Goal: Task Accomplishment & Management: Use online tool/utility

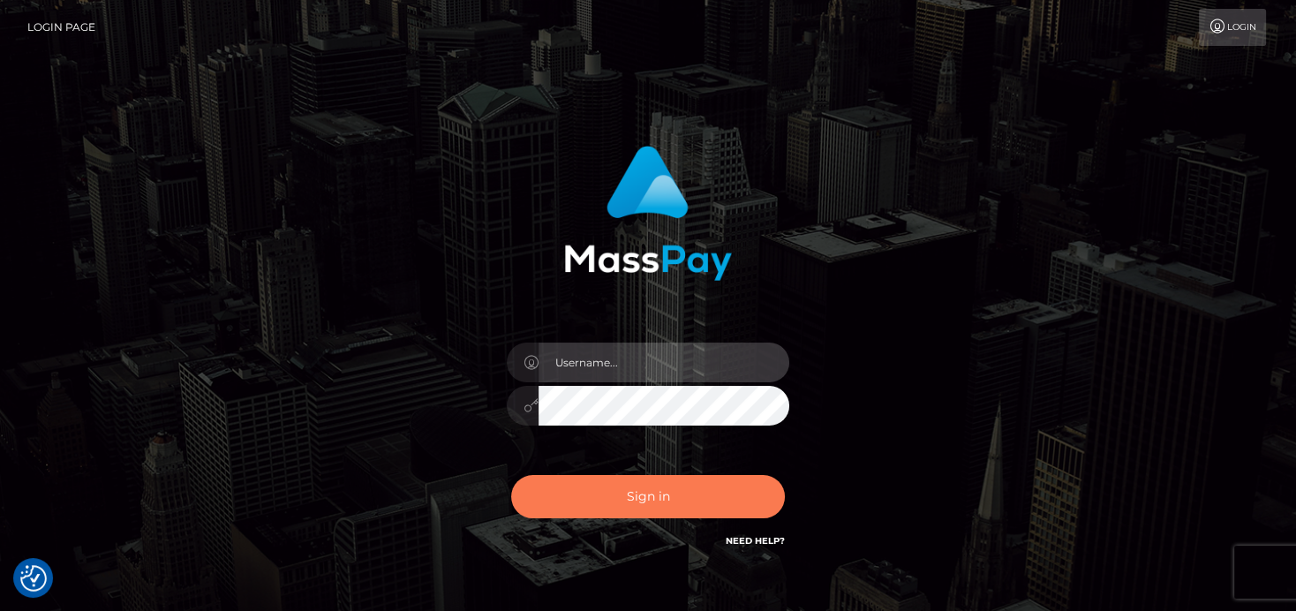
type input "denise"
click at [652, 493] on button "Sign in" at bounding box center [648, 496] width 274 height 43
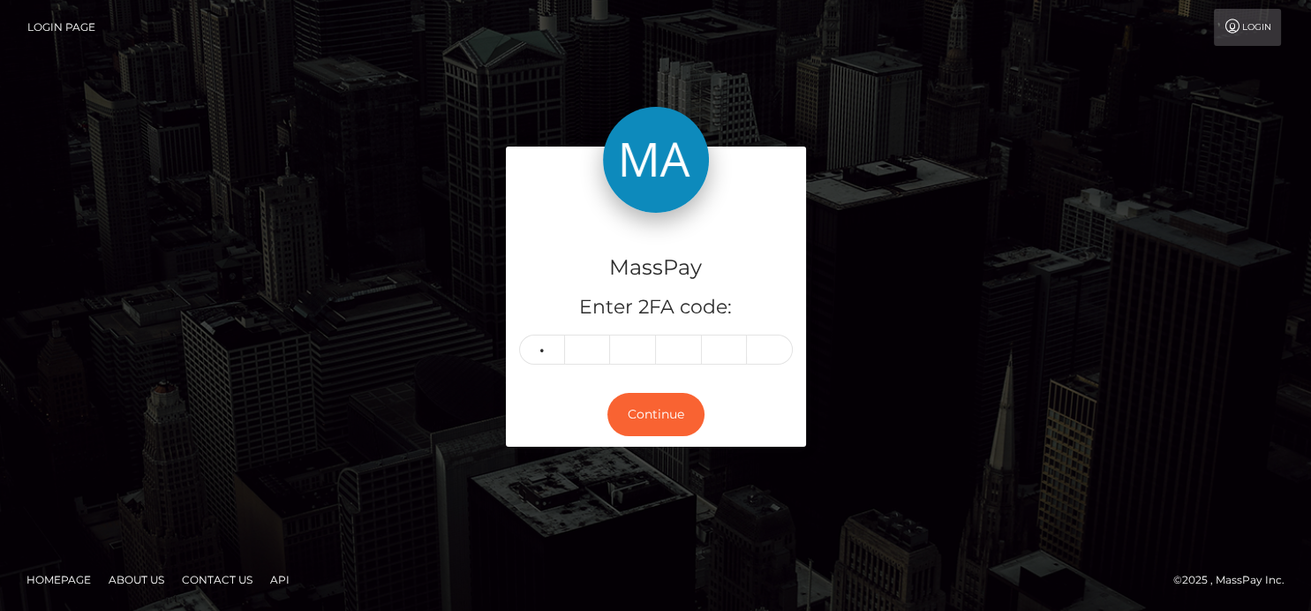
type input "2"
type input "6"
type input "9"
type input "0"
type input "6"
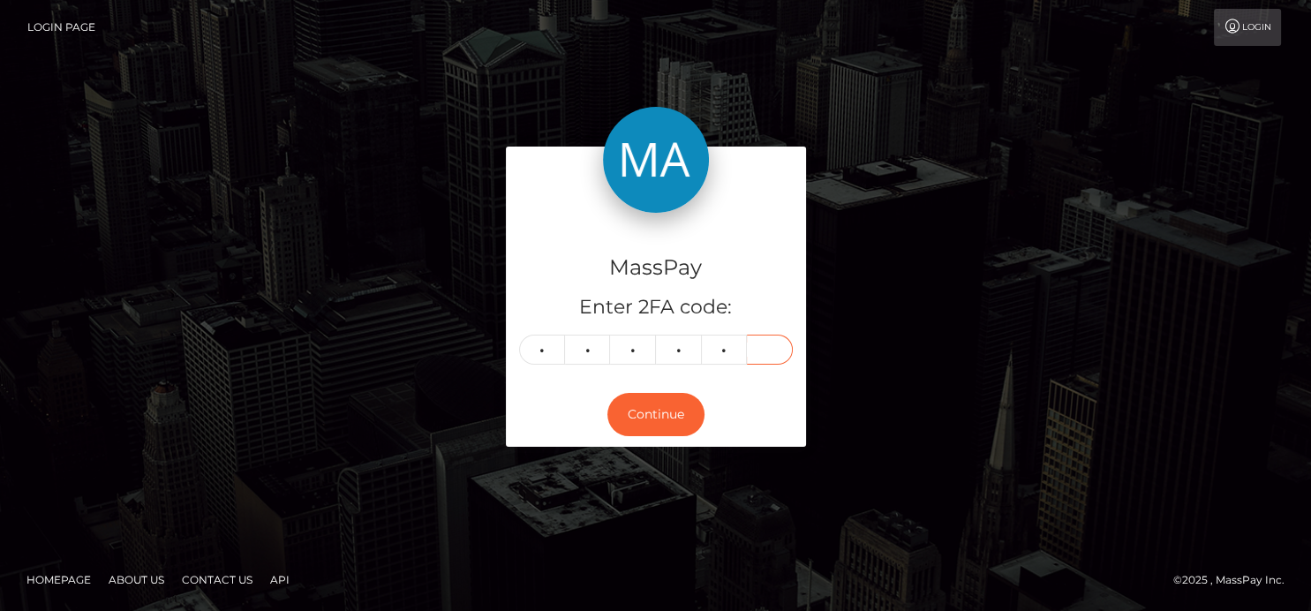
type input "6"
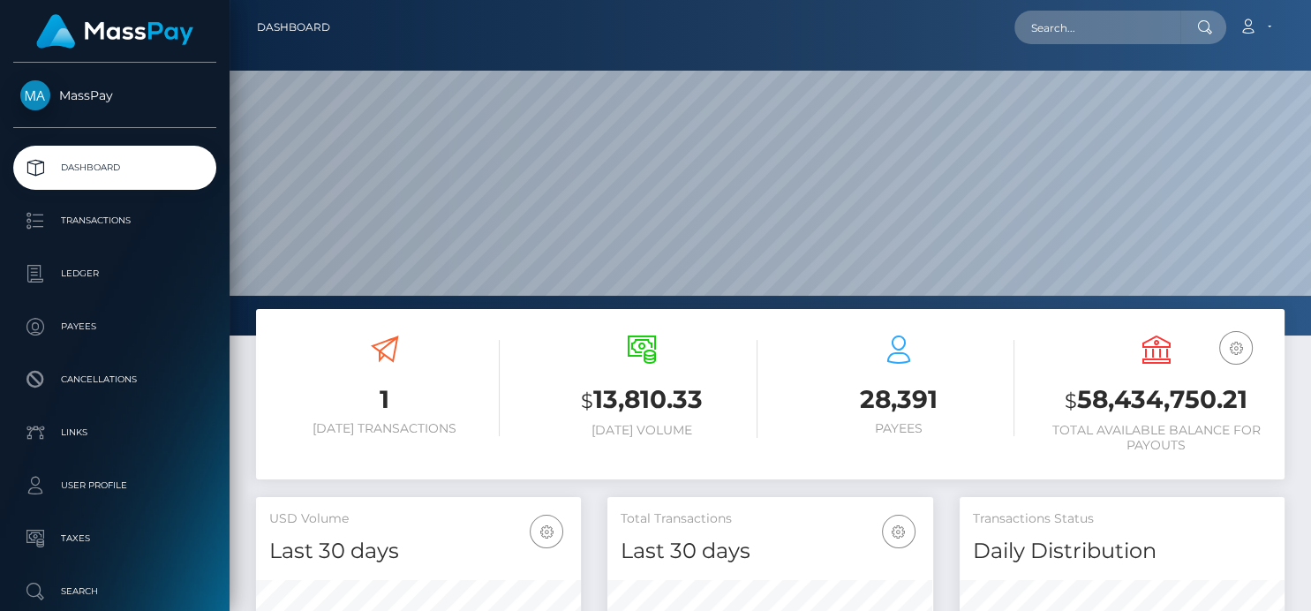
scroll to position [313, 325]
click at [1060, 26] on input "text" at bounding box center [1098, 28] width 166 height 34
paste input "5HRrWbb94KMfZOIQlwoEb3URj773"
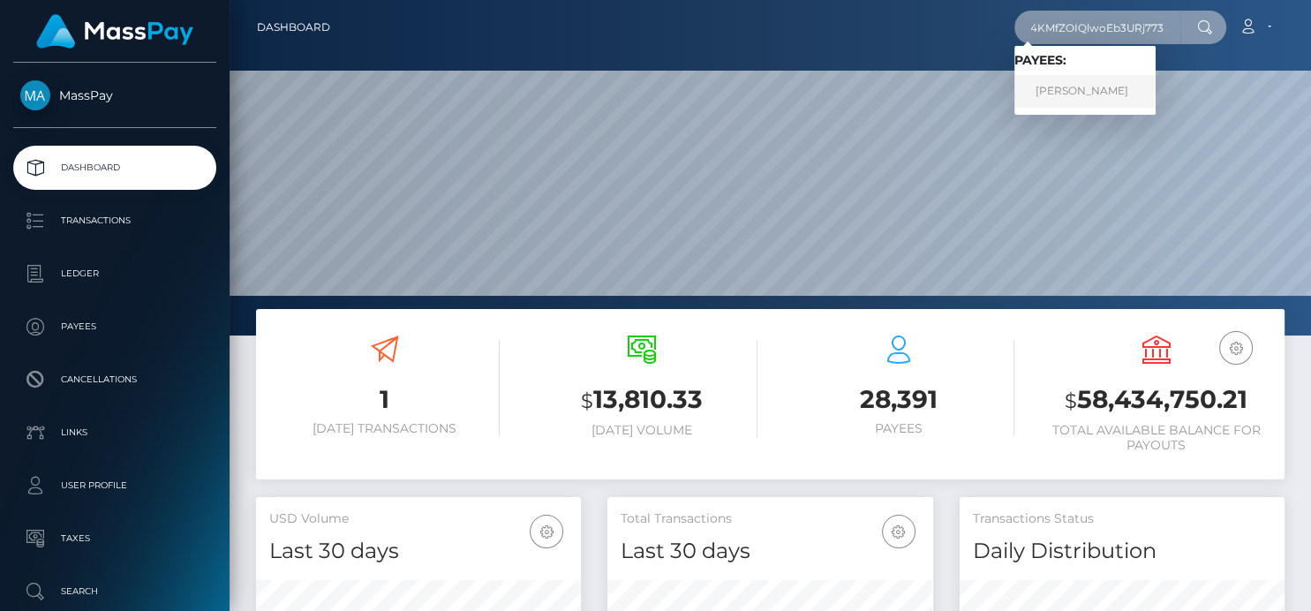
type input "5HRrWbb94KMfZOIQlwoEb3URj773"
click at [1061, 89] on link "SAMARRA RAE CHESSER" at bounding box center [1085, 91] width 141 height 33
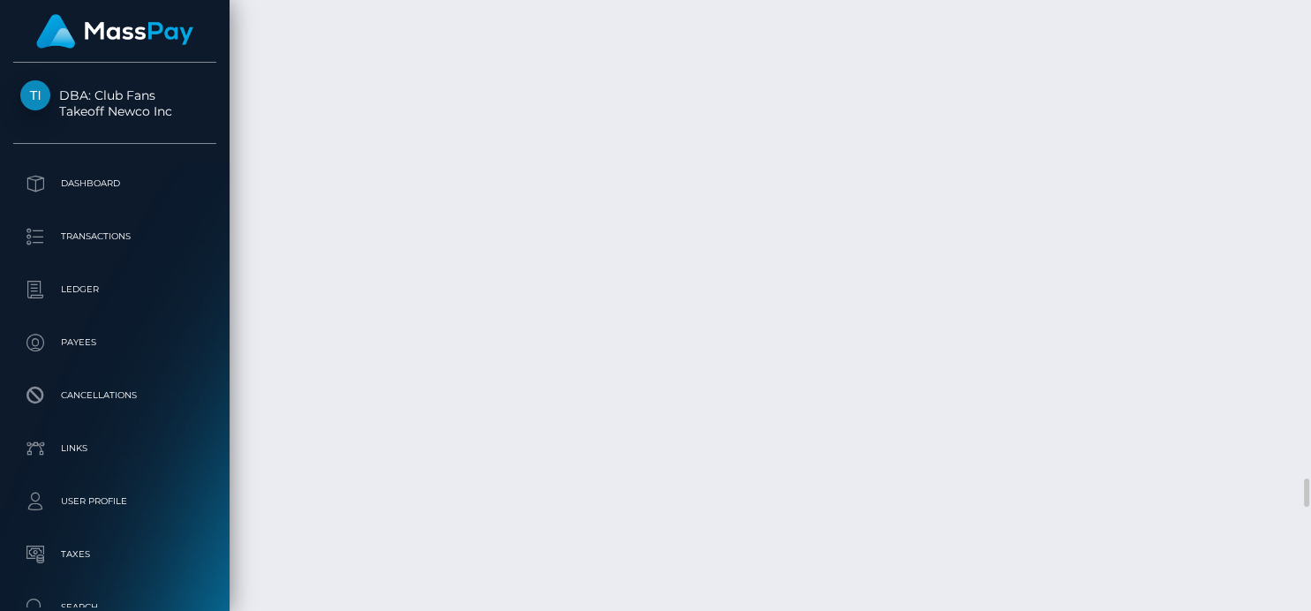
scroll to position [10121, 0]
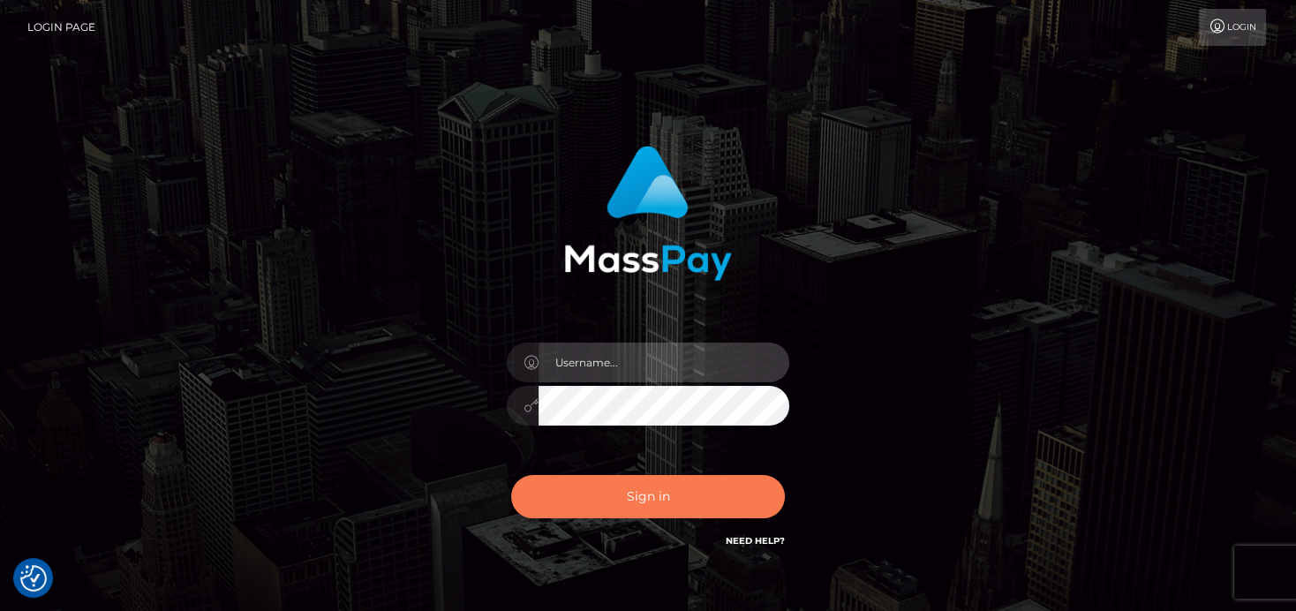
type input "[PERSON_NAME]"
click at [624, 504] on button "Sign in" at bounding box center [648, 496] width 274 height 43
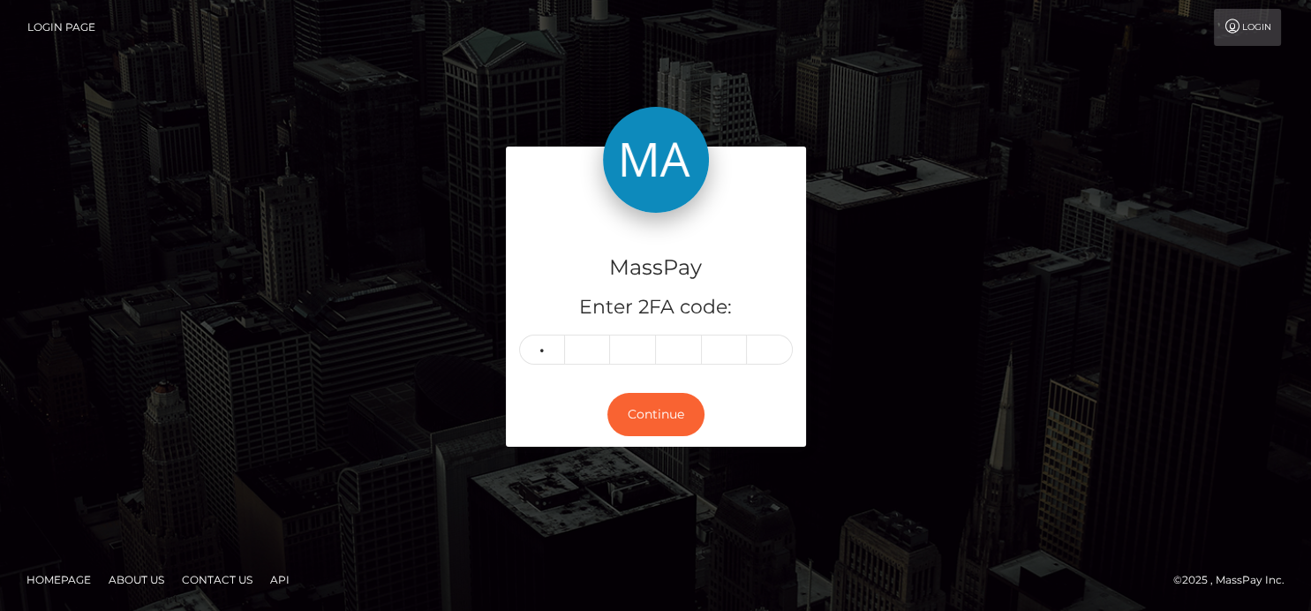
type input "1"
type input "5"
type input "1"
type input "8"
type input "2"
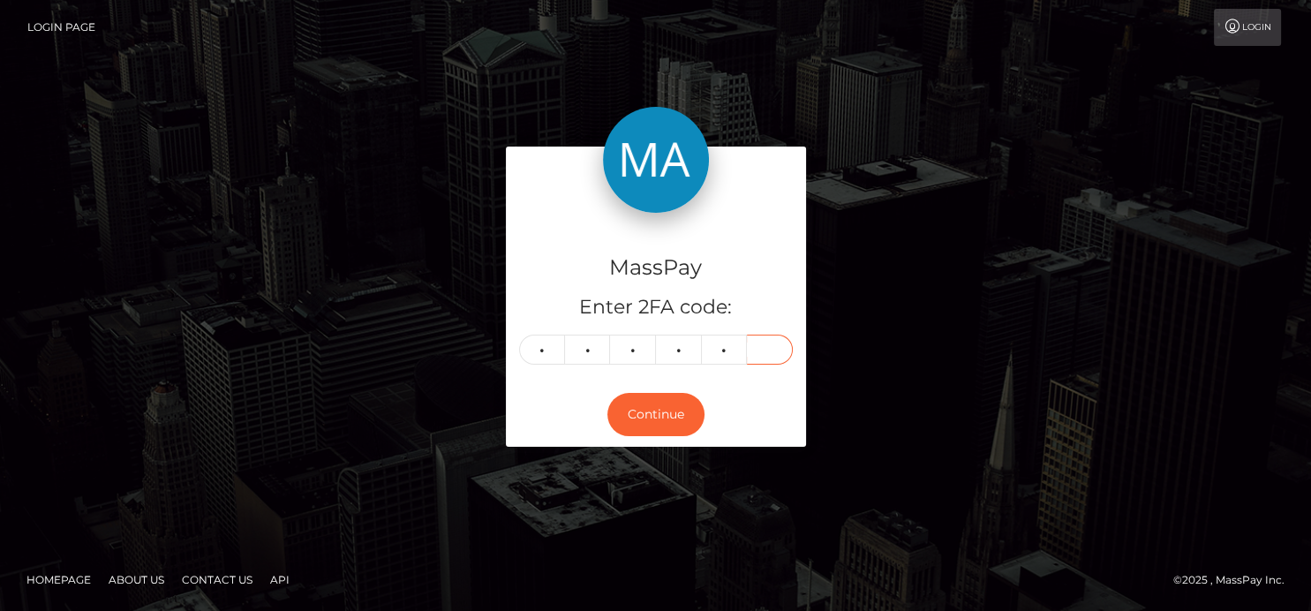
type input "1"
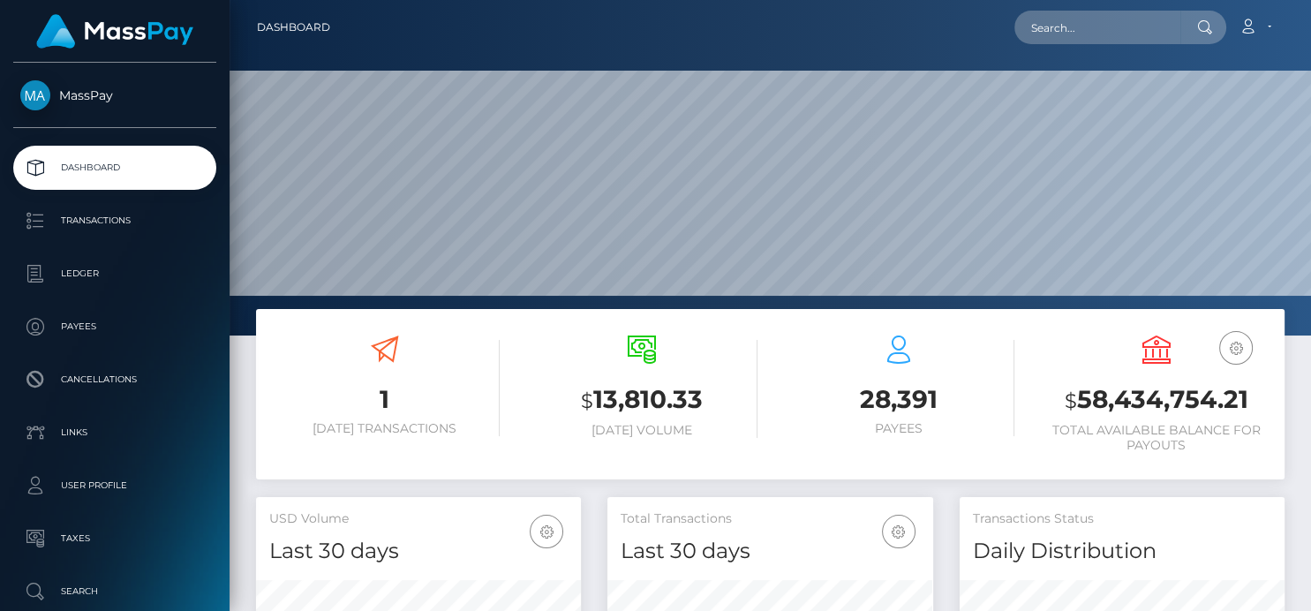
scroll to position [313, 325]
click at [1137, 31] on input "text" at bounding box center [1098, 28] width 166 height 34
paste input "9b6260ca-419a-44c3-b026-3fc74ead6e0a"
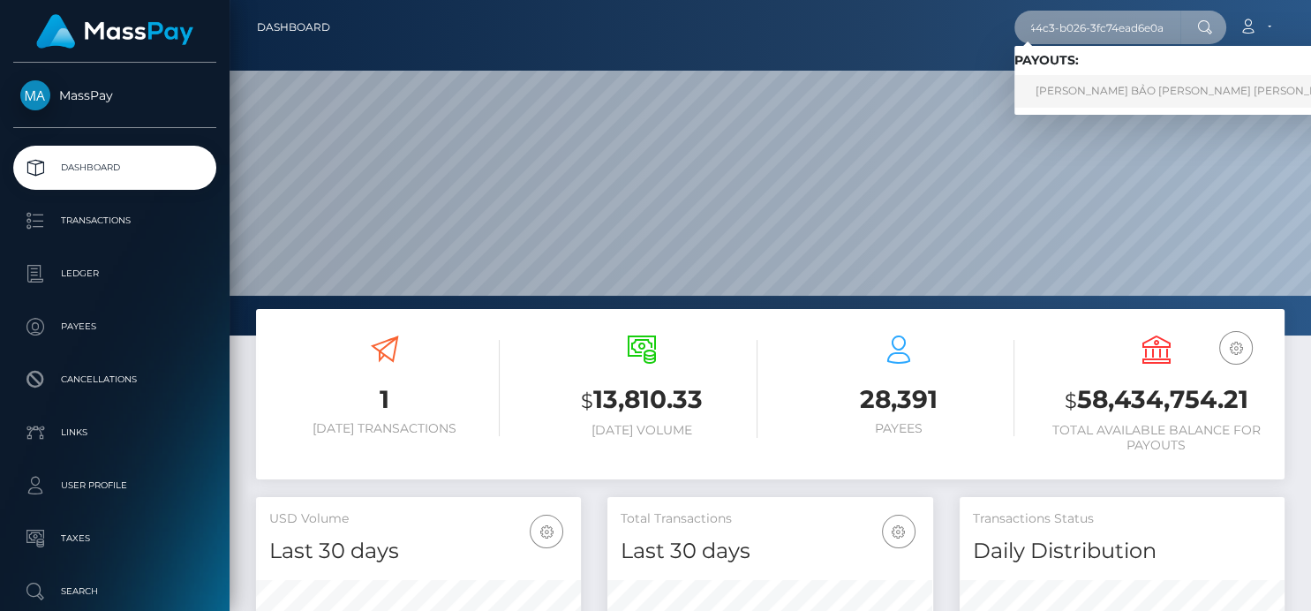
type input "9b6260ca-419a-44c3-b026-3fc74ead6e0a"
click at [1086, 87] on link "NGUYỄN MINH BẢO VI Nguyen Minh Bao (Alua USA Limited - )" at bounding box center [1247, 91] width 464 height 33
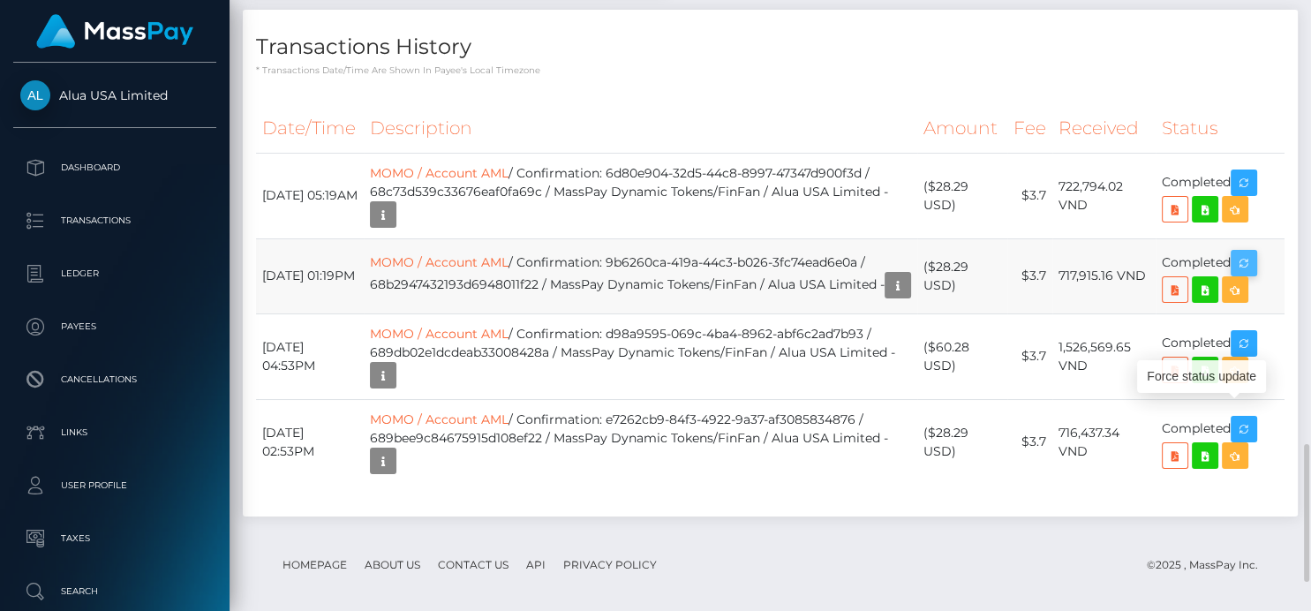
scroll to position [212, 325]
drag, startPoint x: 1258, startPoint y: 416, endPoint x: 1250, endPoint y: 405, distance: 13.2
click at [1255, 275] on icon "button" at bounding box center [1244, 264] width 21 height 22
click at [1250, 275] on icon "button" at bounding box center [1244, 264] width 21 height 22
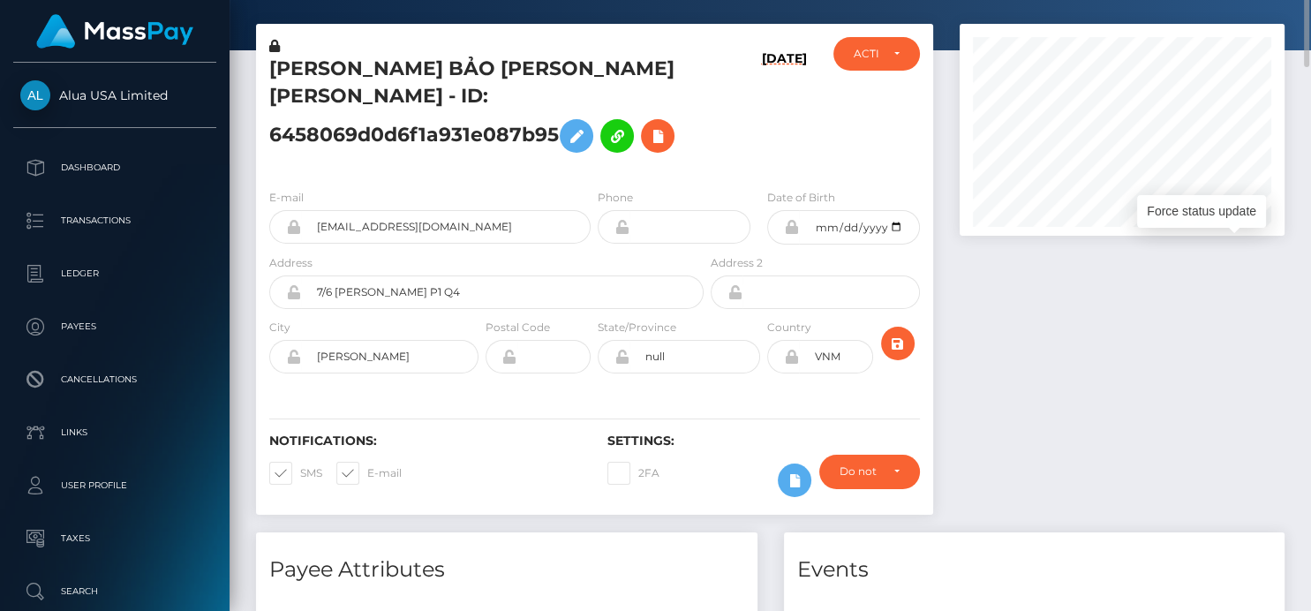
scroll to position [0, 0]
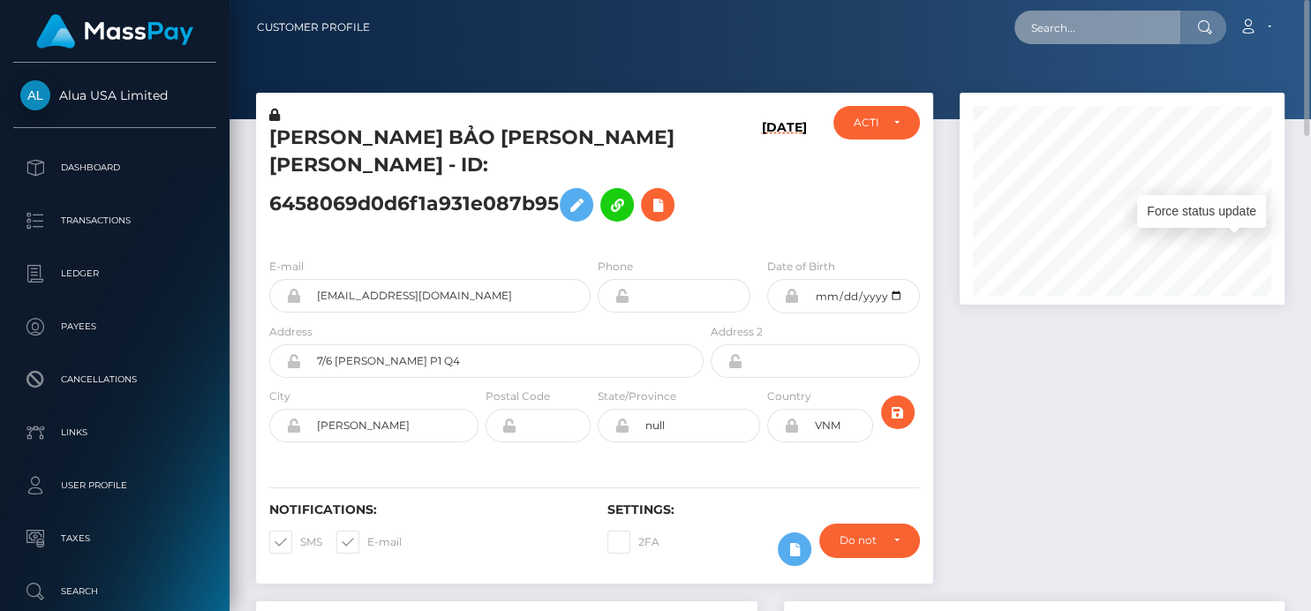
click at [1037, 17] on input "text" at bounding box center [1098, 28] width 166 height 34
paste input "[EMAIL_ADDRESS][DOMAIN_NAME]"
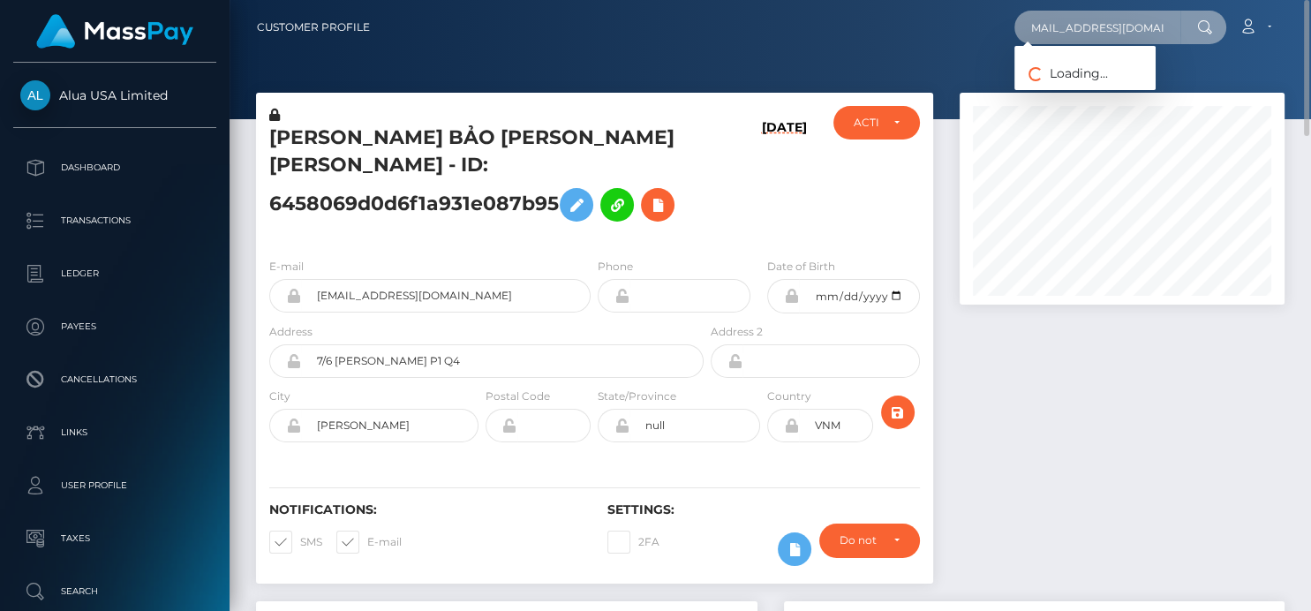
type input "[EMAIL_ADDRESS][DOMAIN_NAME]"
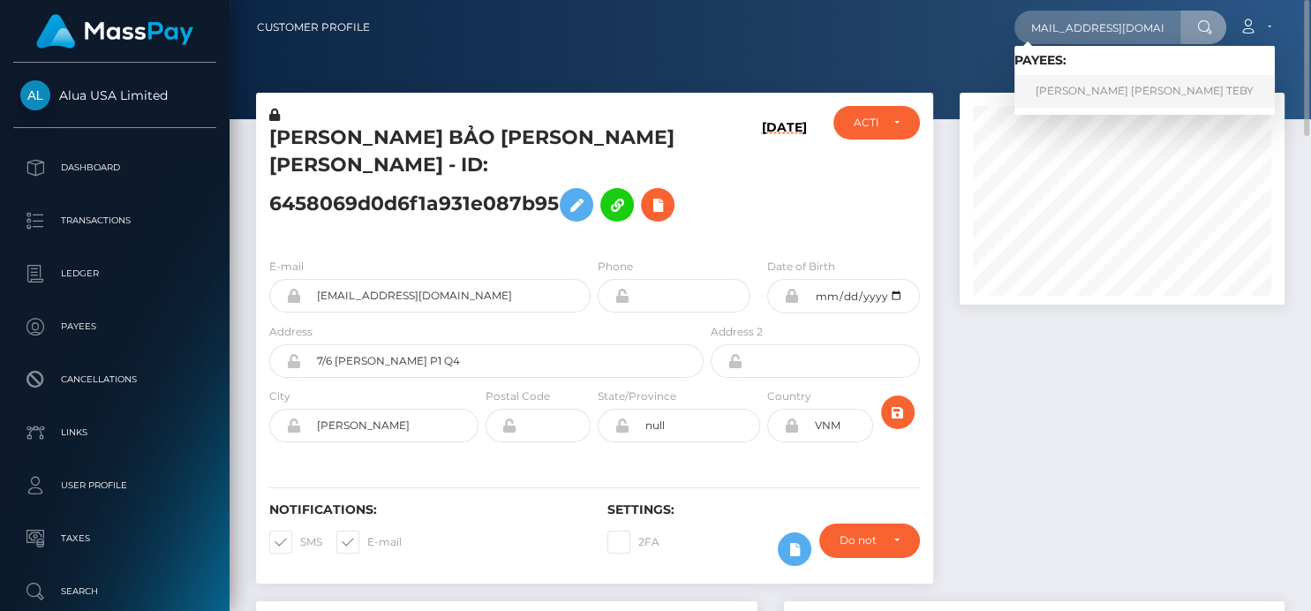
click at [1049, 85] on link "ACHI SYLVIE NANCY TEBY" at bounding box center [1145, 91] width 260 height 33
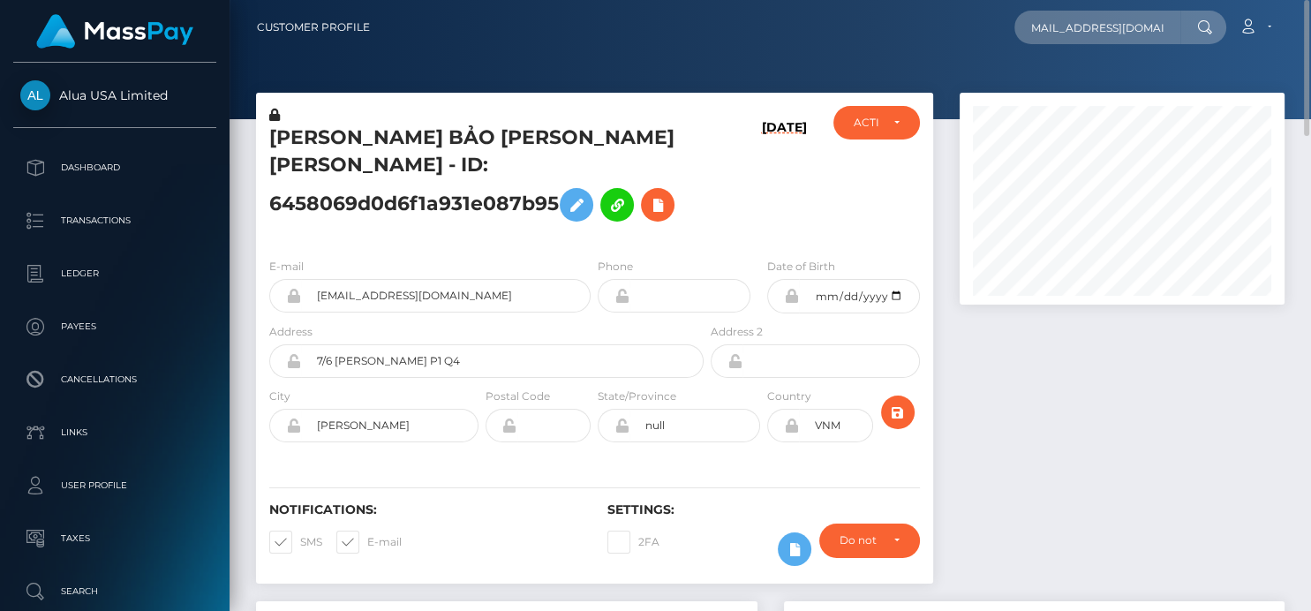
scroll to position [0, 0]
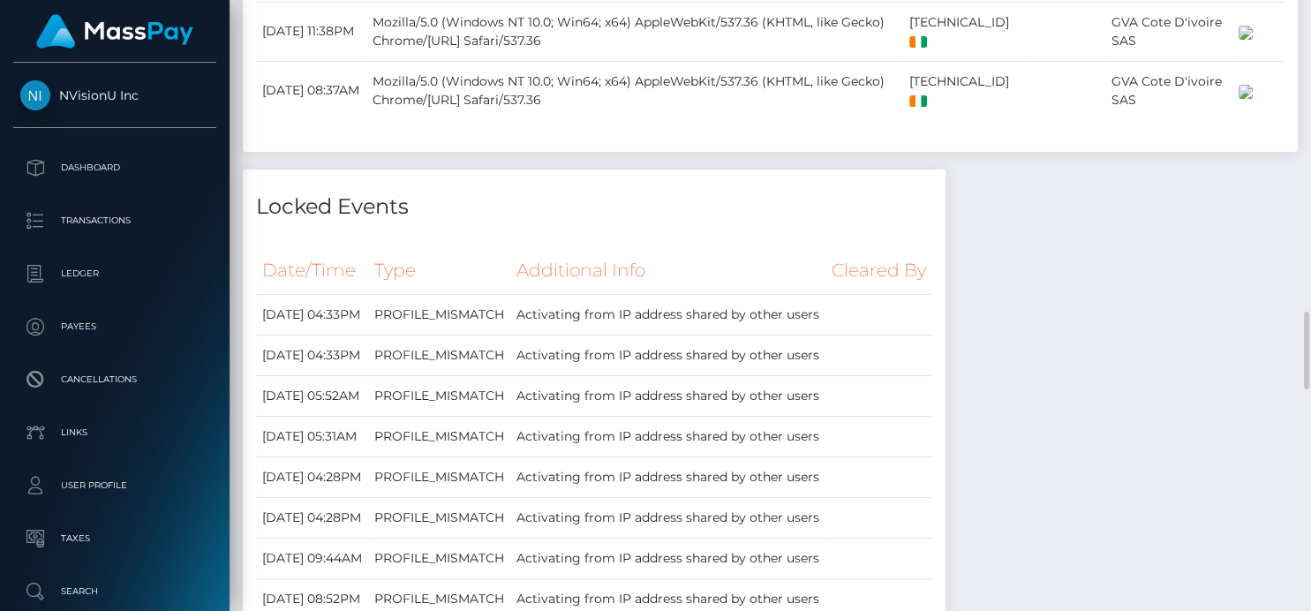
scroll to position [2751, 0]
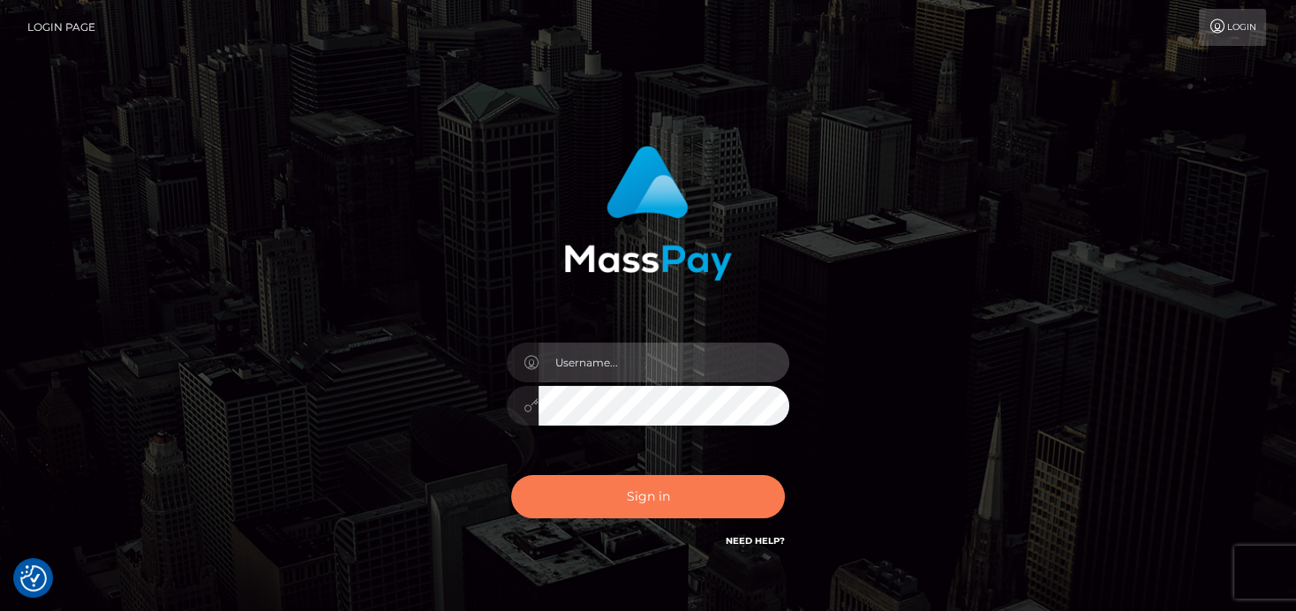
type input "[PERSON_NAME]"
click at [630, 502] on button "Sign in" at bounding box center [648, 496] width 274 height 43
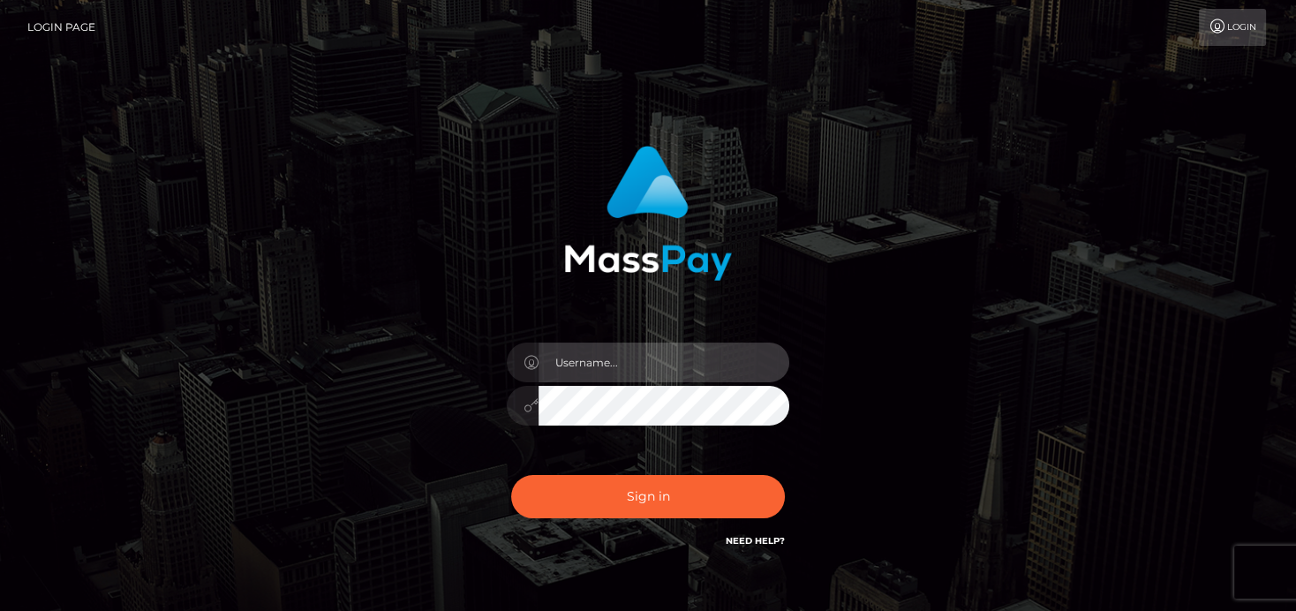
type input "[PERSON_NAME]"
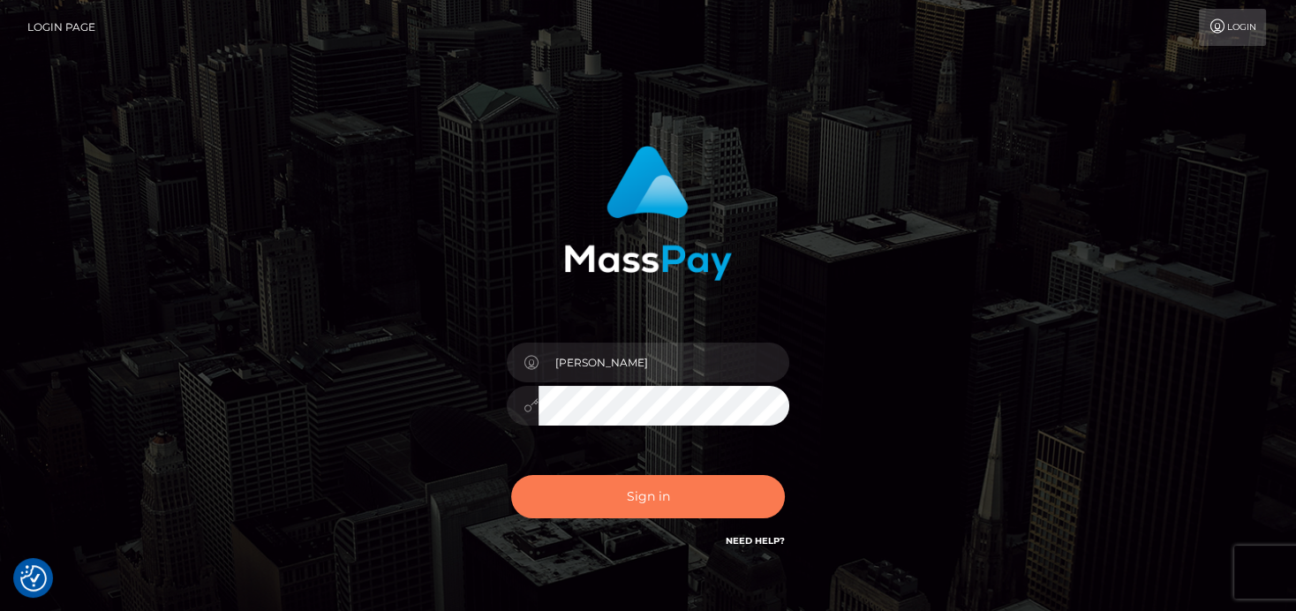
click at [630, 502] on button "Sign in" at bounding box center [648, 496] width 274 height 43
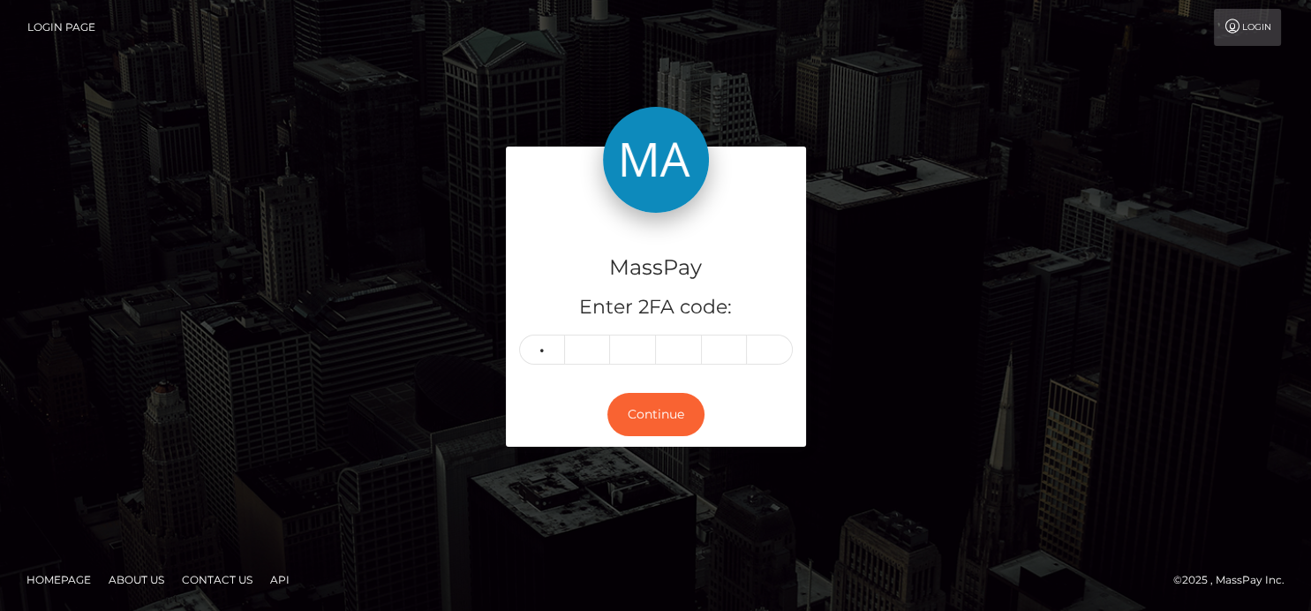
type input "0"
type input "4"
type input "6"
type input "8"
type input "1"
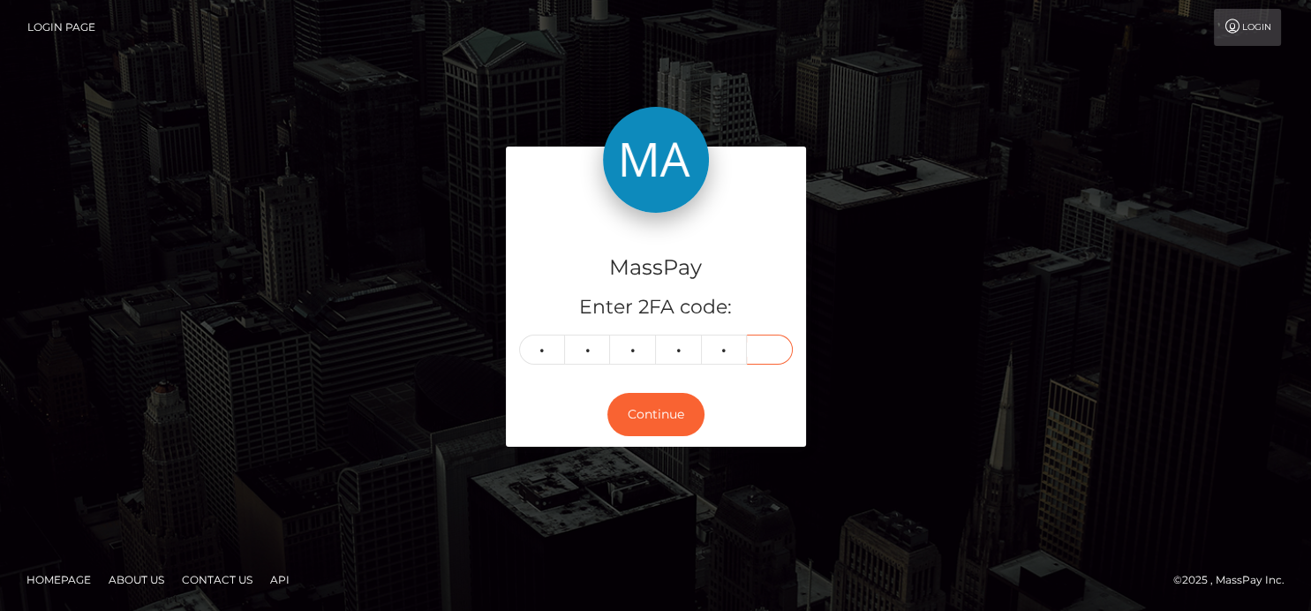
type input "7"
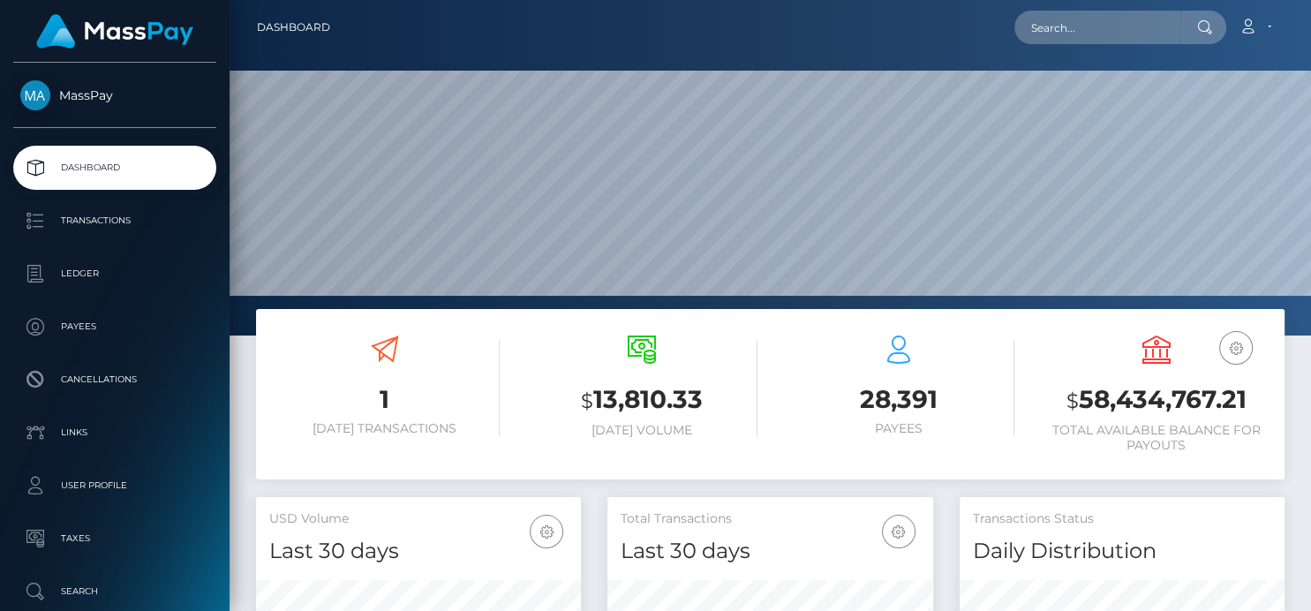
scroll to position [313, 325]
click at [1024, 41] on input "text" at bounding box center [1098, 28] width 166 height 34
paste input "285550761289457664"
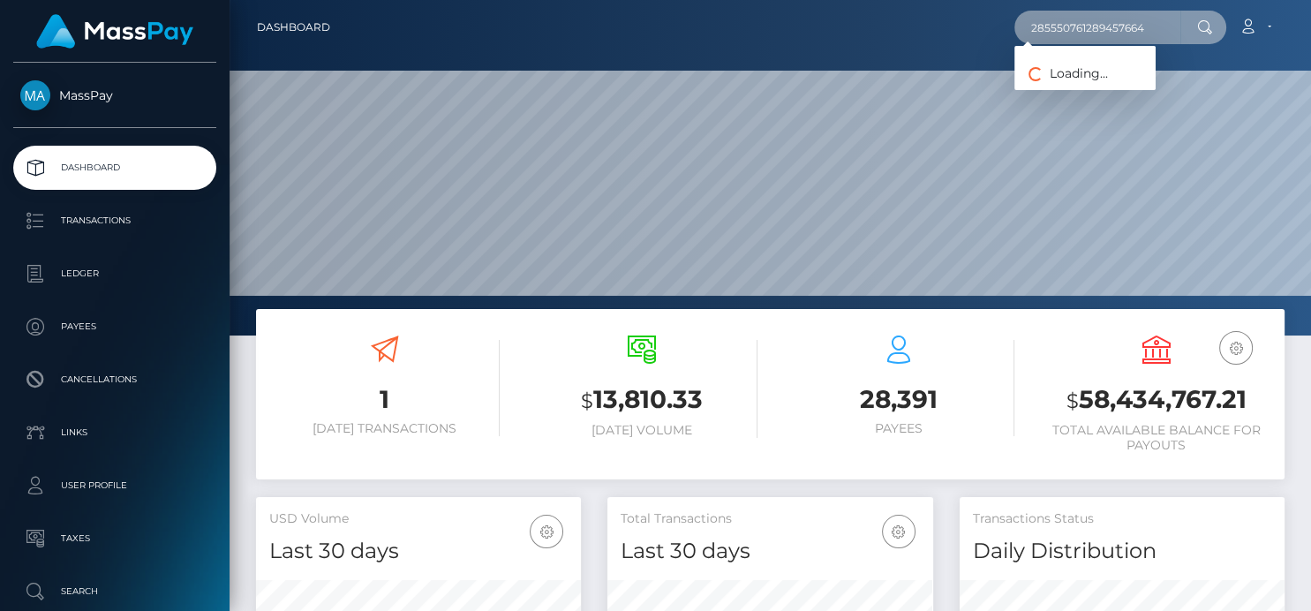
click at [1075, 17] on input "285550761289457664" at bounding box center [1098, 28] width 166 height 34
drag, startPoint x: 1172, startPoint y: 19, endPoint x: 842, endPoint y: 5, distance: 330.5
click at [842, 5] on nav "Dashboard 285550761289457664 Loading... Loading... Account" at bounding box center [771, 27] width 1082 height 55
paste input "[EMAIL_ADDRESS][DOMAIN_NAME]"
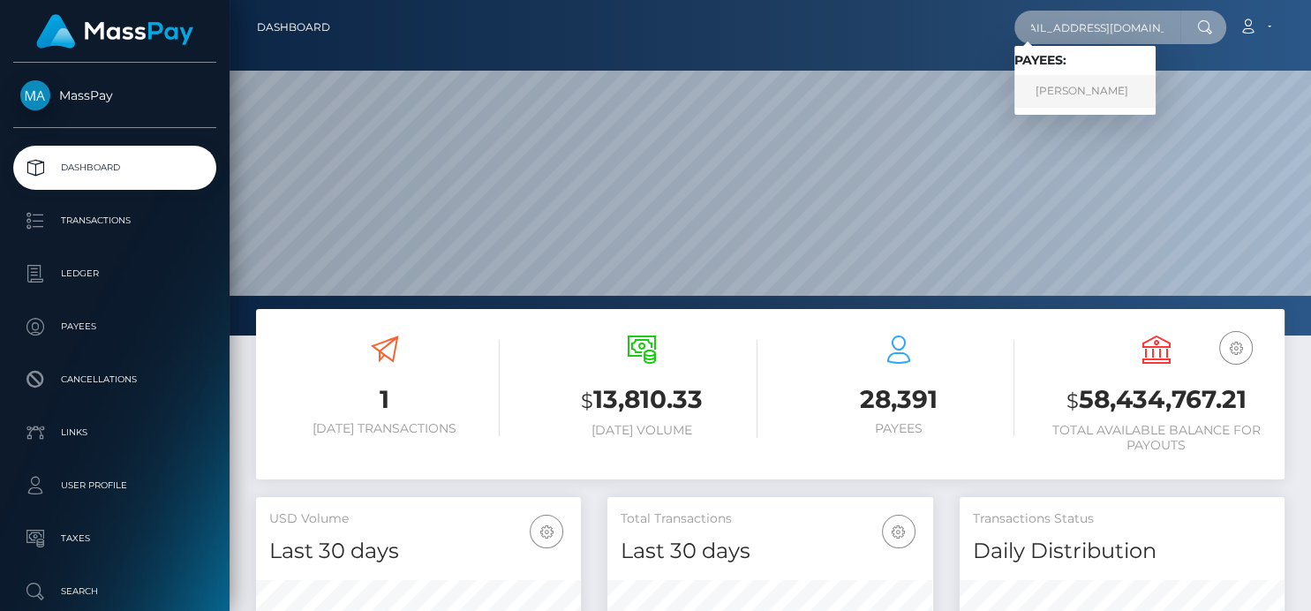
type input "[EMAIL_ADDRESS][DOMAIN_NAME]"
click at [1043, 87] on link "Phoebe Hope" at bounding box center [1085, 91] width 141 height 33
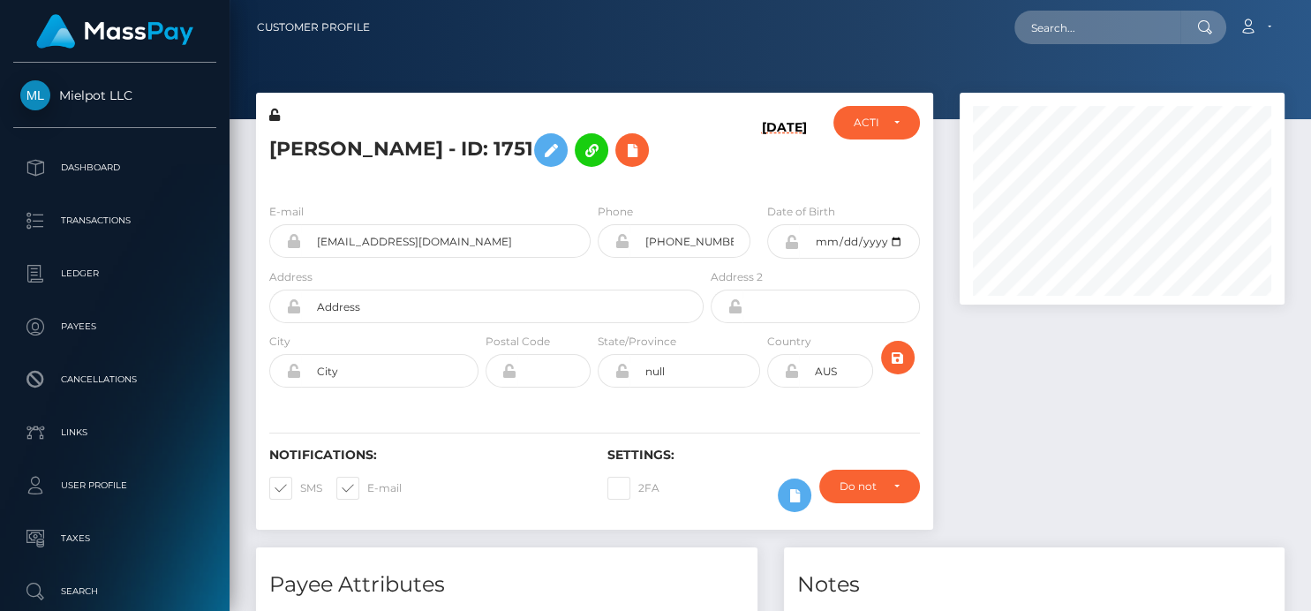
scroll to position [212, 325]
click at [622, 150] on icon at bounding box center [632, 151] width 21 height 22
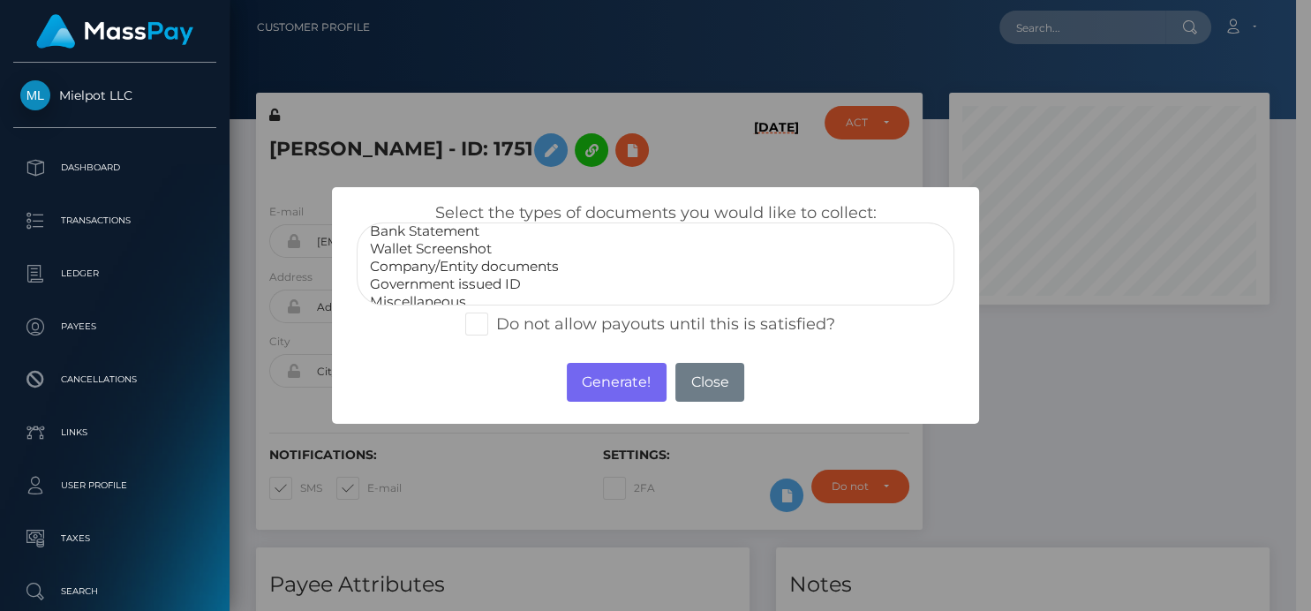
scroll to position [34, 0]
select select "Government issued ID"
click at [450, 271] on option "Government issued ID" at bounding box center [655, 275] width 574 height 18
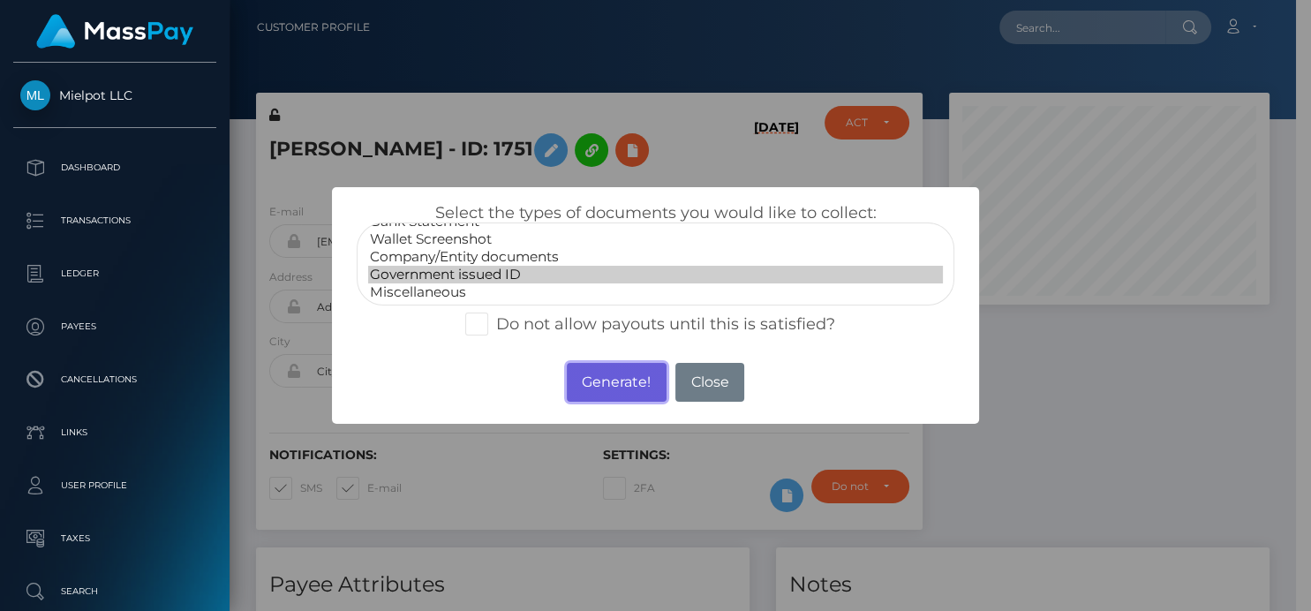
click at [620, 381] on button "Generate!" at bounding box center [617, 382] width 100 height 39
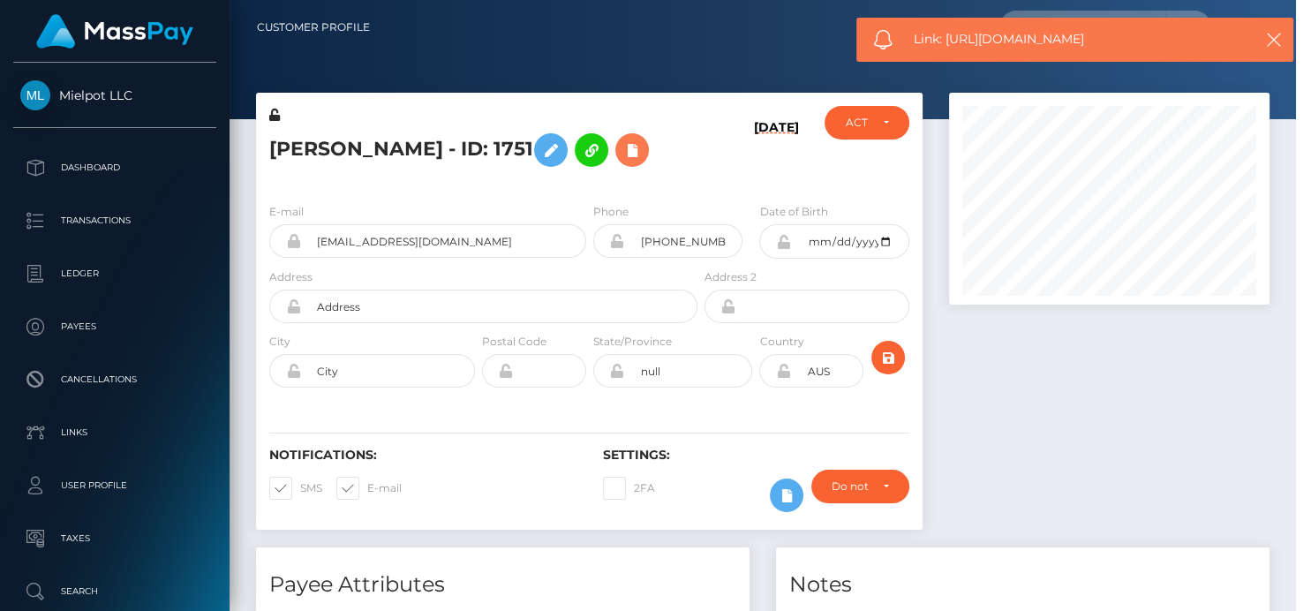
scroll to position [212, 325]
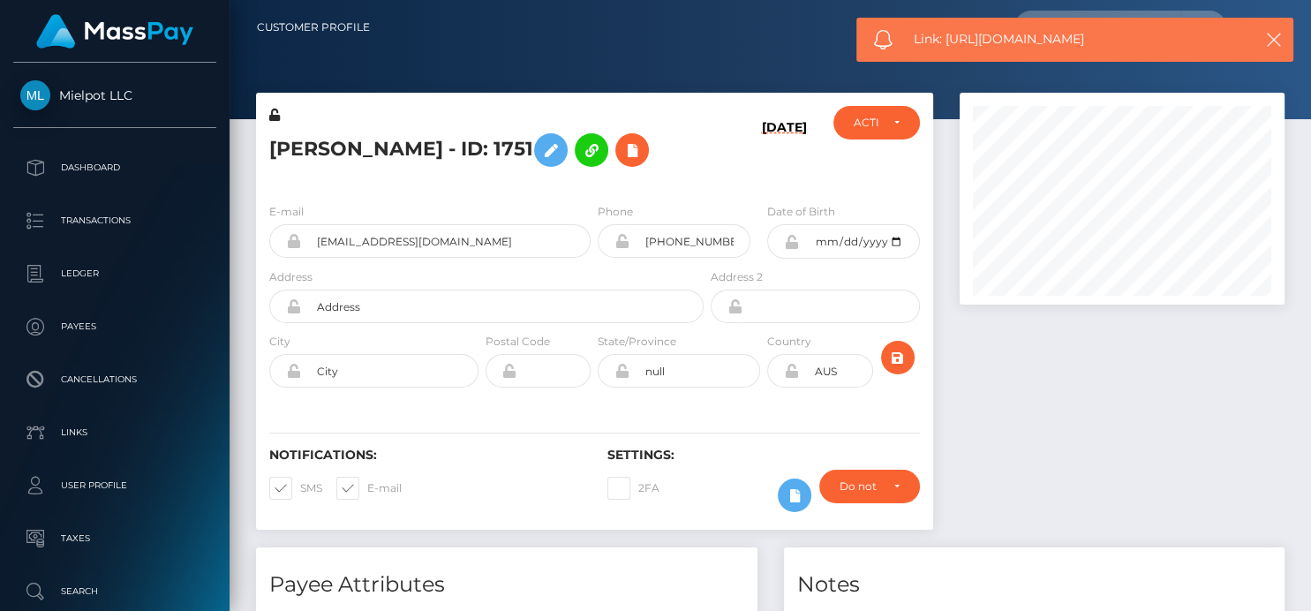
drag, startPoint x: 1110, startPoint y: 48, endPoint x: 947, endPoint y: 48, distance: 162.5
click at [947, 48] on span "Link: [URL][DOMAIN_NAME]" at bounding box center [1075, 39] width 322 height 19
copy span "[URL][DOMAIN_NAME]"
click at [622, 155] on icon at bounding box center [632, 151] width 21 height 22
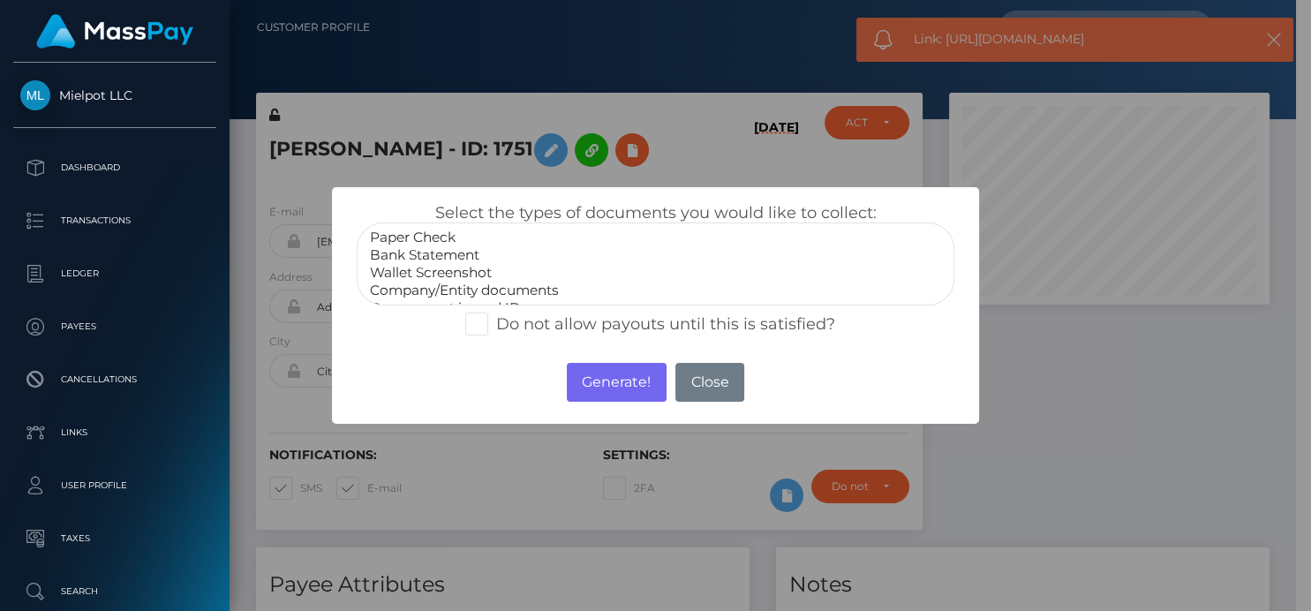
scroll to position [34, 0]
select select "Miscellaneous"
click at [443, 295] on option "Miscellaneous" at bounding box center [655, 292] width 574 height 18
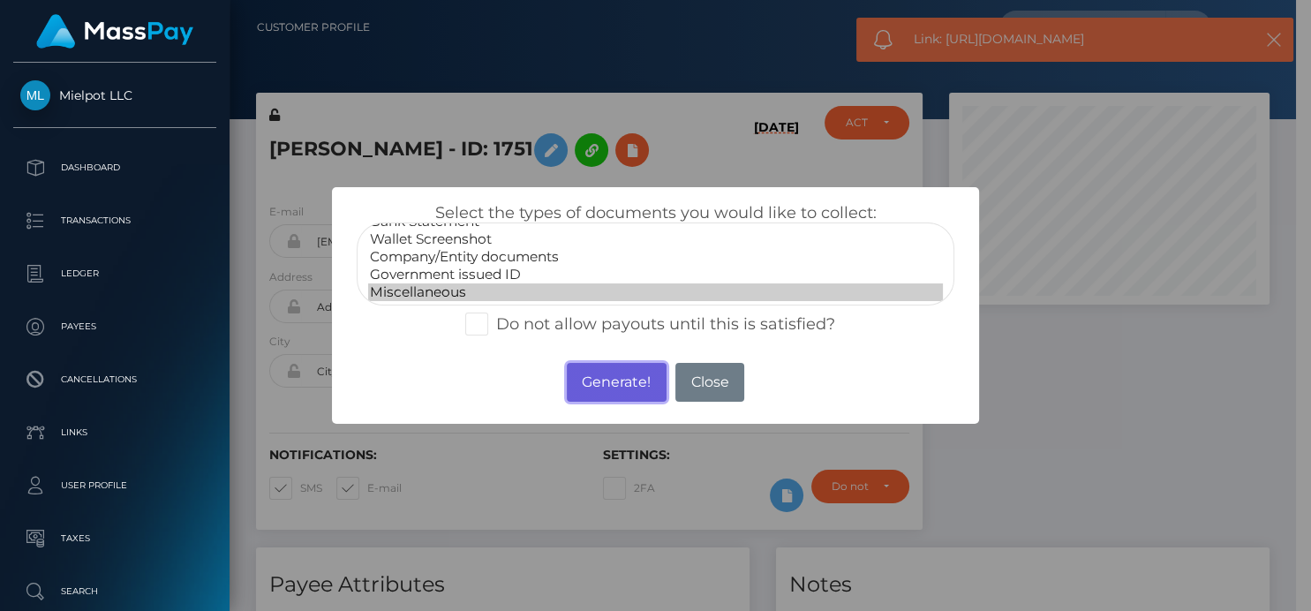
click at [593, 382] on button "Generate!" at bounding box center [617, 382] width 100 height 39
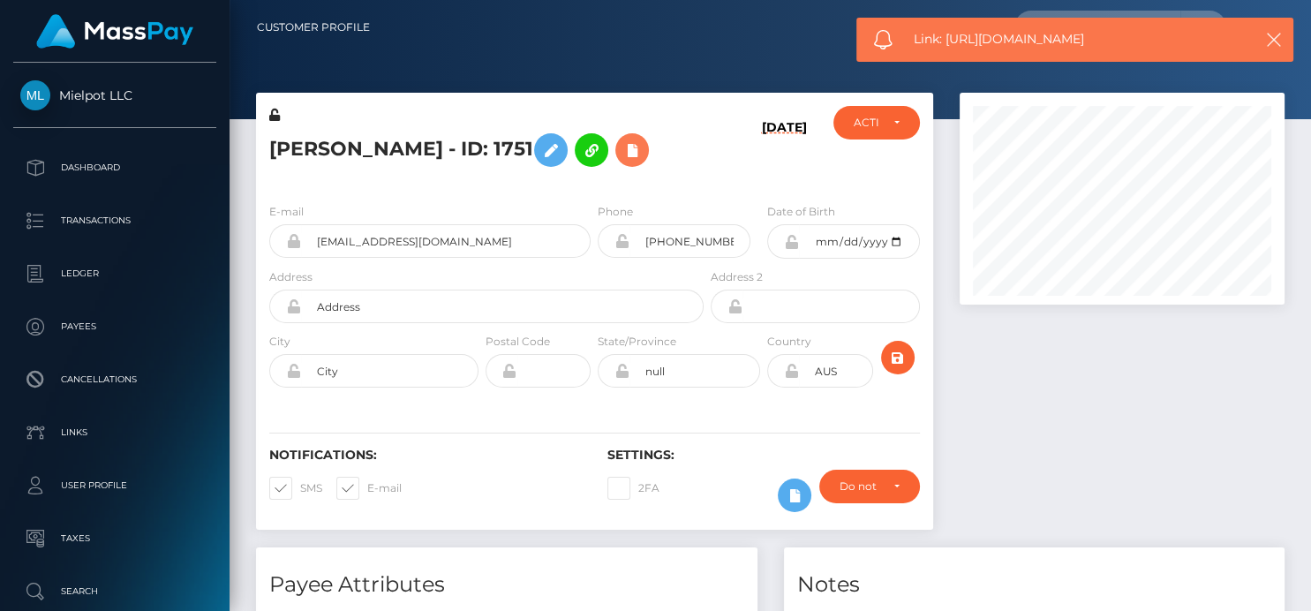
scroll to position [212, 325]
drag, startPoint x: 1121, startPoint y: 44, endPoint x: 946, endPoint y: 57, distance: 175.3
click at [946, 57] on div "Link: https://l.maspay.io/ykhUq" at bounding box center [1075, 40] width 437 height 44
copy span "https://l.maspay.io/ykhUq"
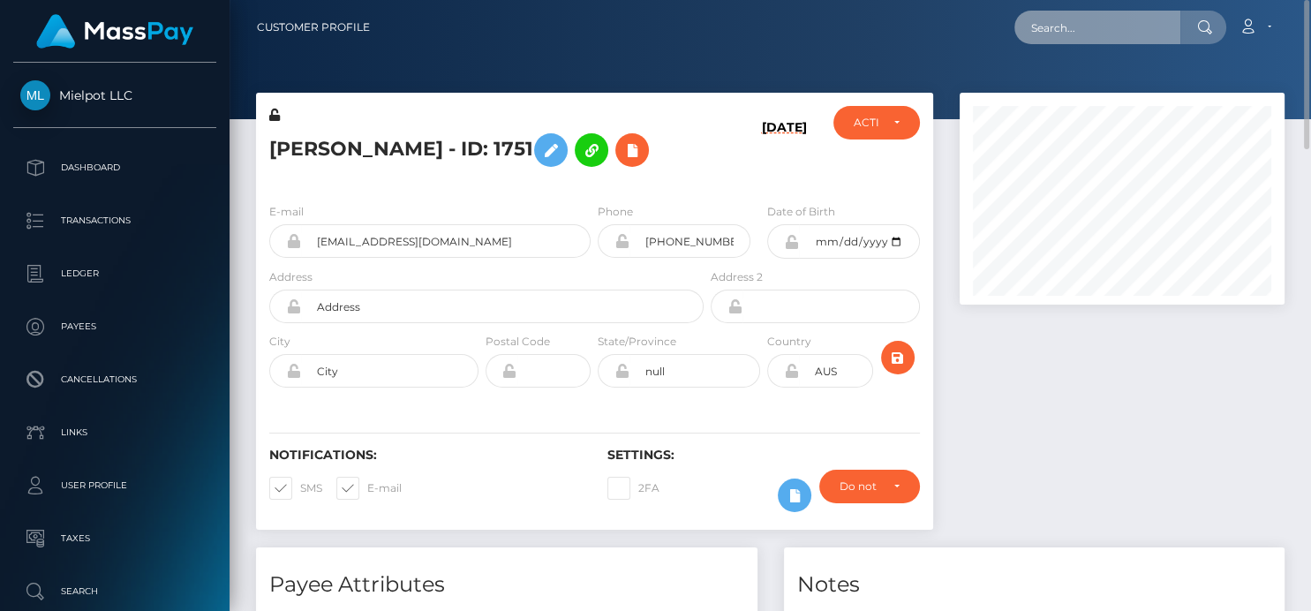
click at [1042, 20] on input "text" at bounding box center [1098, 28] width 166 height 34
paste input "thealicefez@gmail.com"
drag, startPoint x: 1028, startPoint y: 35, endPoint x: 1113, endPoint y: 35, distance: 84.8
click at [1109, 33] on input "thealicefez@gmail.com" at bounding box center [1098, 28] width 166 height 34
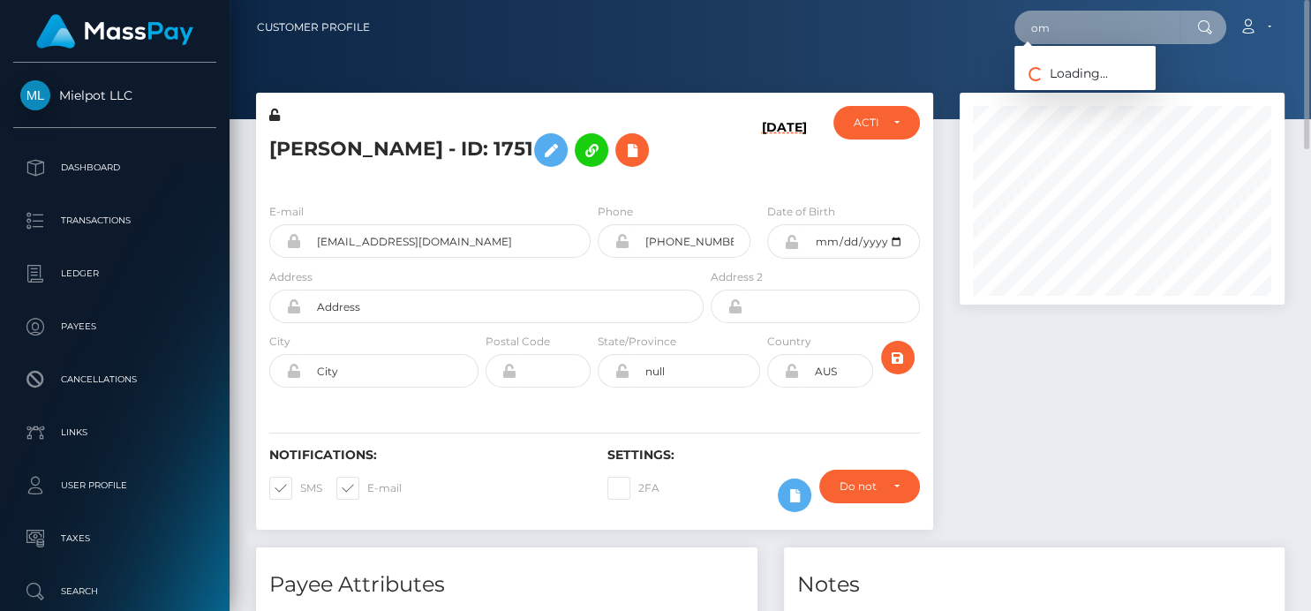
type input "m"
paste input "74104028492150374"
type input "741040284921503746"
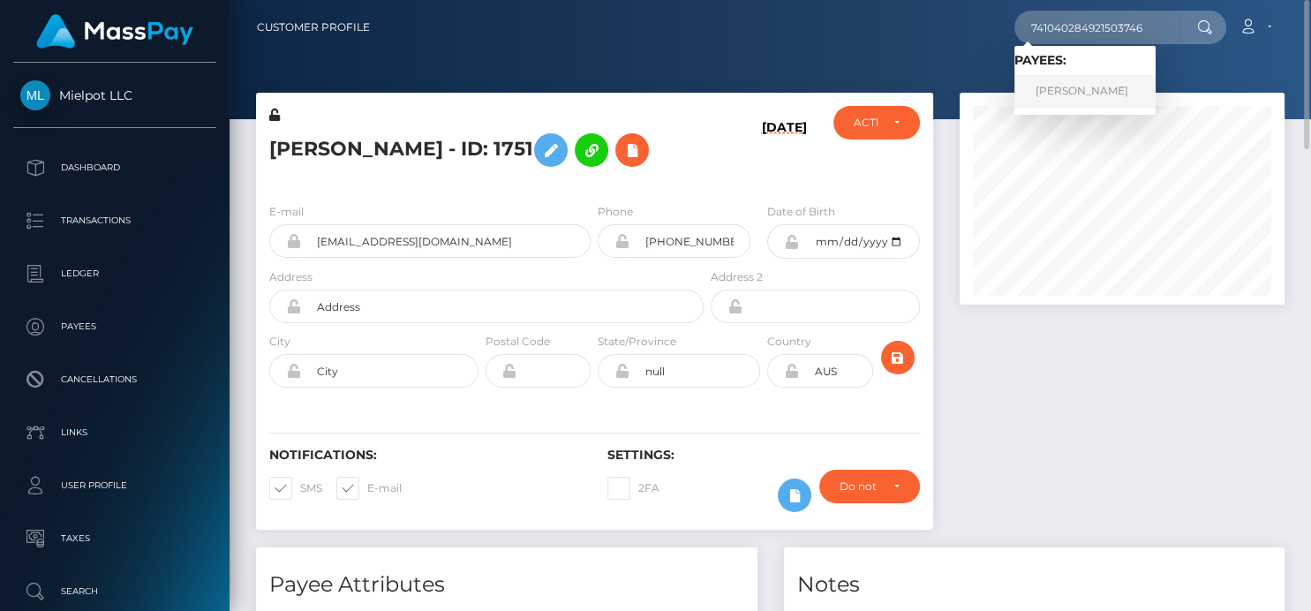
click at [1073, 102] on link "Vitalii Usov" at bounding box center [1085, 91] width 141 height 33
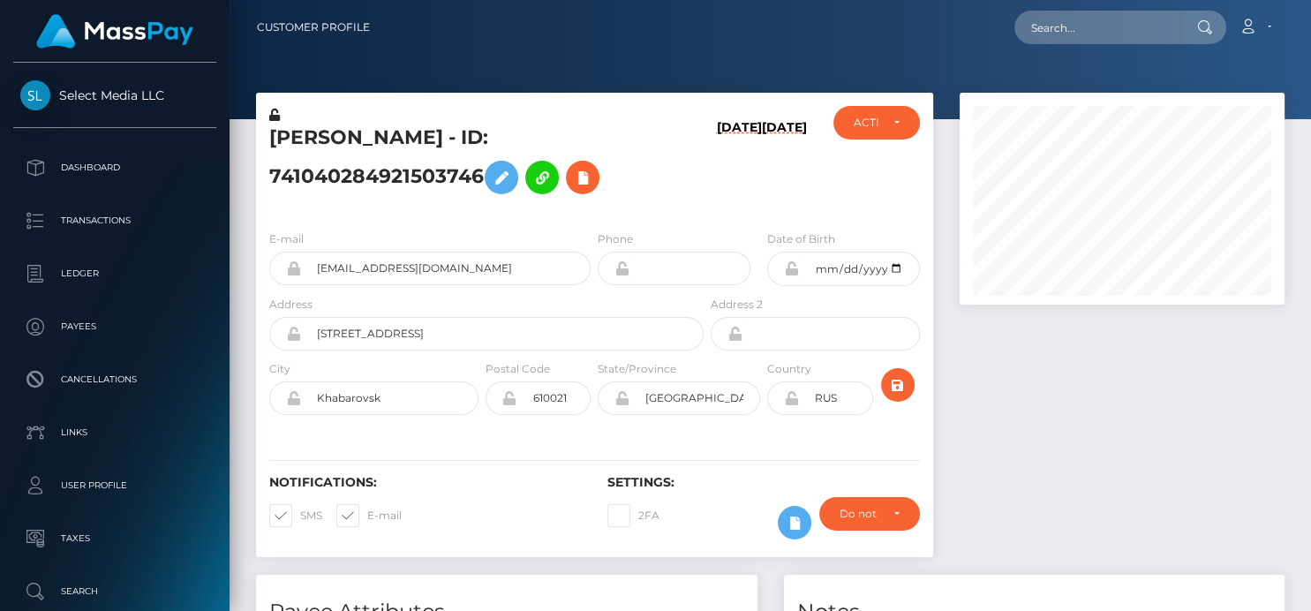
scroll to position [212, 325]
click at [572, 189] on icon at bounding box center [582, 178] width 21 height 22
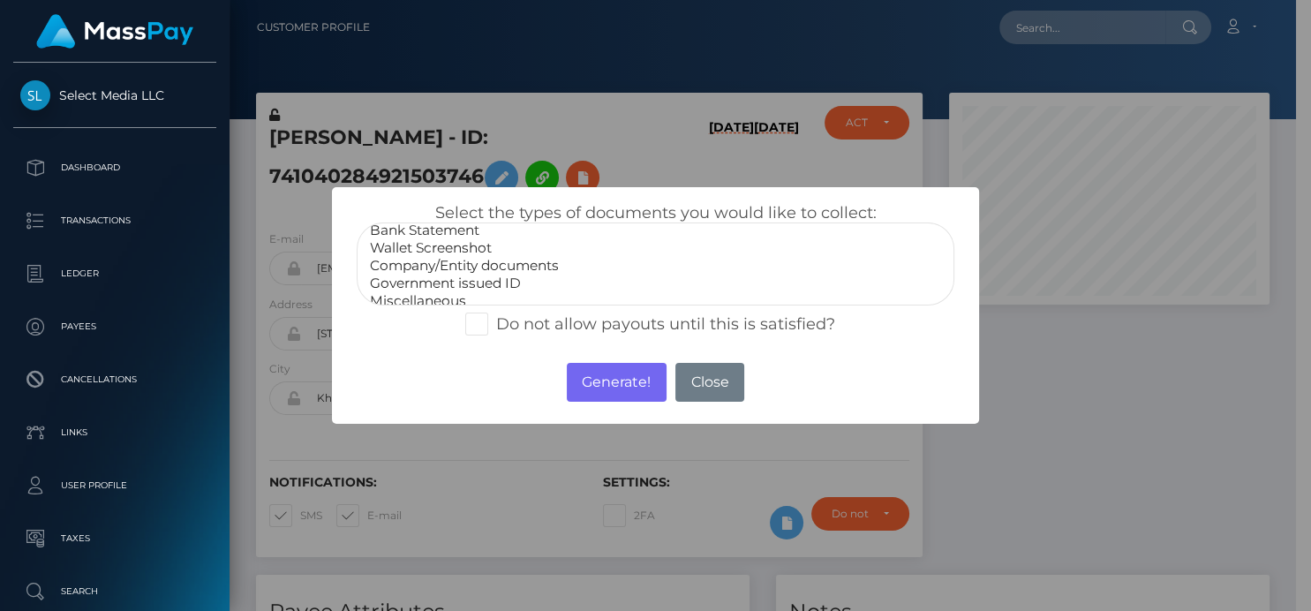
scroll to position [34, 0]
select select "Government issued ID"
click at [467, 275] on option "Government issued ID" at bounding box center [655, 275] width 574 height 18
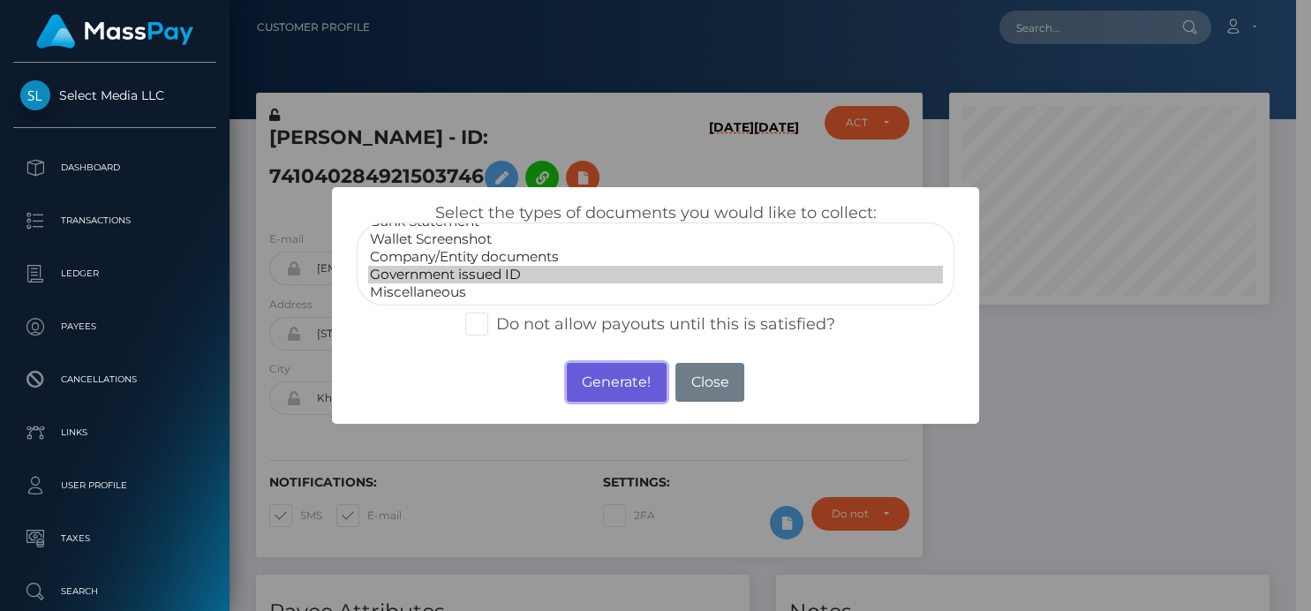
click at [600, 380] on button "Generate!" at bounding box center [617, 382] width 100 height 39
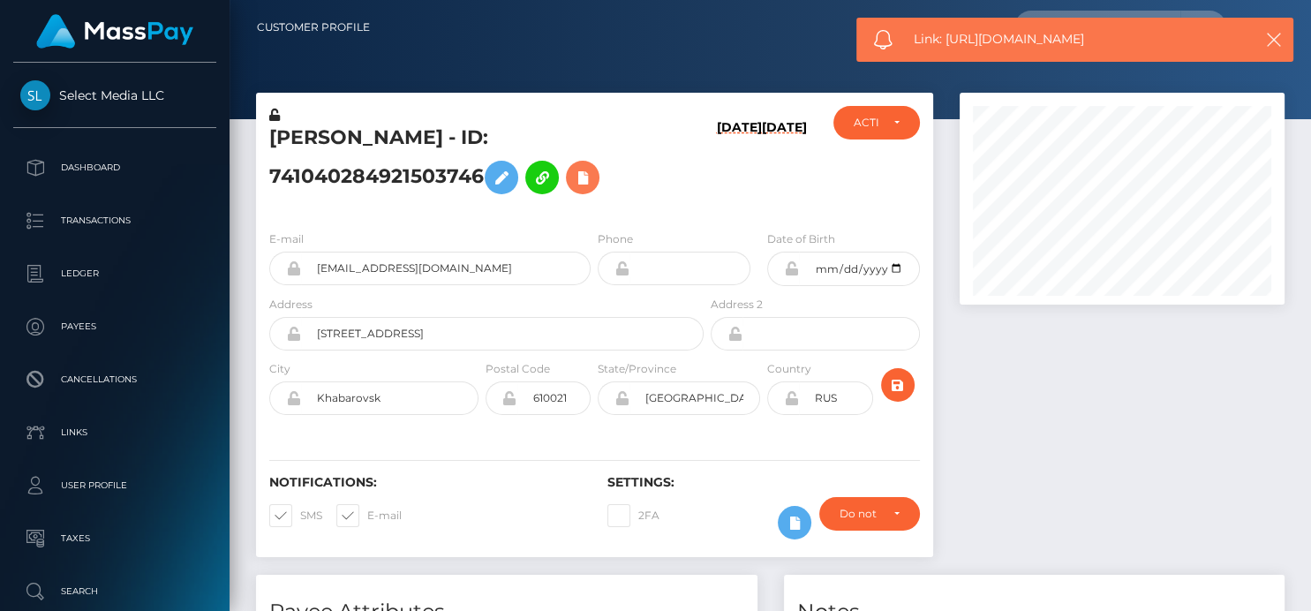
scroll to position [212, 325]
drag, startPoint x: 1139, startPoint y: 37, endPoint x: 949, endPoint y: 39, distance: 189.9
click at [949, 39] on span "Link: [URL][DOMAIN_NAME]" at bounding box center [1075, 39] width 322 height 19
copy span "[URL][DOMAIN_NAME]"
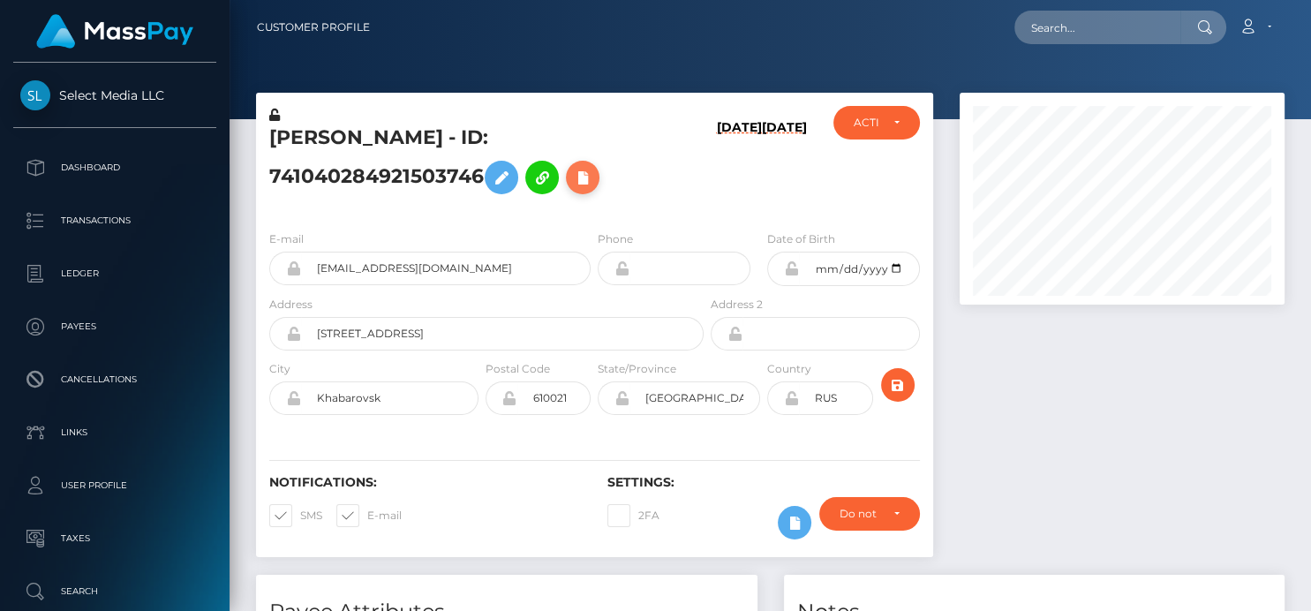
click at [572, 189] on icon at bounding box center [582, 178] width 21 height 22
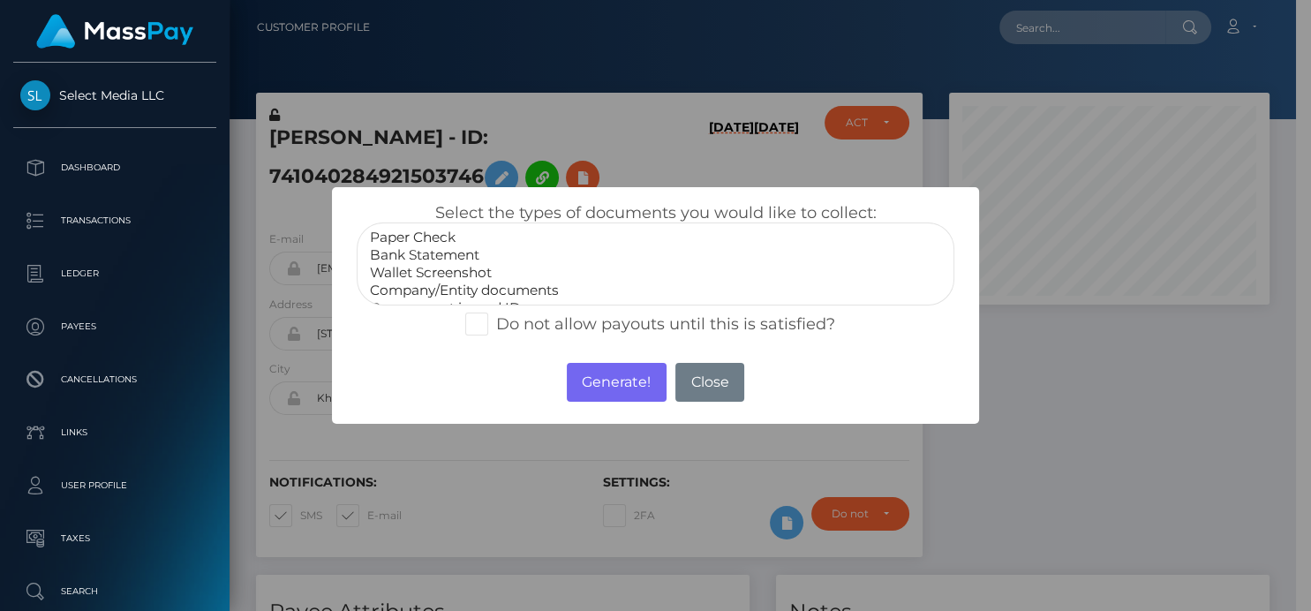
scroll to position [34, 0]
select select "Miscellaneous"
click at [434, 290] on option "Miscellaneous" at bounding box center [655, 292] width 574 height 18
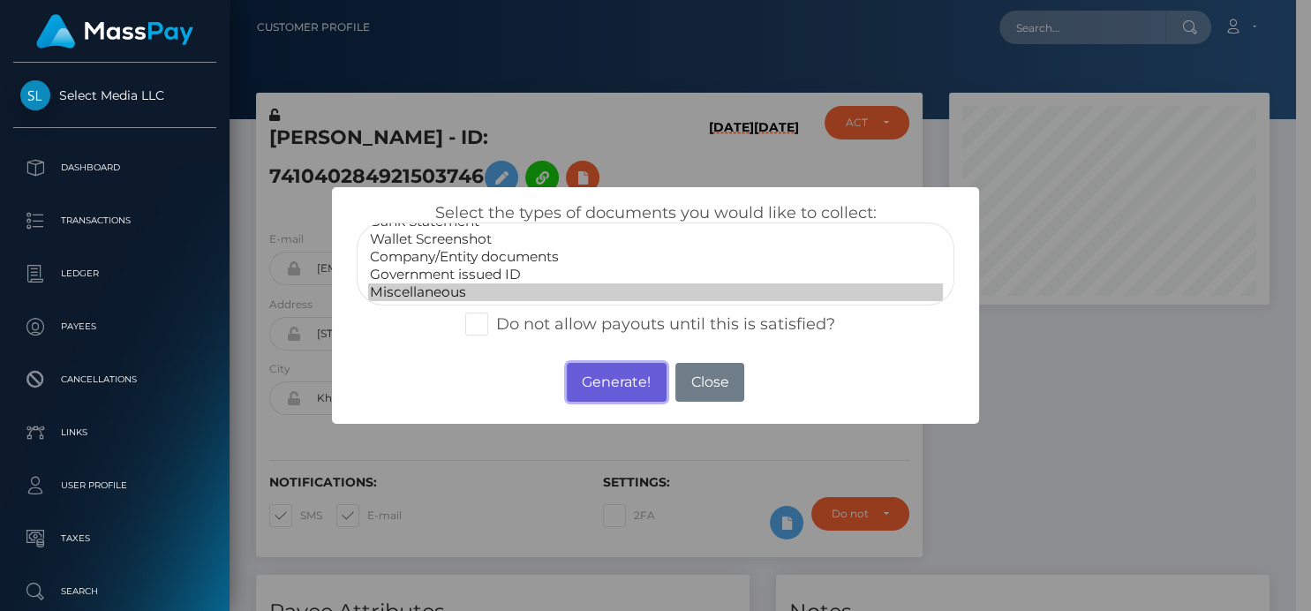
click at [640, 383] on button "Generate!" at bounding box center [617, 382] width 100 height 39
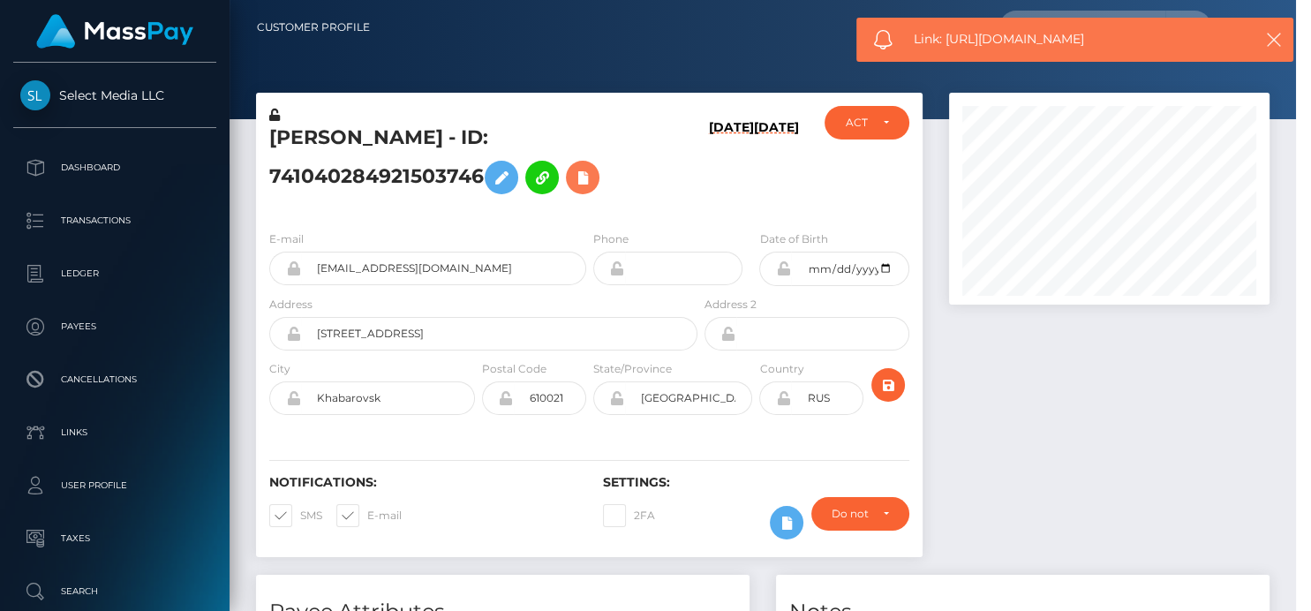
scroll to position [212, 325]
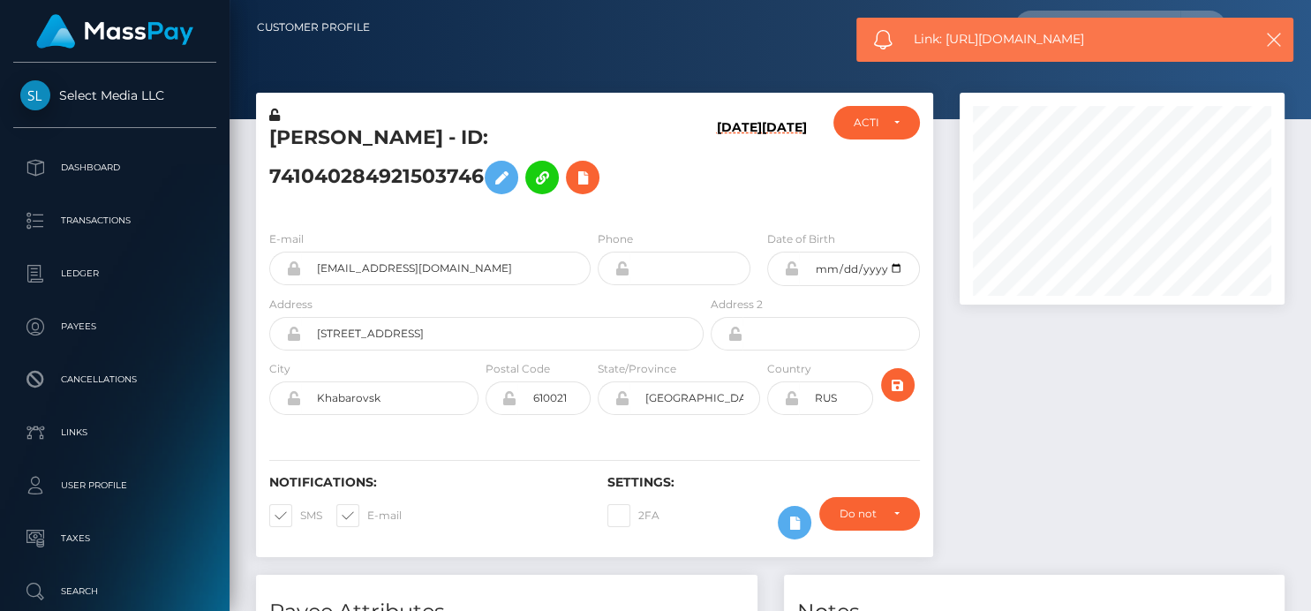
drag, startPoint x: 1145, startPoint y: 42, endPoint x: 949, endPoint y: 54, distance: 196.4
click at [949, 54] on div "Link: https://l.maspay.io/skhOy" at bounding box center [1075, 40] width 437 height 44
copy span "https://l.maspay.io/skhOy"
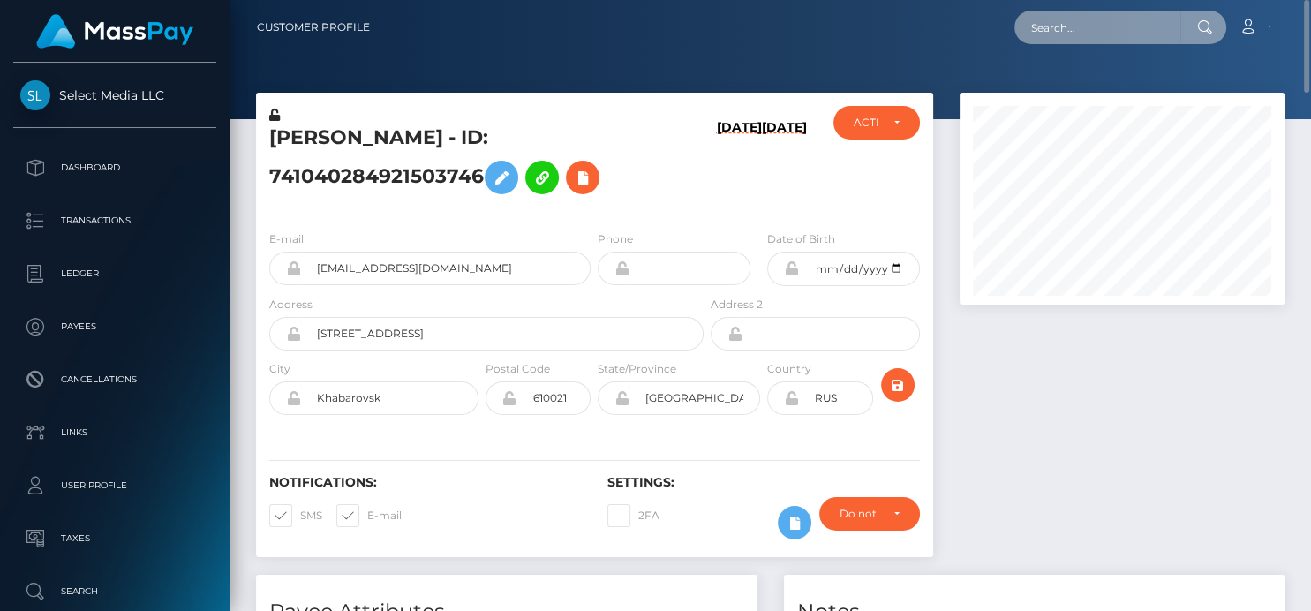
click at [1087, 40] on input "text" at bounding box center [1098, 28] width 166 height 34
paste input "[EMAIL_ADDRESS][DOMAIN_NAME]"
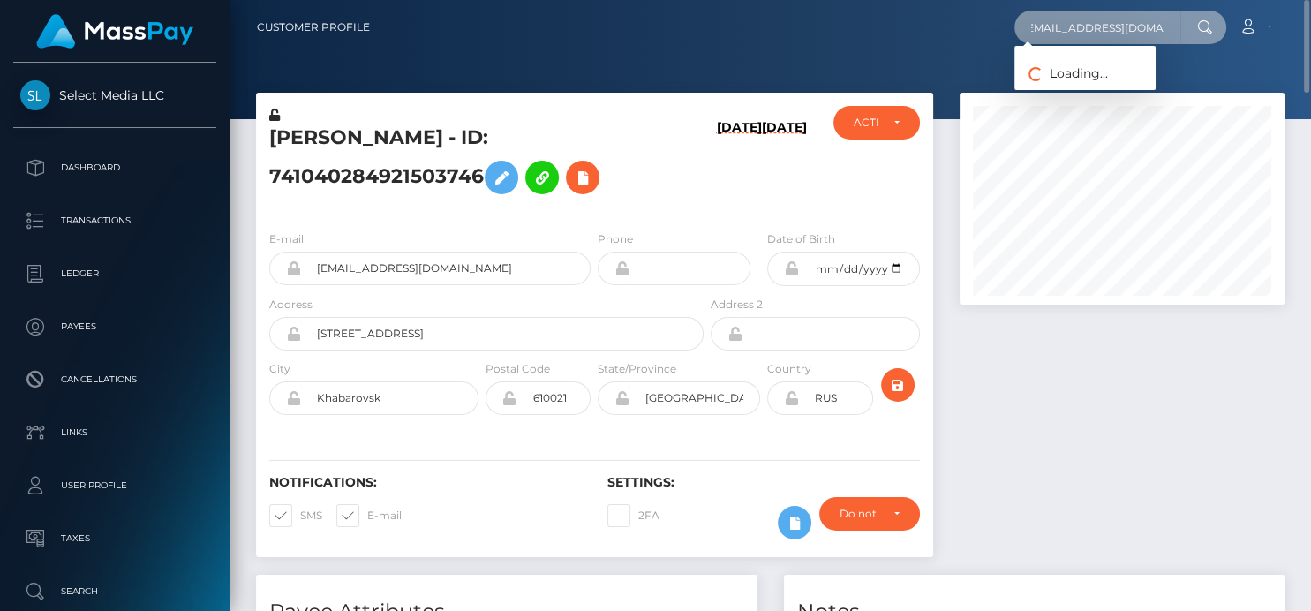
type input "[EMAIL_ADDRESS][DOMAIN_NAME]"
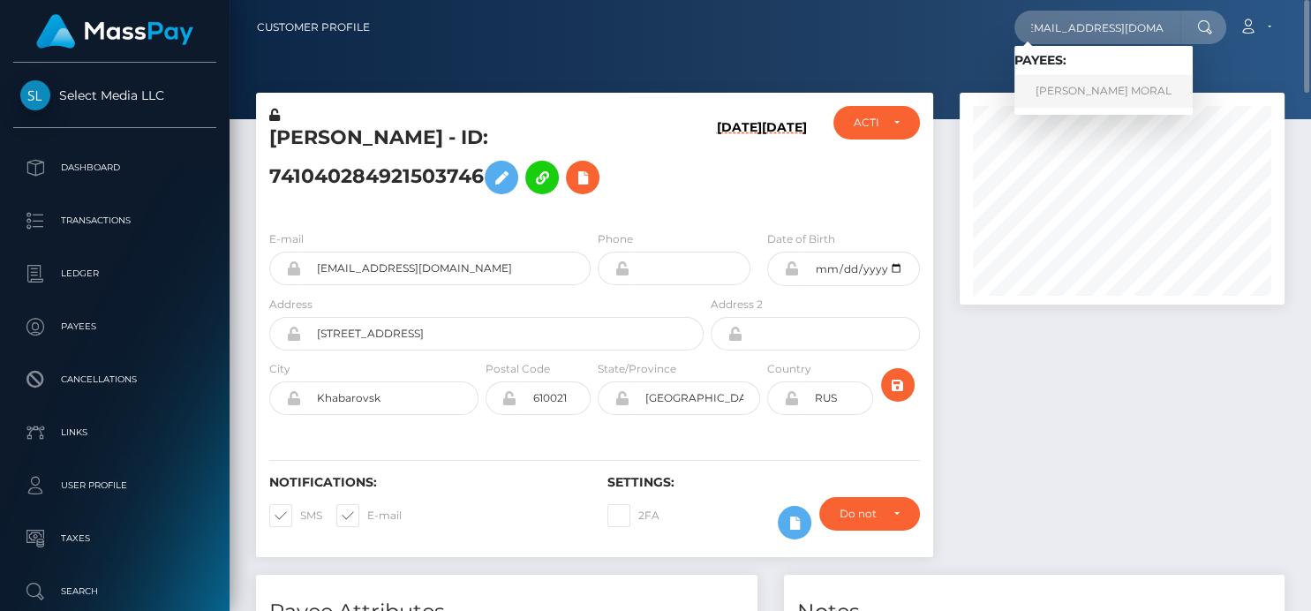
scroll to position [0, 0]
click at [1077, 102] on link "[PERSON_NAME] MORAL" at bounding box center [1104, 91] width 178 height 33
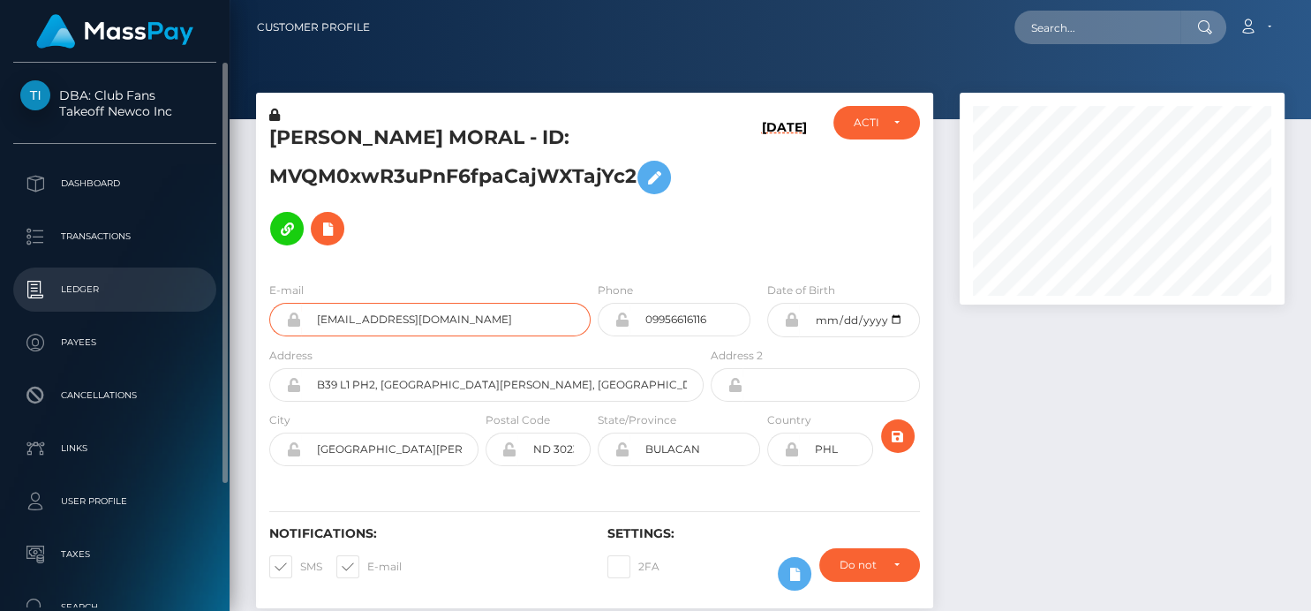
drag, startPoint x: 525, startPoint y: 318, endPoint x: 94, endPoint y: 297, distance: 430.6
click at [94, 297] on div "DBA: Club Fans Takeoff Newco Inc Dashboard Transactions Ledger Payees" at bounding box center [655, 305] width 1311 height 611
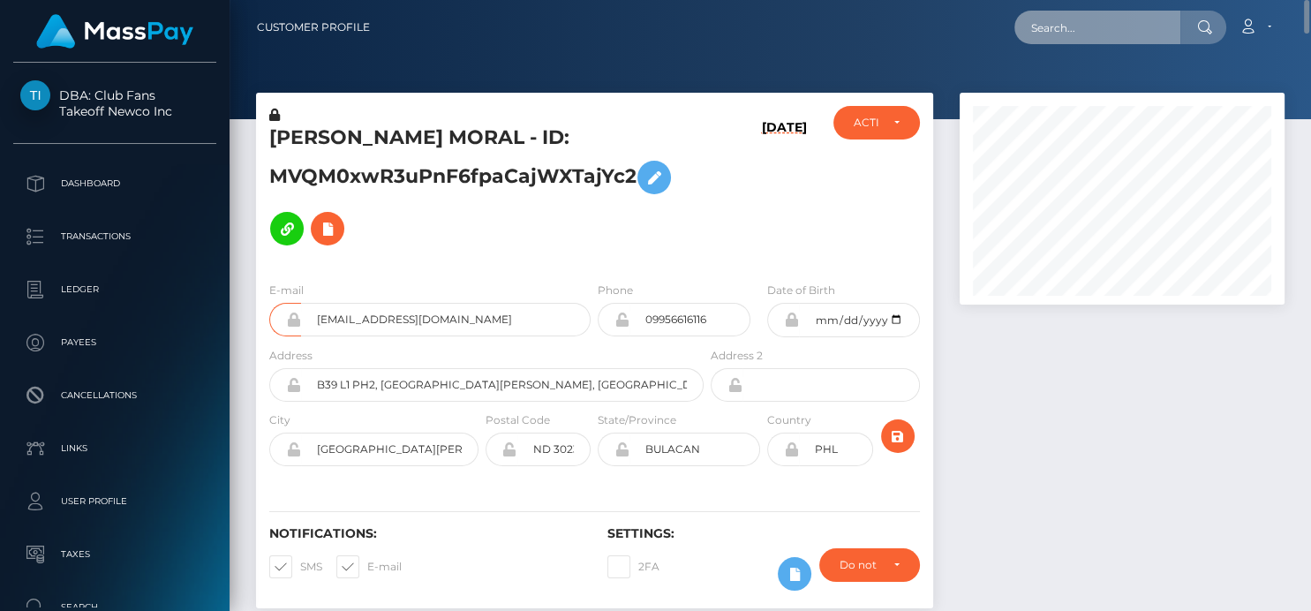
click at [1067, 33] on input "text" at bounding box center [1098, 28] width 166 height 34
paste input "68c696e0b46d5b5281b4a836"
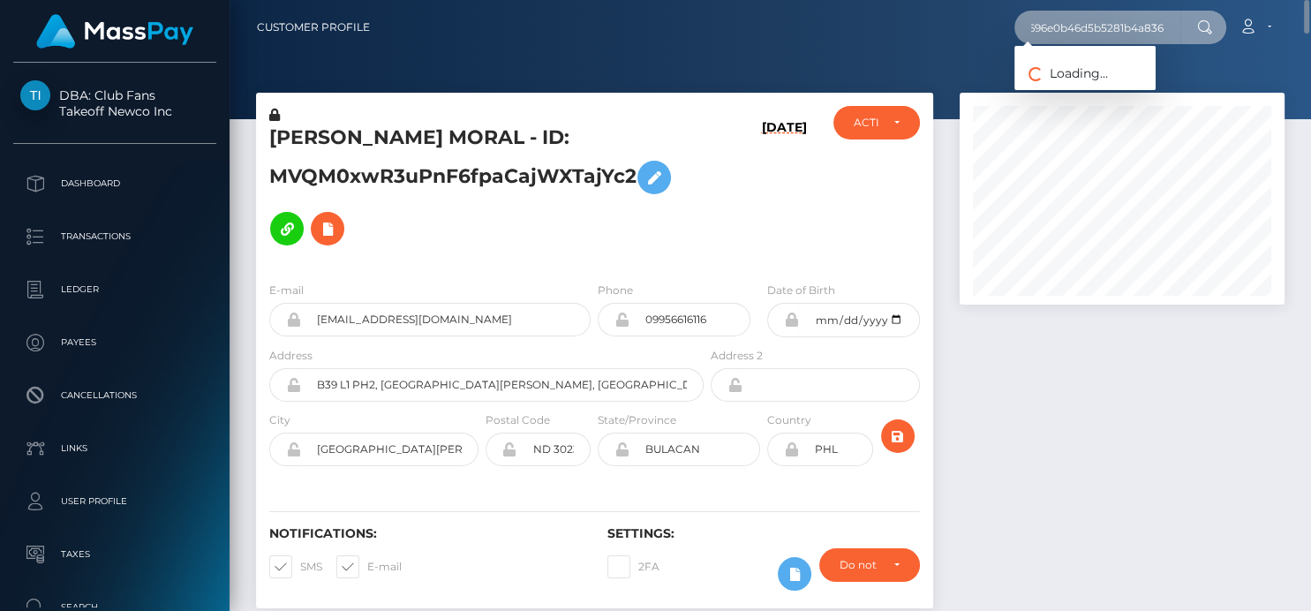
type input "68c696e0b46d5b5281b4a836"
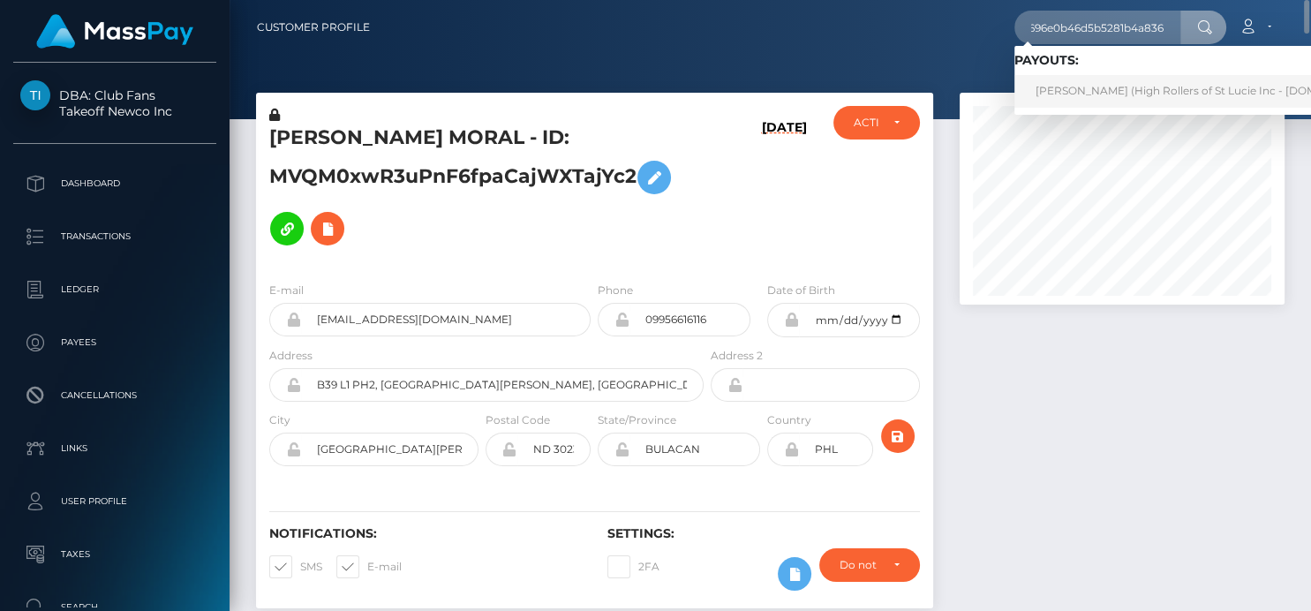
click at [1059, 95] on link "Erica Helt (High Rollers of St Lucie Inc - Luckyrush.io)" at bounding box center [1209, 91] width 389 height 33
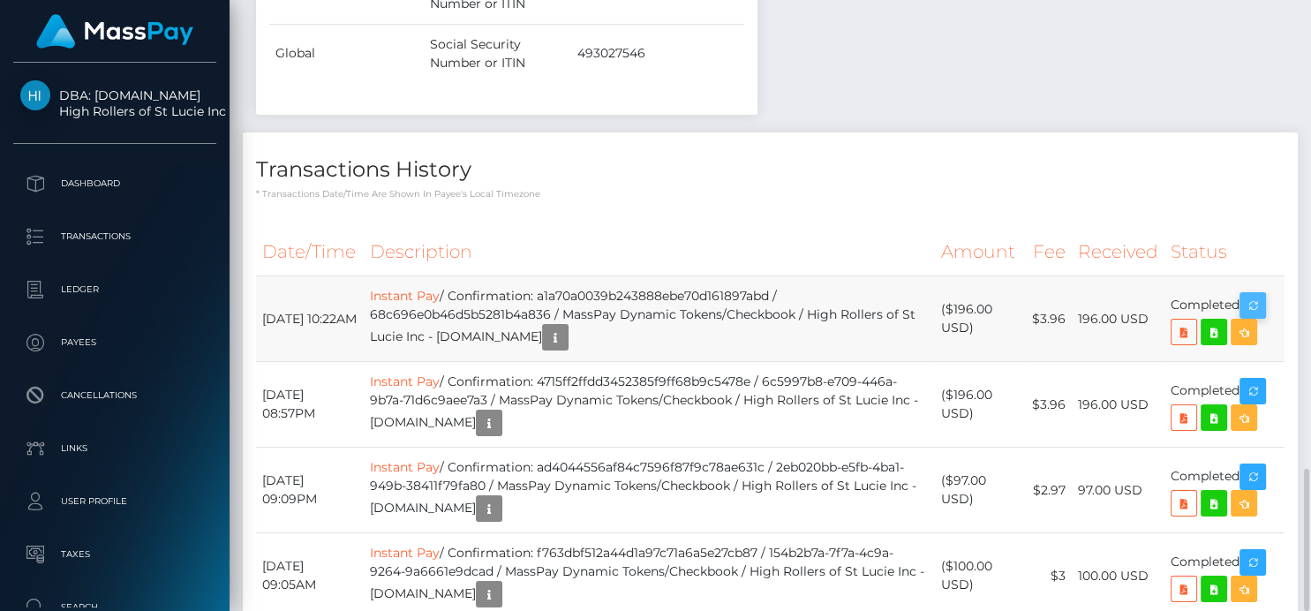
scroll to position [212, 325]
click at [1259, 295] on icon "button" at bounding box center [1252, 306] width 21 height 22
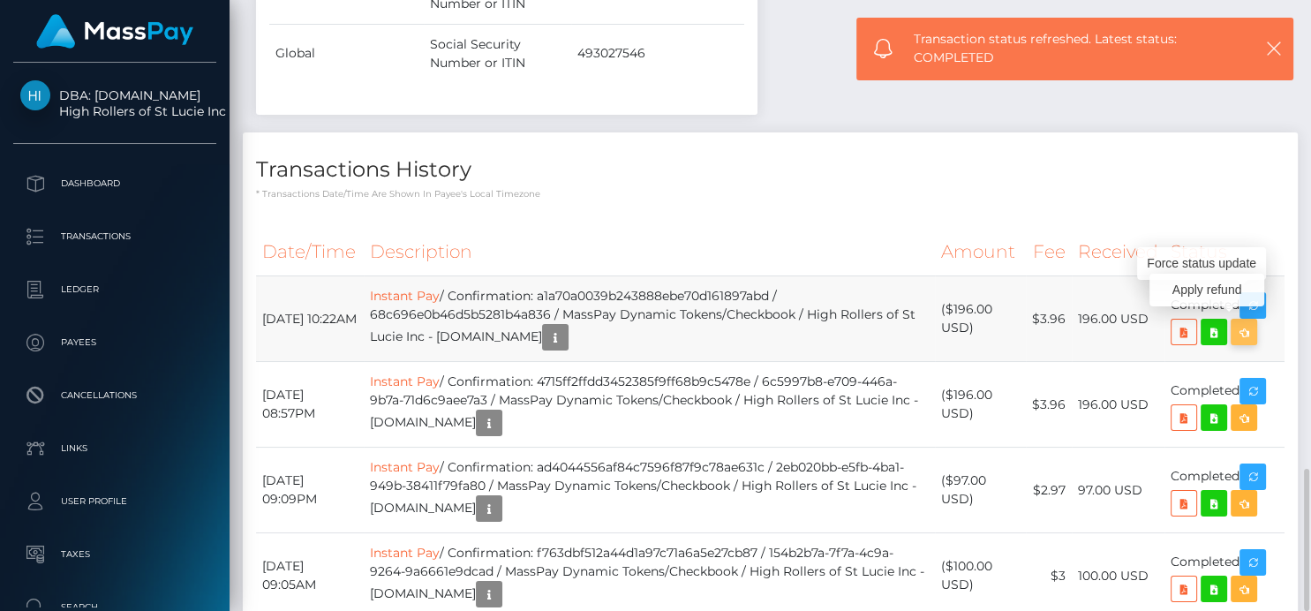
click at [1247, 321] on icon "button" at bounding box center [1244, 332] width 21 height 22
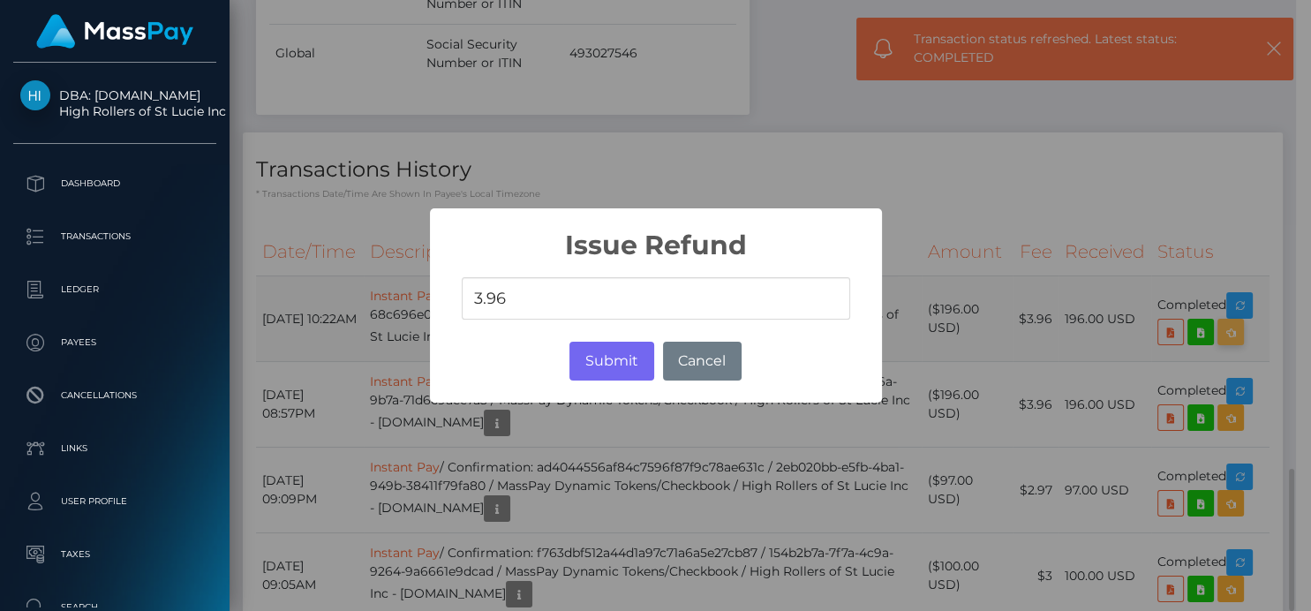
scroll to position [212, 320]
click at [1247, 109] on div "× Issue Refund 3.96 Submit No Cancel" at bounding box center [655, 305] width 1311 height 611
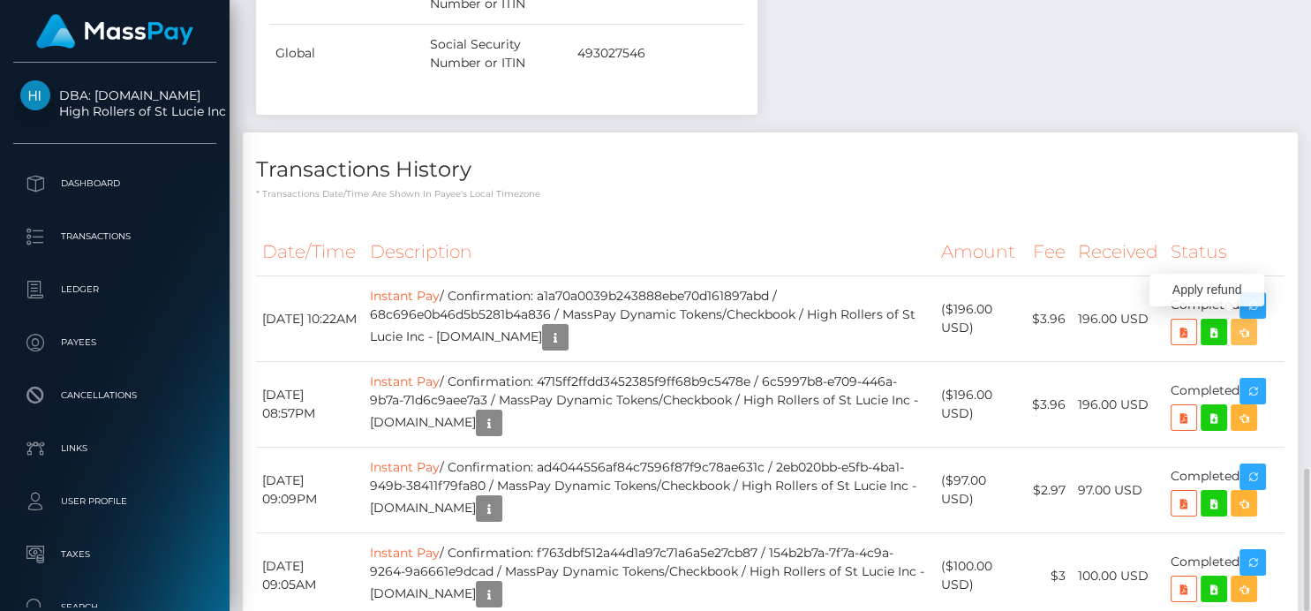
scroll to position [212, 325]
click at [1212, 321] on icon at bounding box center [1214, 332] width 21 height 22
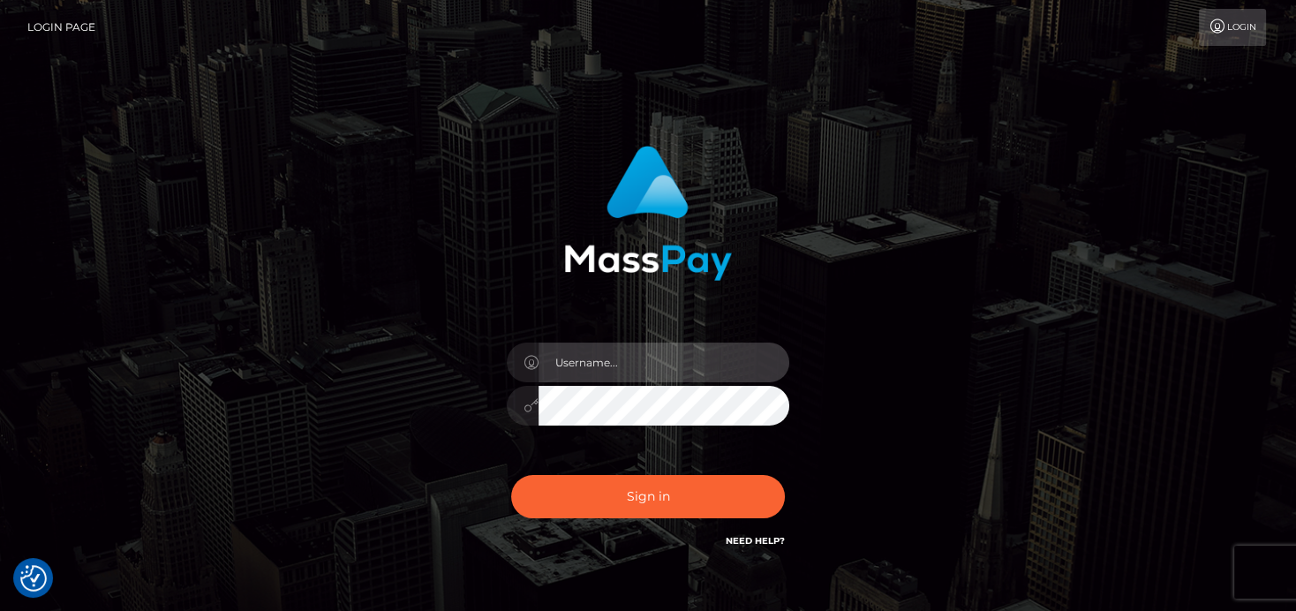
type input "[PERSON_NAME]"
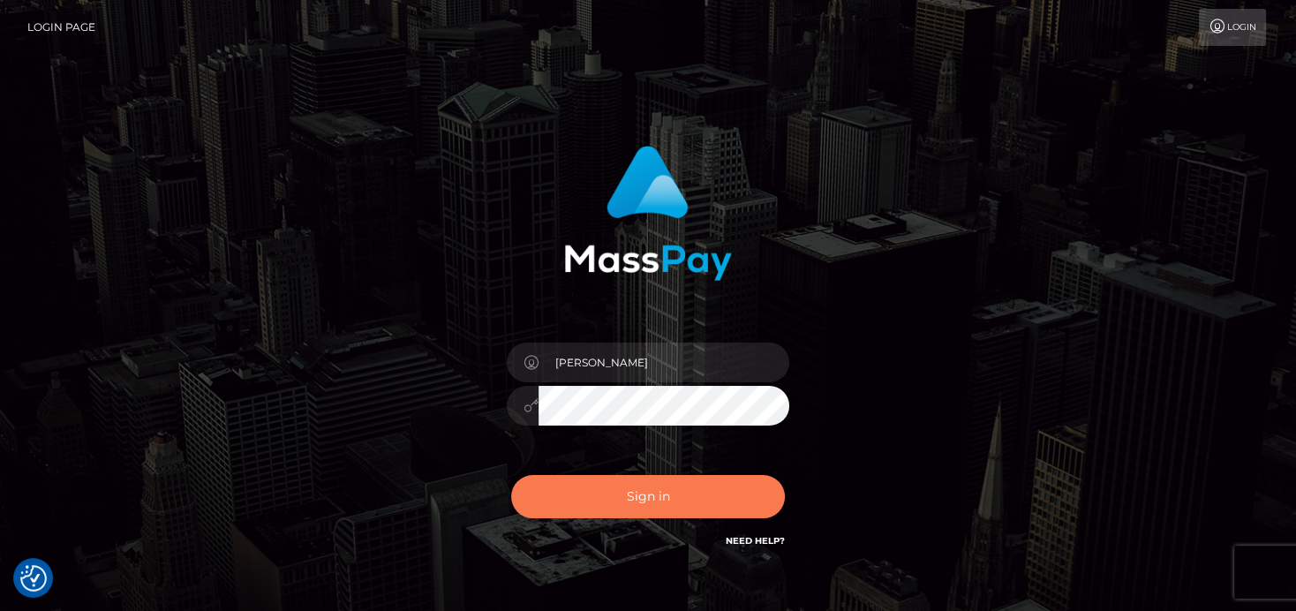
click at [615, 494] on button "Sign in" at bounding box center [648, 496] width 274 height 43
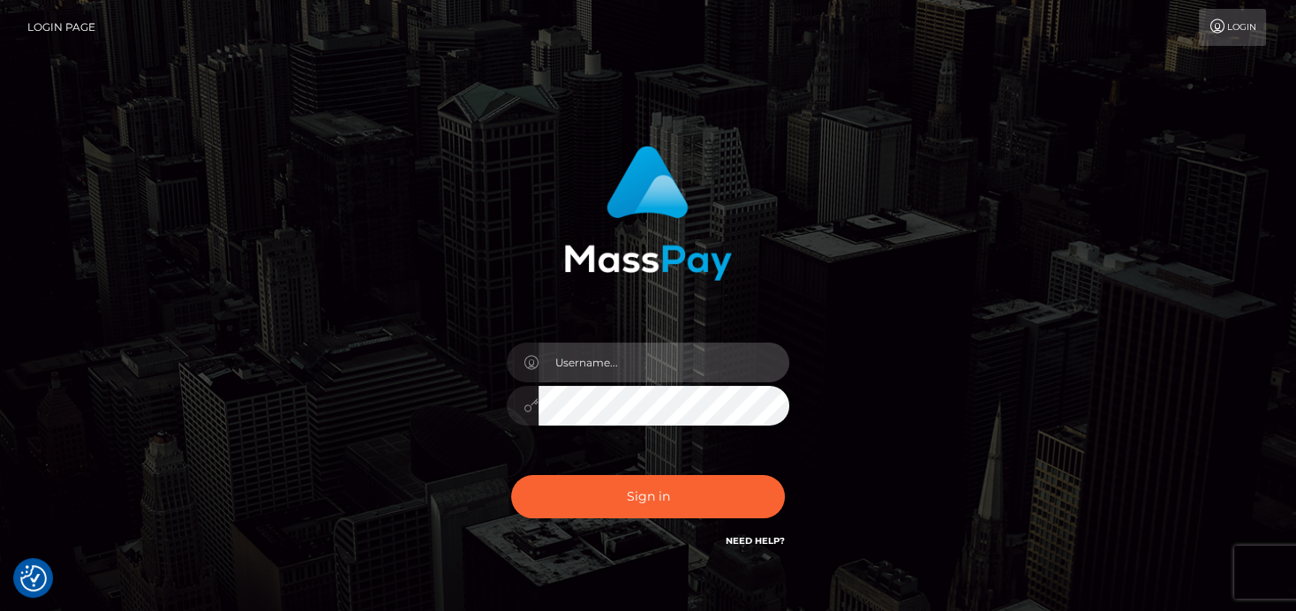
type input "[PERSON_NAME]"
click at [566, 522] on div "Sign in Need Help?" at bounding box center [648, 503] width 309 height 79
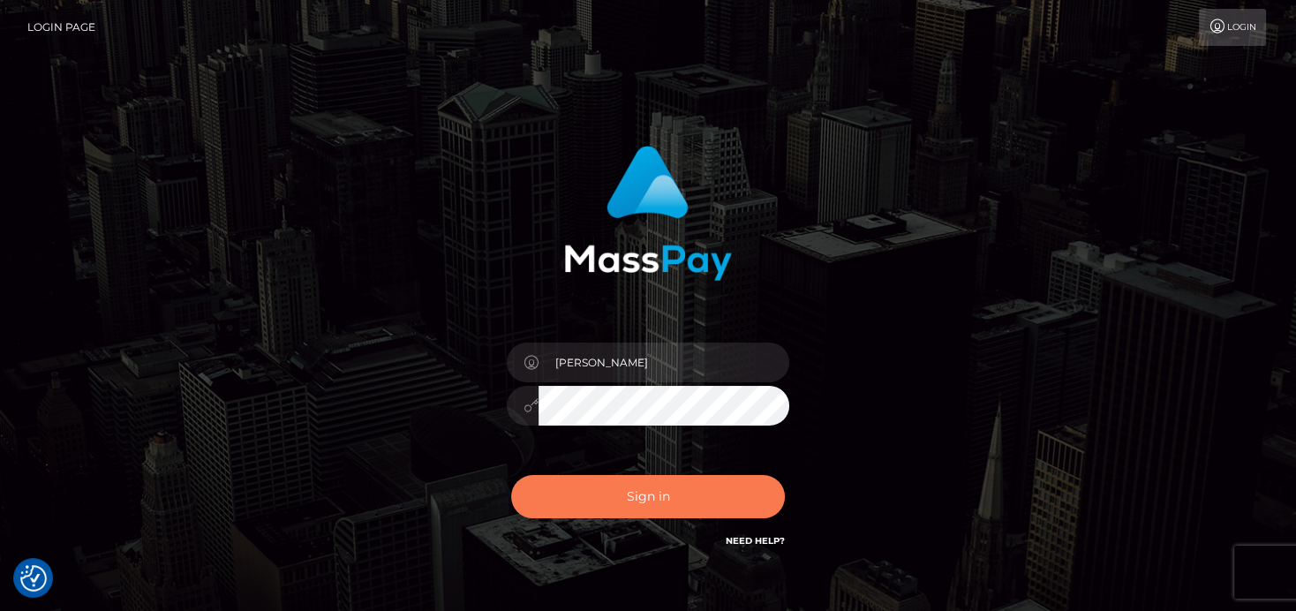
click at [568, 513] on button "Sign in" at bounding box center [648, 496] width 274 height 43
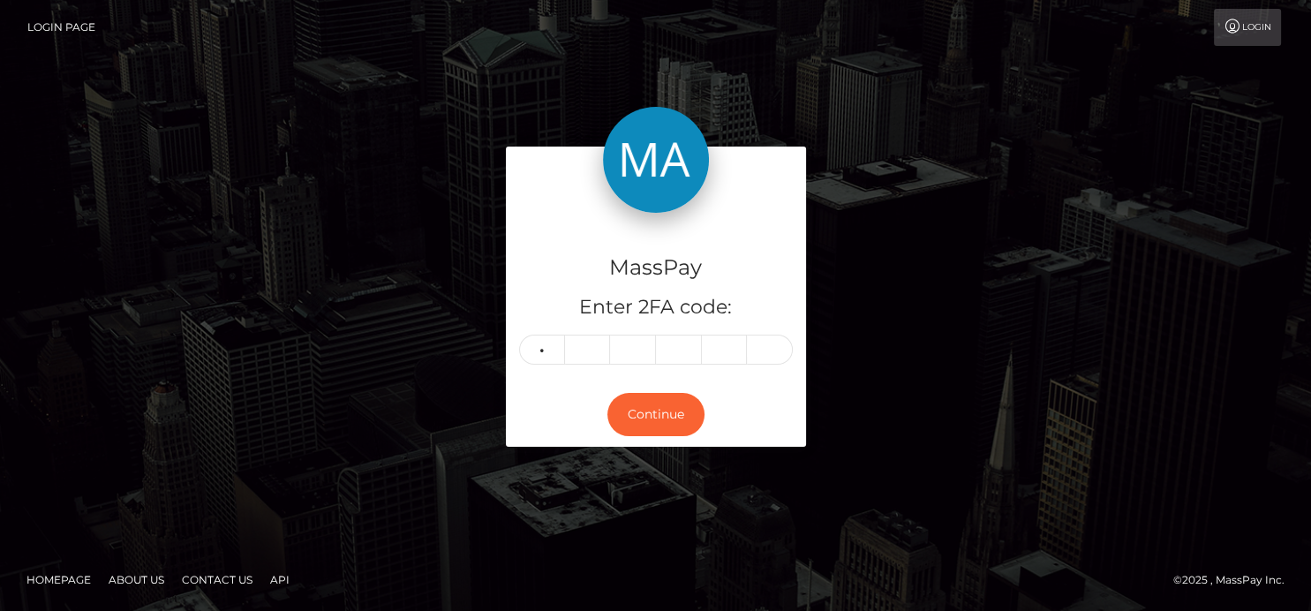
type input "2"
type input "5"
type input "9"
type input "1"
type input "7"
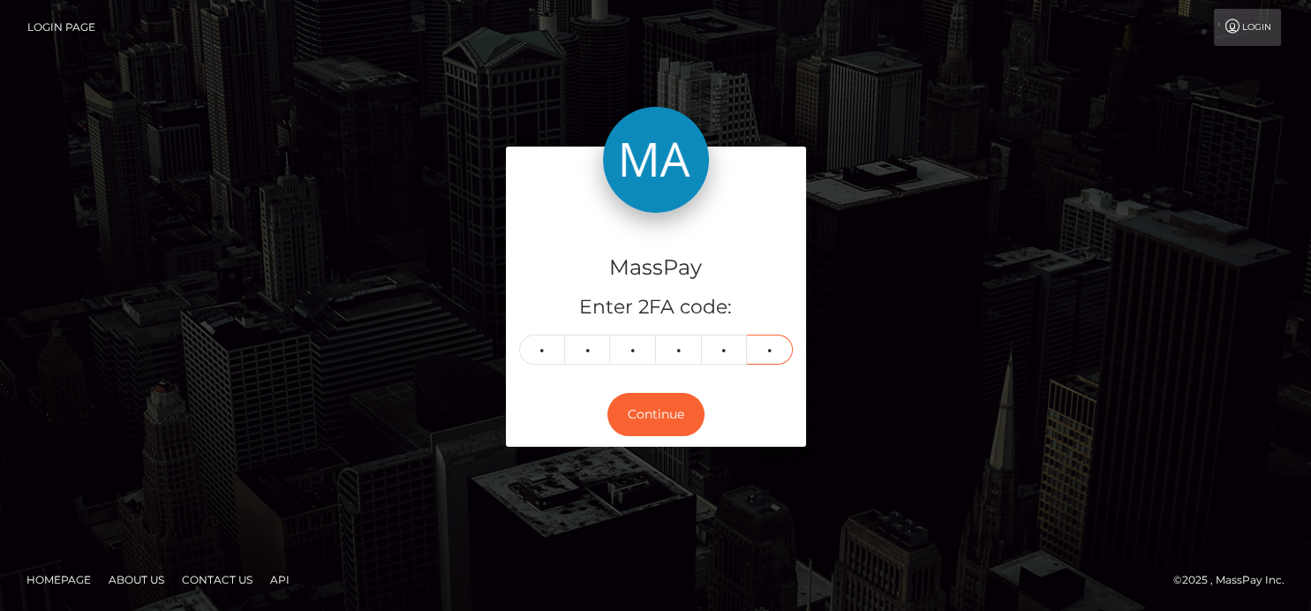
type input "2"
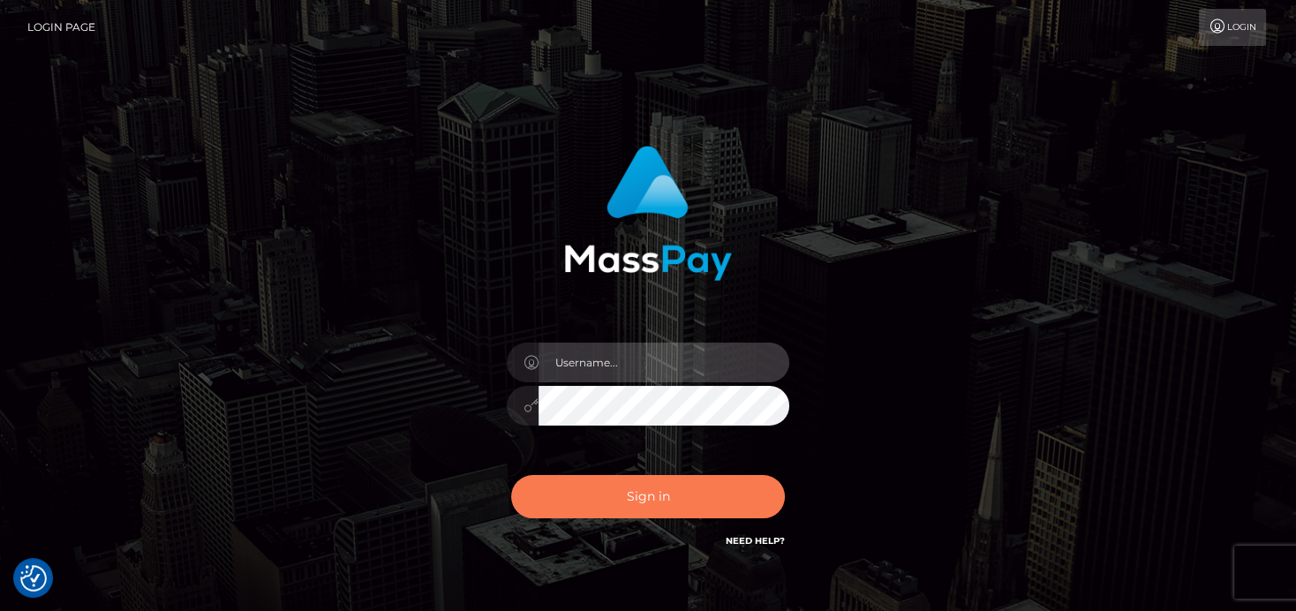
type input "[PERSON_NAME]"
click at [632, 496] on button "Sign in" at bounding box center [648, 496] width 274 height 43
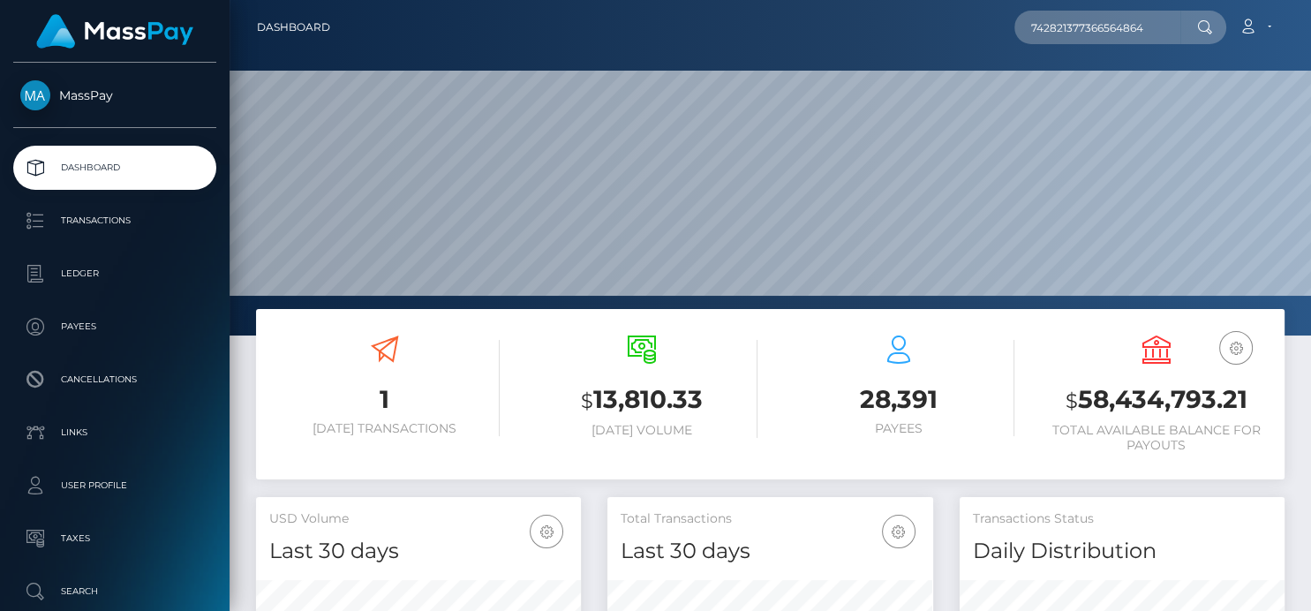
scroll to position [313, 325]
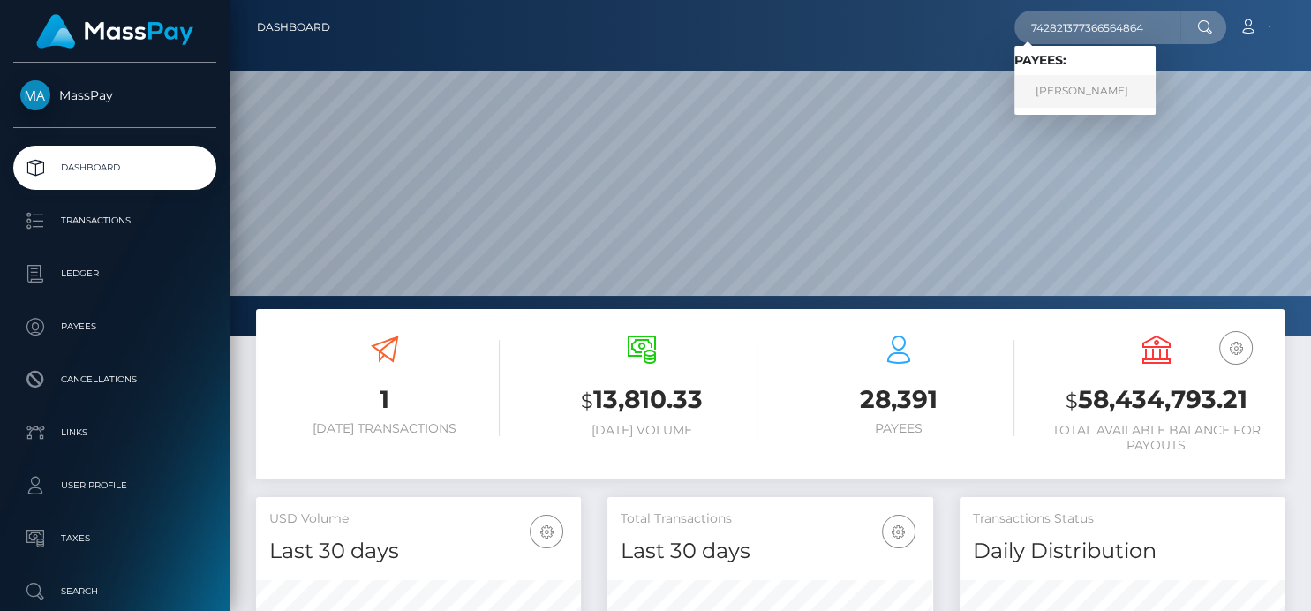
click at [1100, 95] on link "[PERSON_NAME]" at bounding box center [1085, 91] width 141 height 33
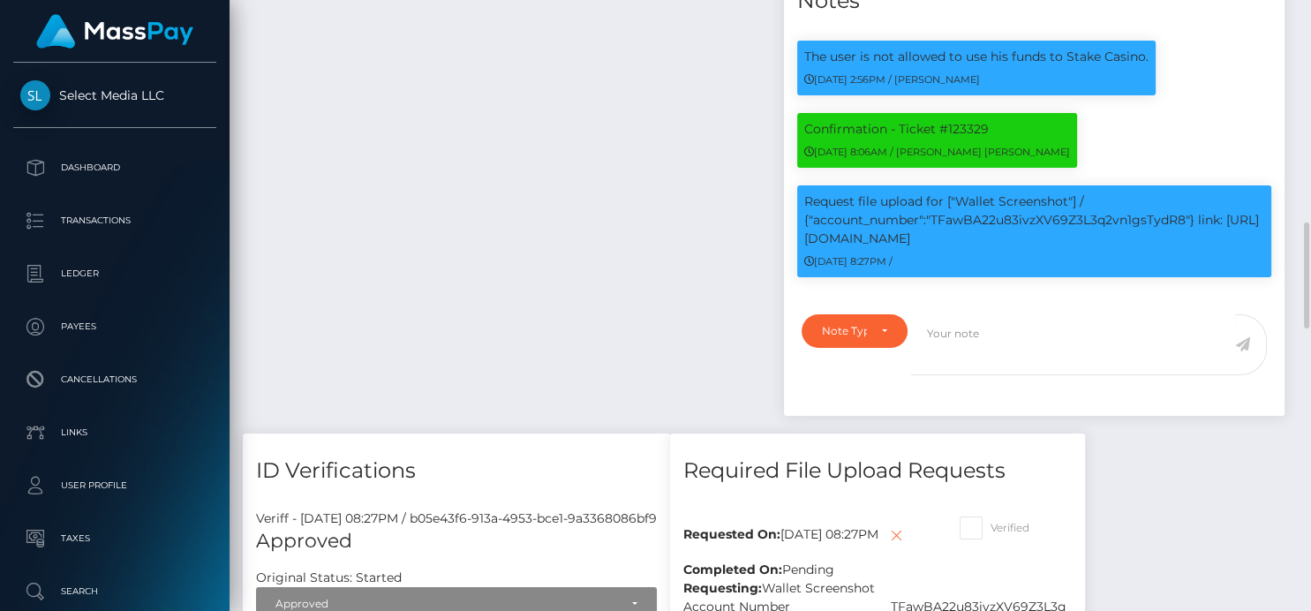
scroll to position [212, 325]
drag, startPoint x: 984, startPoint y: 242, endPoint x: 796, endPoint y: 245, distance: 187.2
click at [797, 245] on div "Request file upload for ["Wallet Screenshot"] / {"account_number":"TFawBA22u83i…" at bounding box center [1034, 231] width 475 height 92
copy p "https://l.maspay.io/zhy3S"
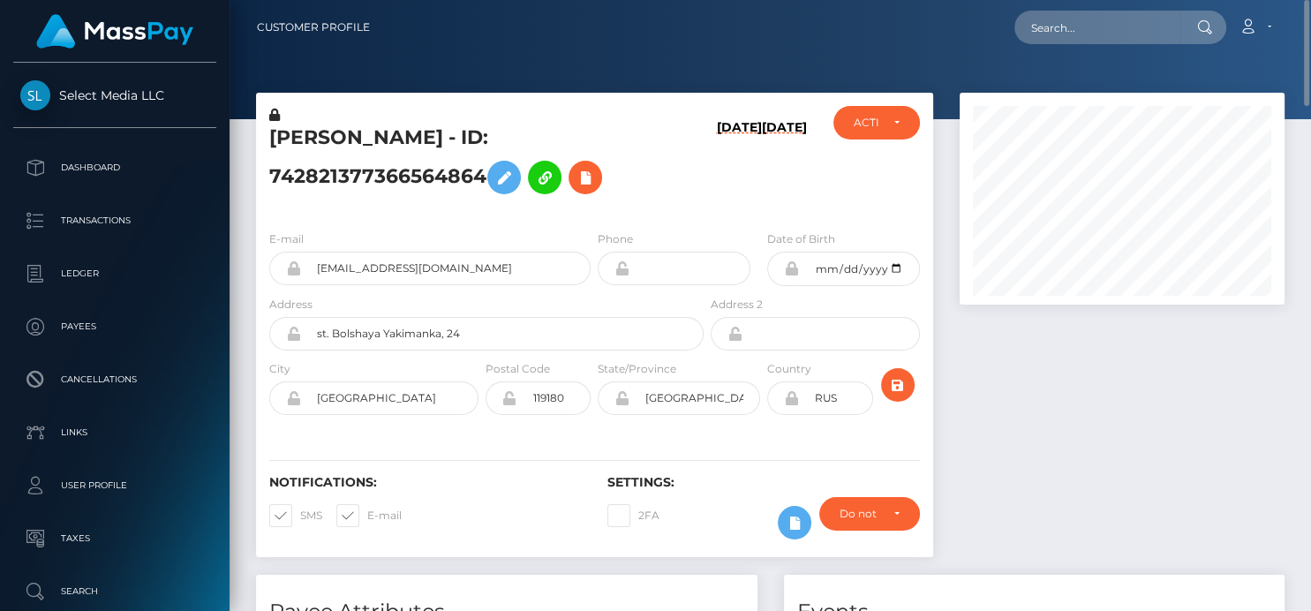
scroll to position [0, 0]
click at [575, 181] on icon at bounding box center [585, 178] width 21 height 22
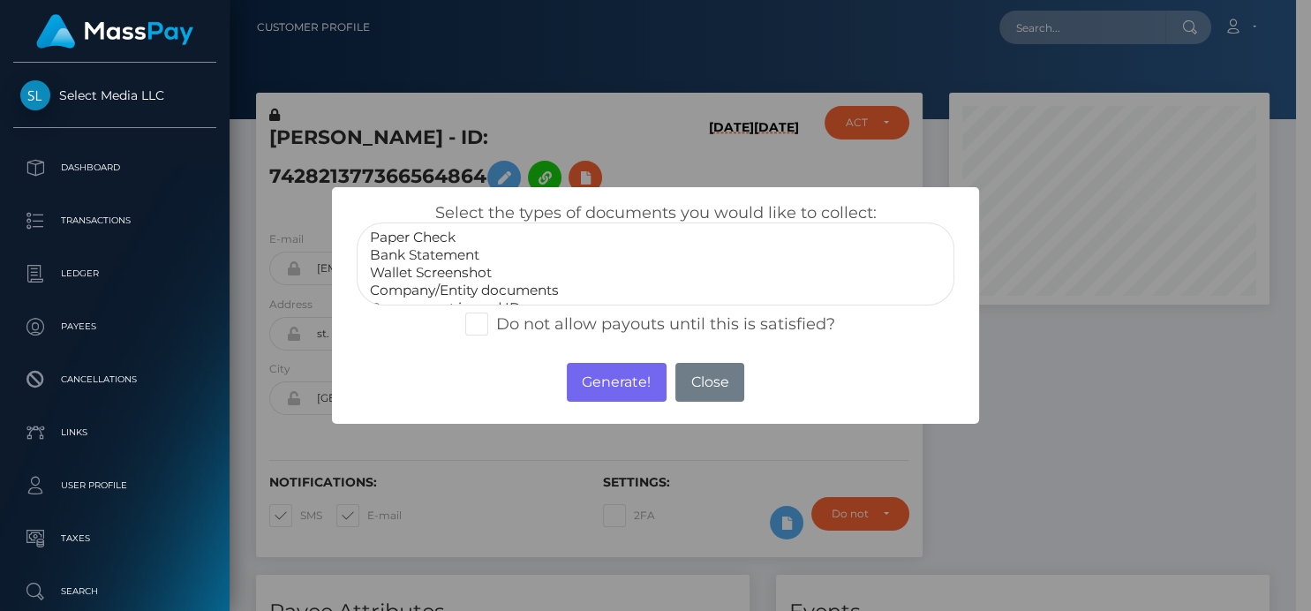
scroll to position [34, 0]
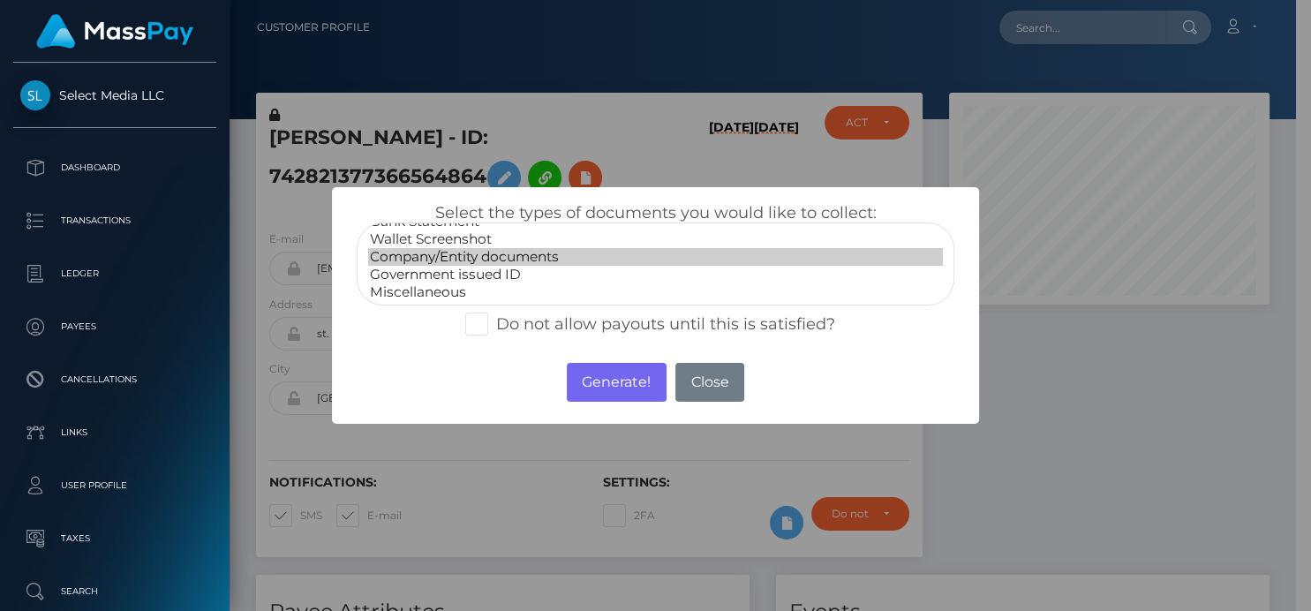
click at [432, 248] on option "Company/Entity documents" at bounding box center [655, 257] width 574 height 18
select select "Wallet Screenshot"
click at [437, 238] on option "Wallet Screenshot" at bounding box center [655, 239] width 574 height 18
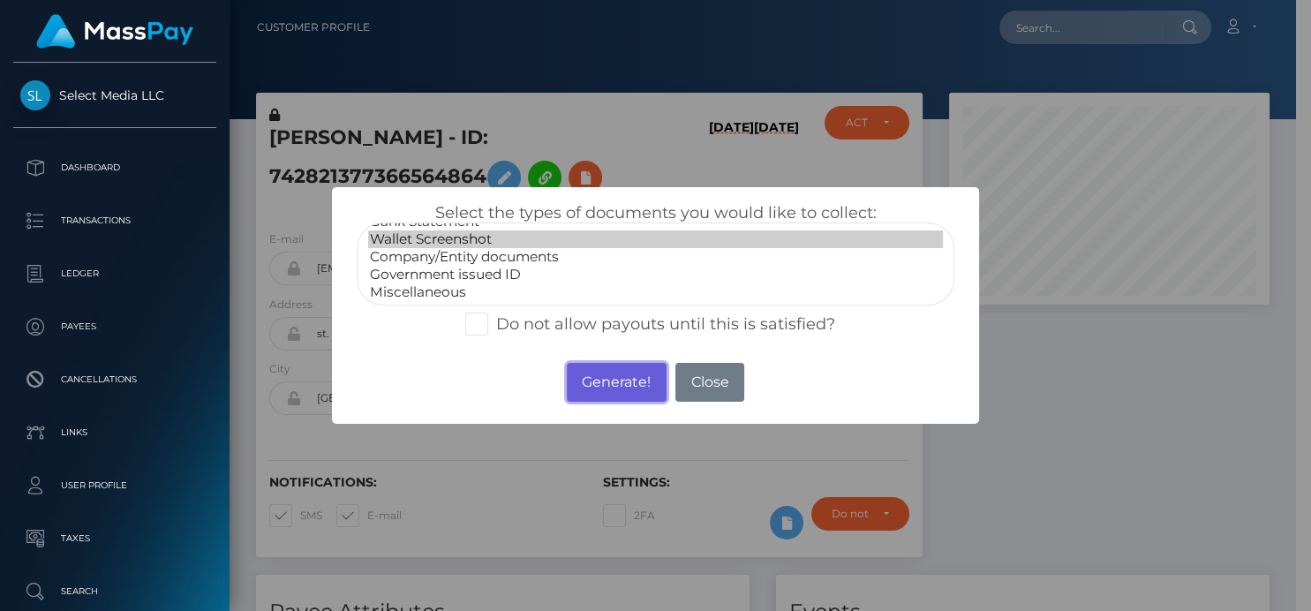
click at [591, 387] on button "Generate!" at bounding box center [617, 382] width 100 height 39
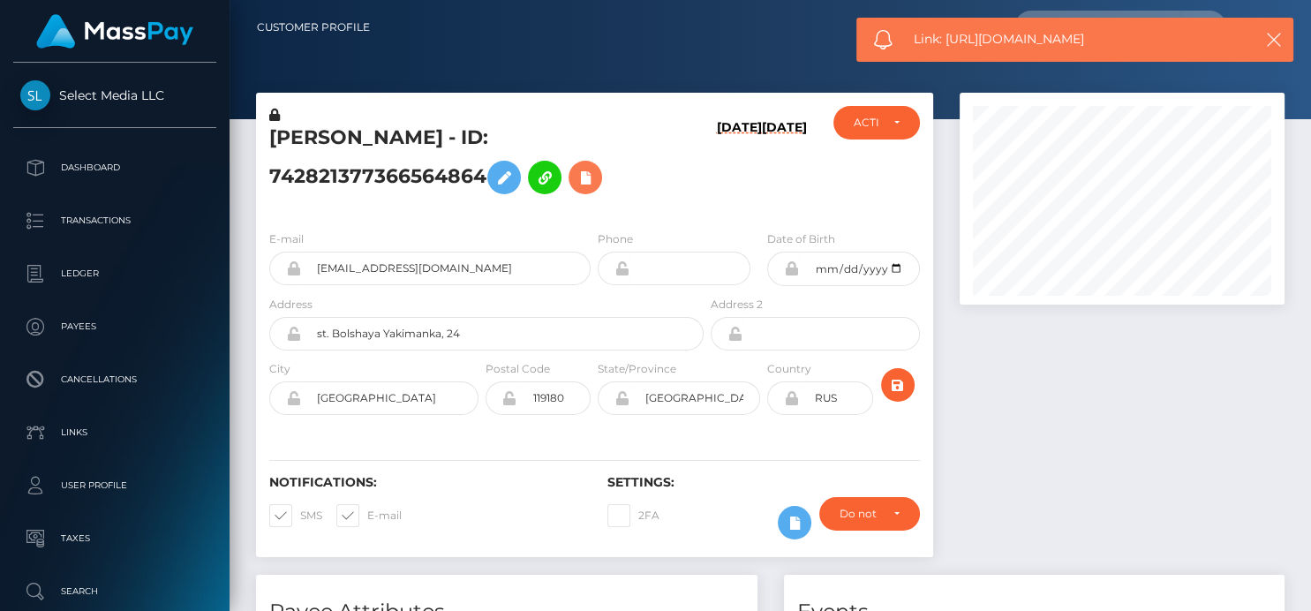
scroll to position [212, 325]
drag, startPoint x: 1174, startPoint y: 50, endPoint x: 946, endPoint y: 35, distance: 229.2
click at [946, 35] on div "Link: https://l.maspay.io/GkhF1" at bounding box center [1075, 40] width 437 height 44
copy span "https://l.maspay.io/GkhF1"
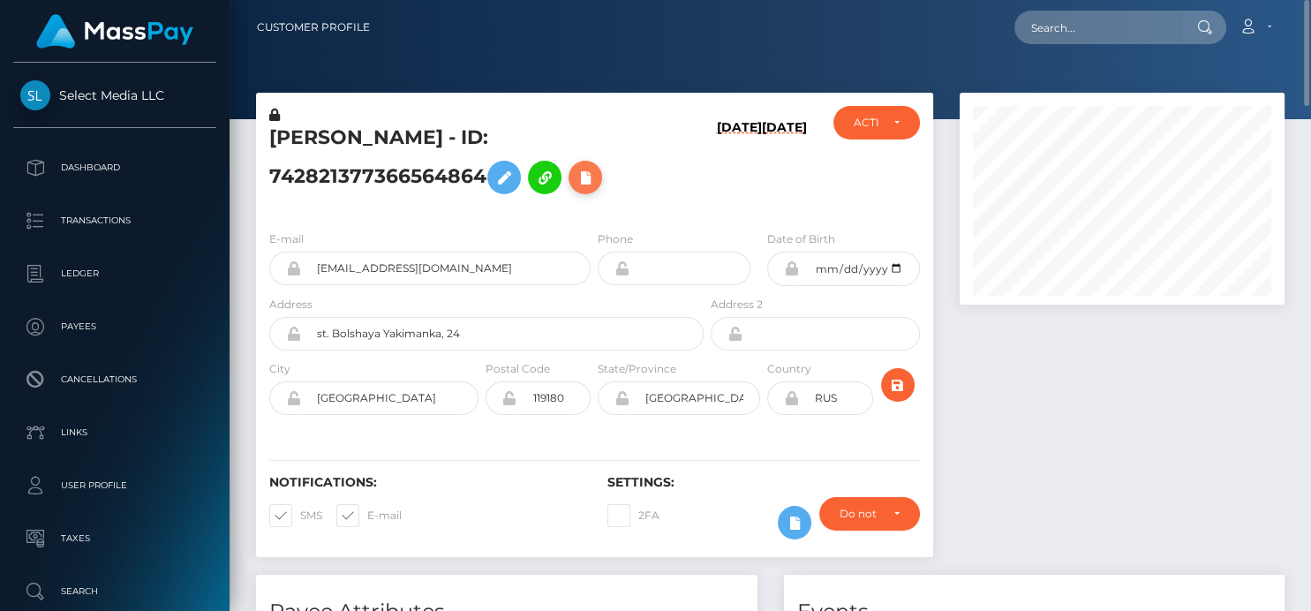
click at [575, 177] on icon at bounding box center [585, 178] width 21 height 22
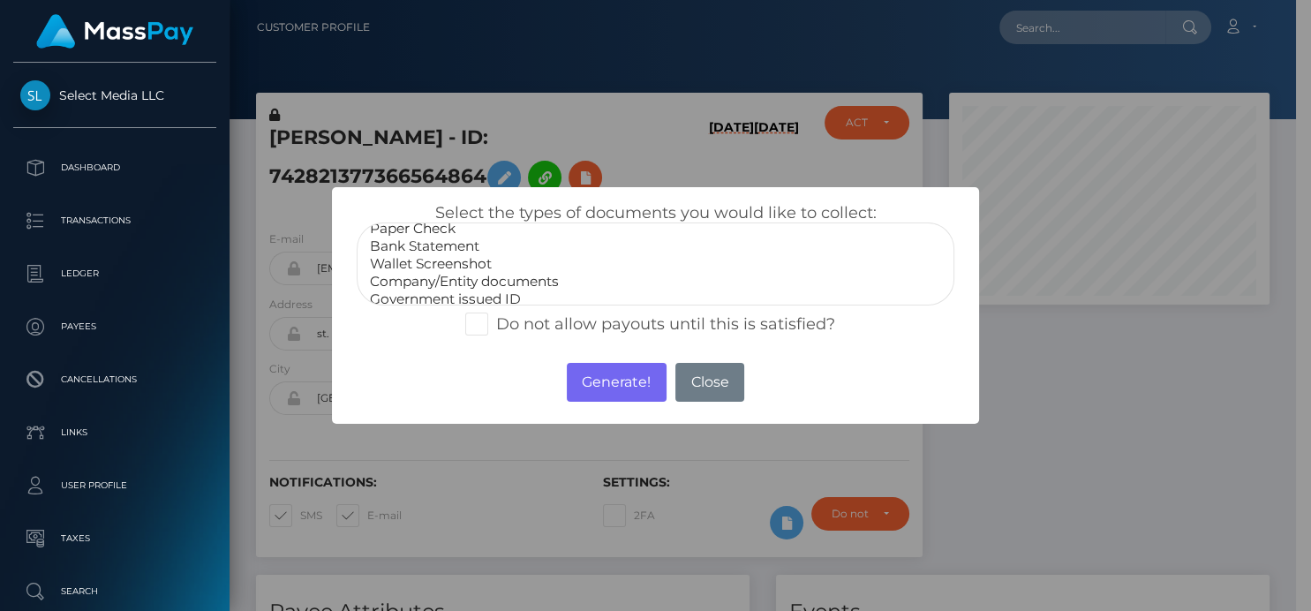
scroll to position [34, 0]
select select "Government issued ID"
click at [484, 271] on option "Government issued ID" at bounding box center [655, 275] width 574 height 18
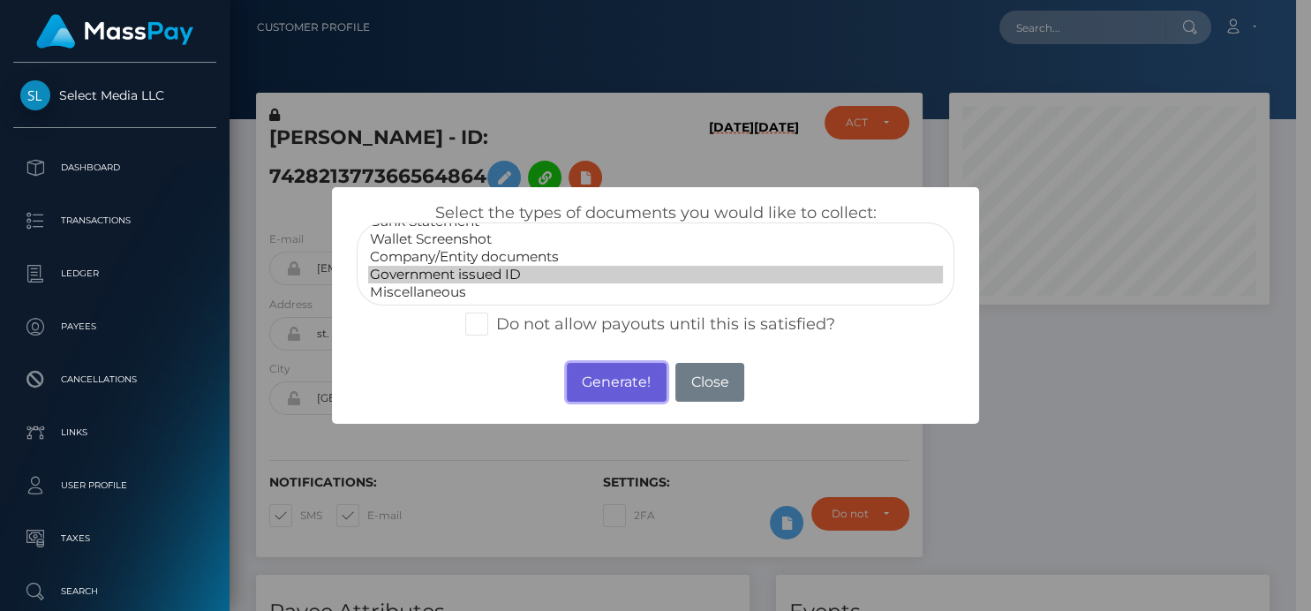
click at [595, 382] on button "Generate!" at bounding box center [617, 382] width 100 height 39
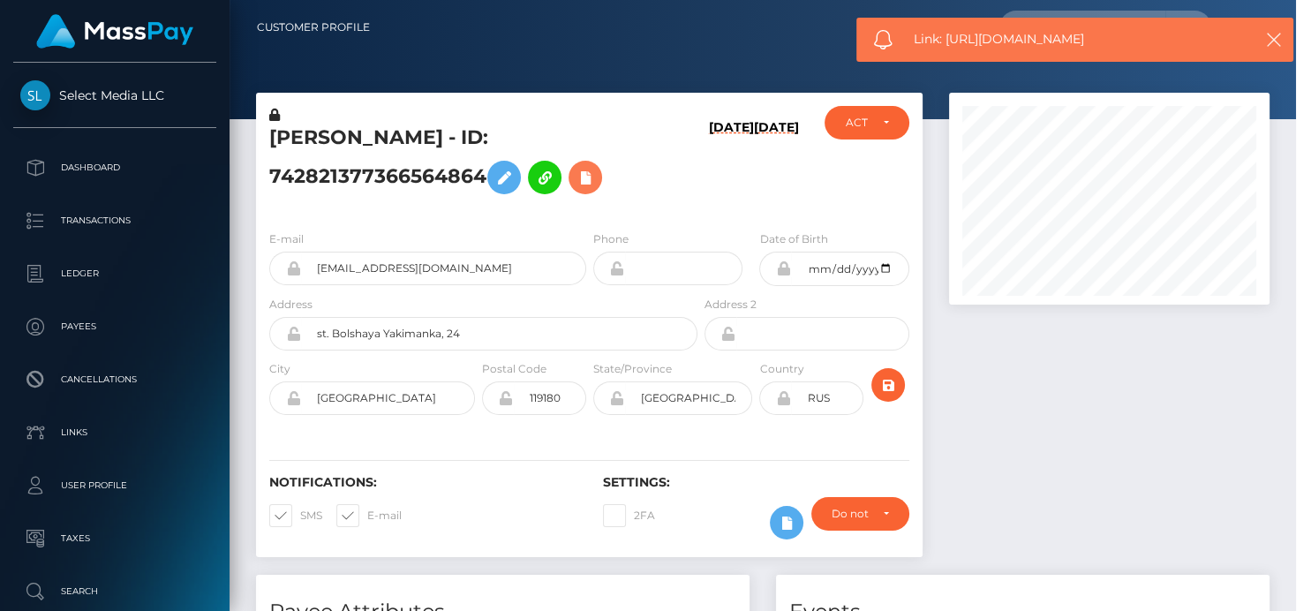
scroll to position [212, 325]
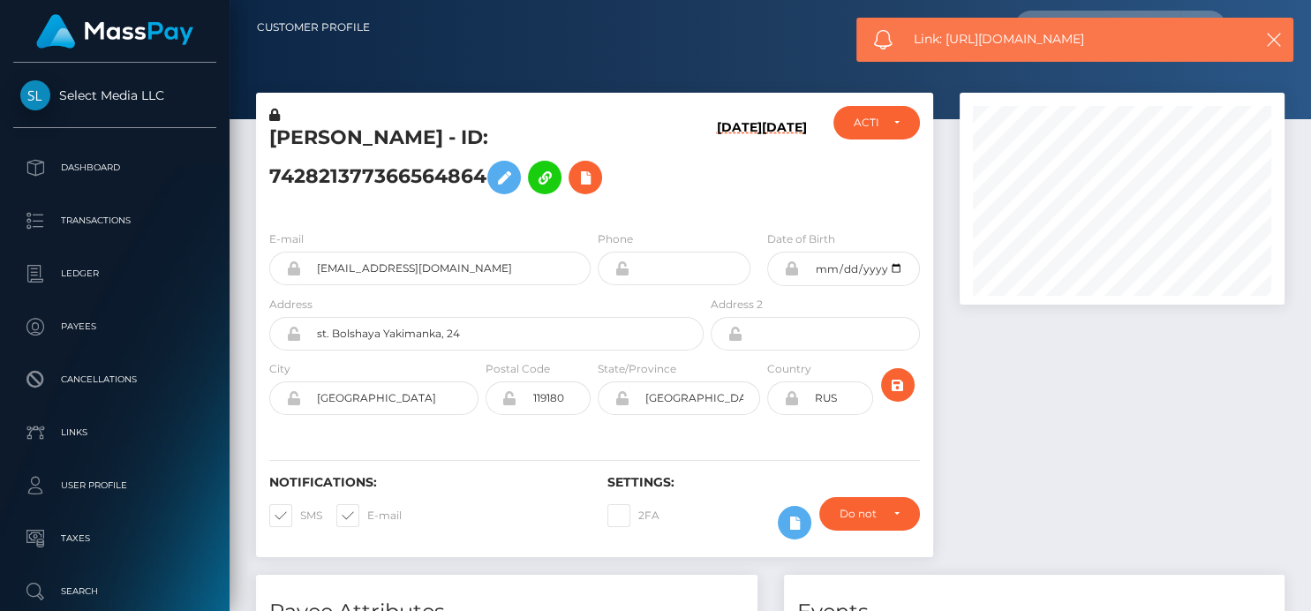
drag, startPoint x: 1121, startPoint y: 38, endPoint x: 947, endPoint y: 26, distance: 174.3
click at [947, 26] on div "Link: https://l.maspay.io/zkhGt" at bounding box center [1075, 40] width 437 height 44
copy span "https://l.maspay.io/zkhGt"
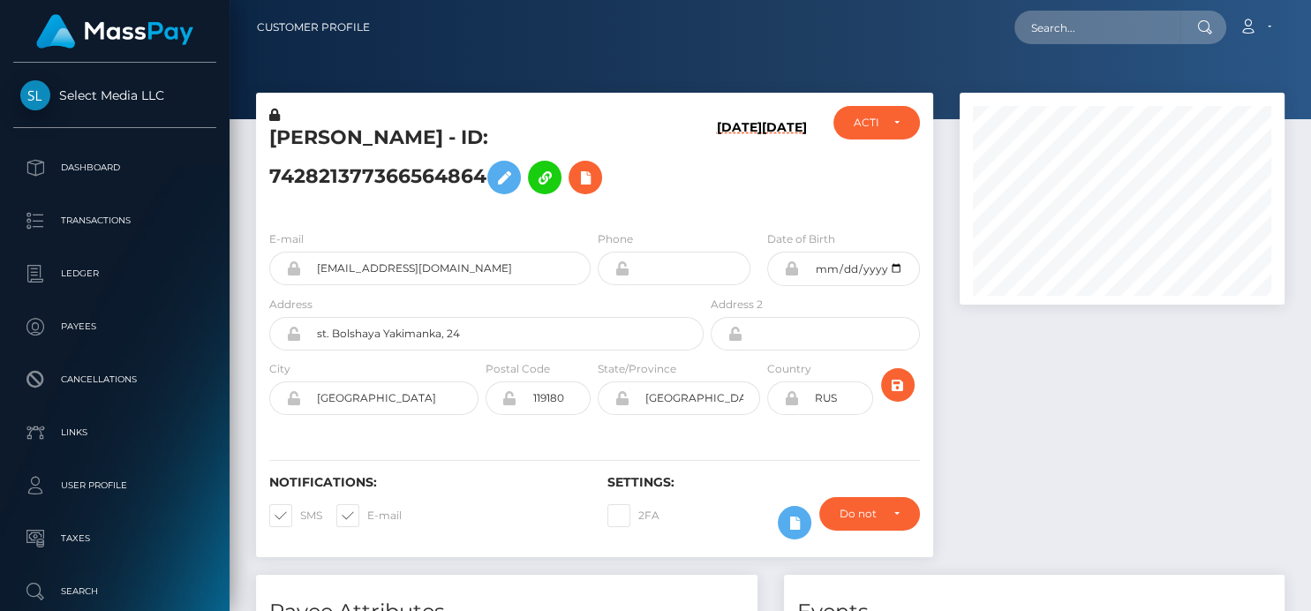
scroll to position [212, 325]
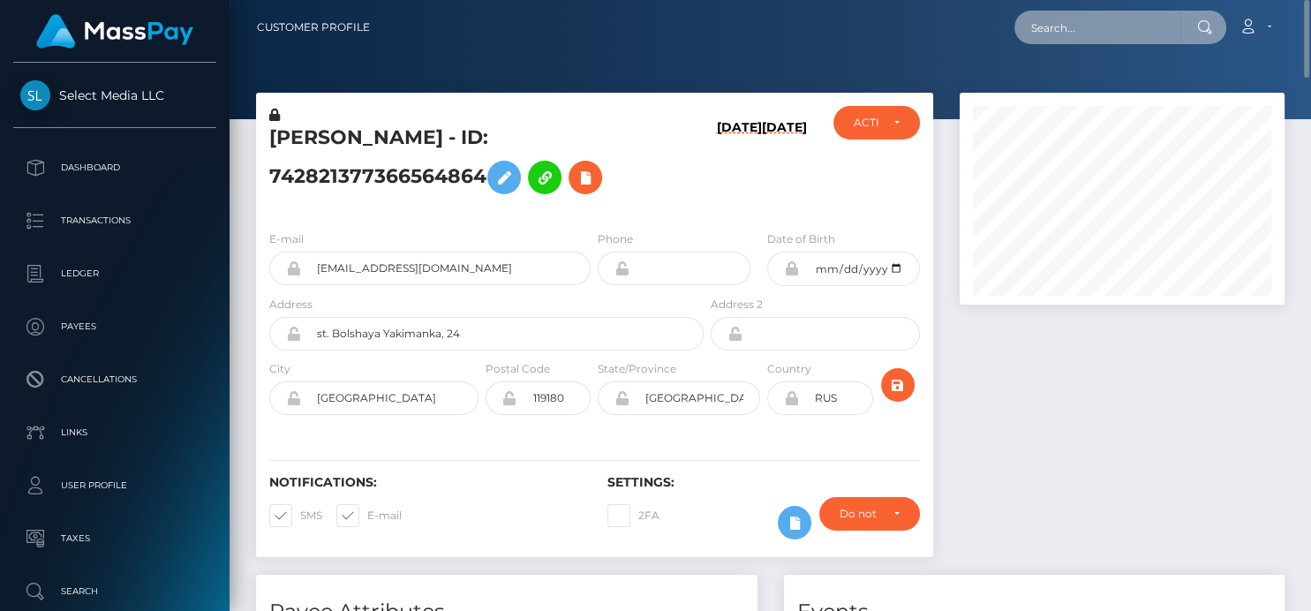
click at [1085, 40] on input "text" at bounding box center [1098, 28] width 166 height 34
paste input "553871516387782656,"
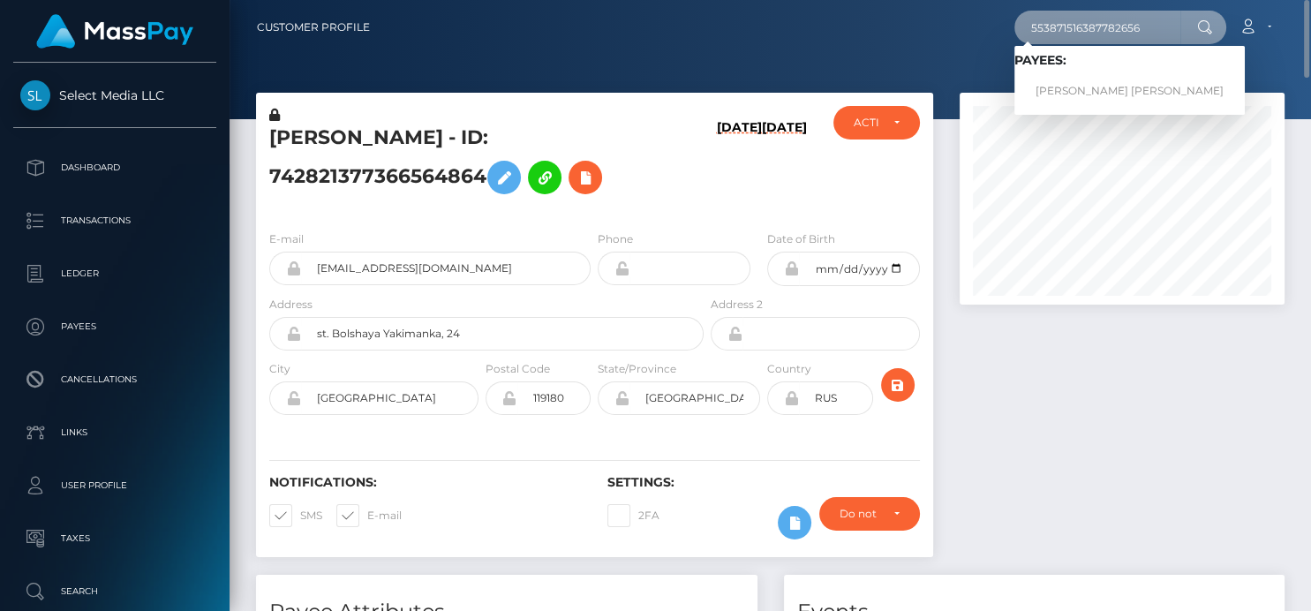
type input "553871516387782656"
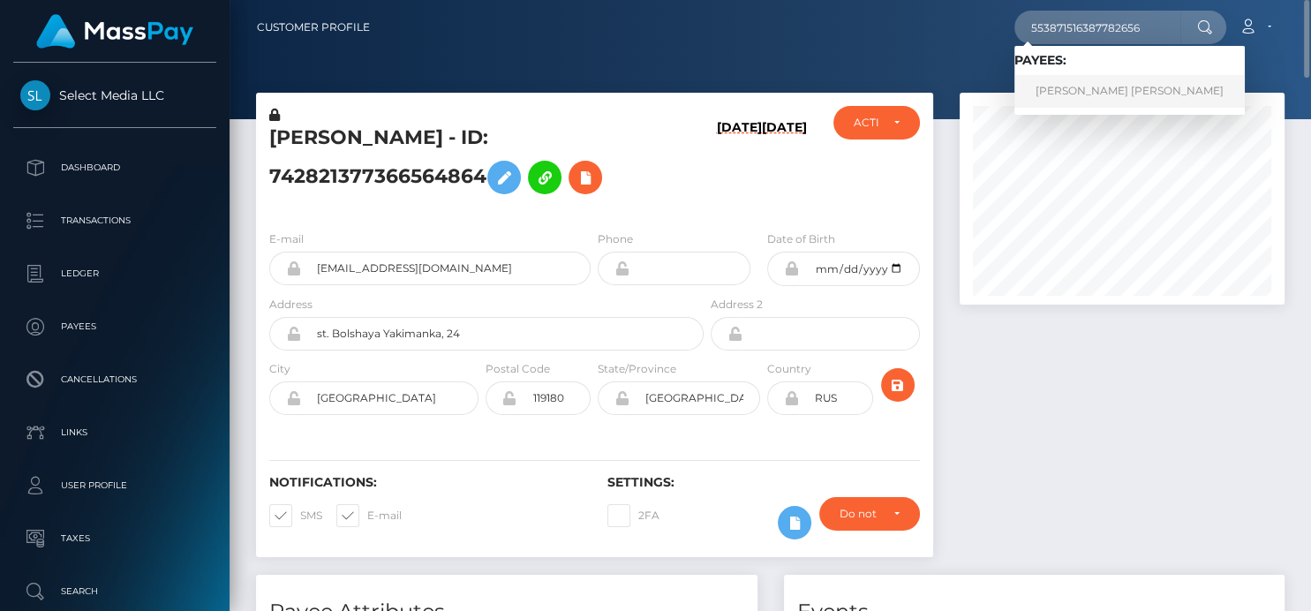
click at [1084, 83] on link "ANGELA MARIA CLARKSON SEMEDO" at bounding box center [1130, 91] width 230 height 33
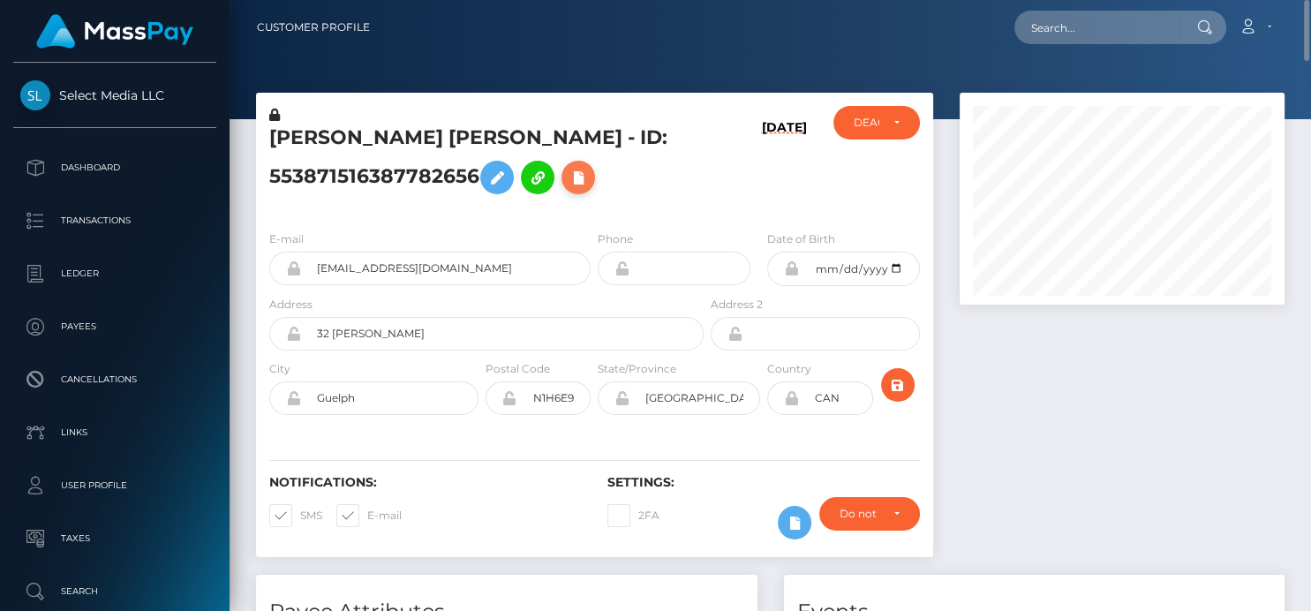
click at [574, 175] on icon at bounding box center [578, 178] width 21 height 22
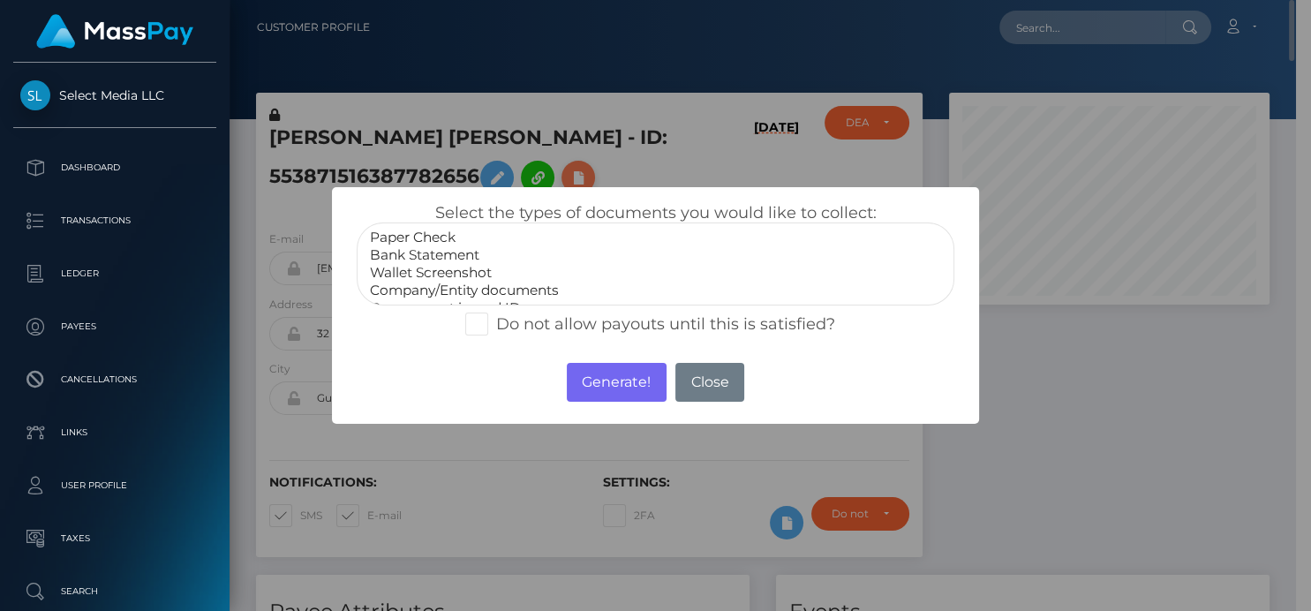
scroll to position [882814, 882706]
select select "Bank Statement"
click at [450, 249] on option "Bank Statement" at bounding box center [655, 255] width 574 height 18
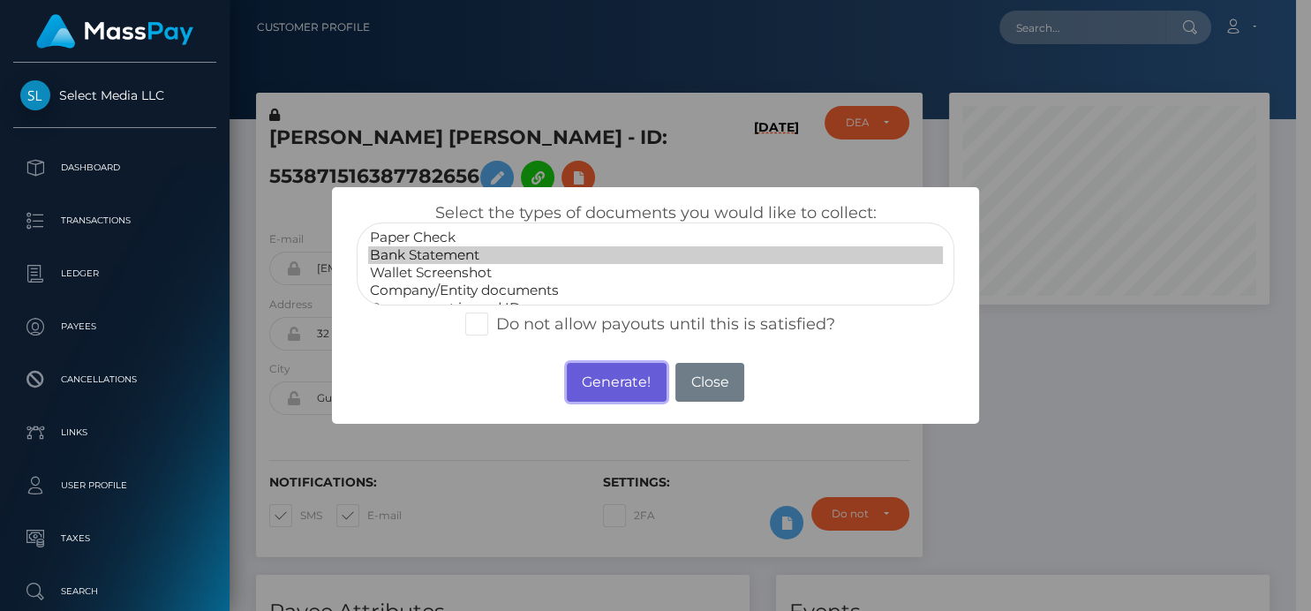
click at [594, 379] on button "Generate!" at bounding box center [617, 382] width 100 height 39
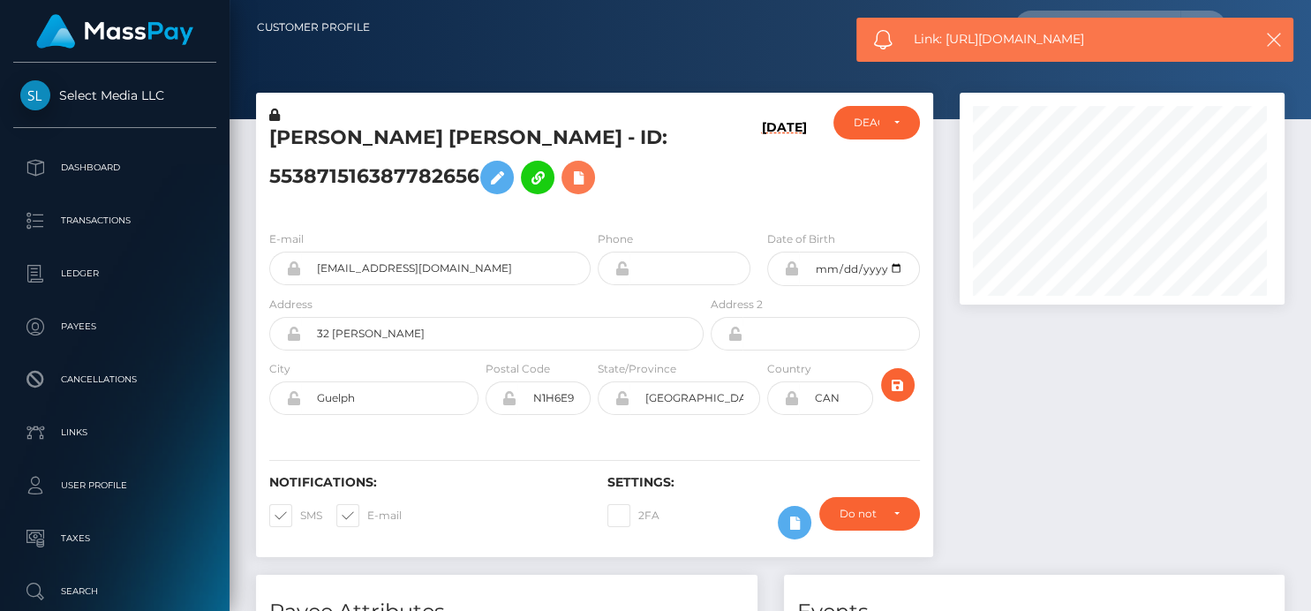
scroll to position [212, 325]
drag, startPoint x: 1133, startPoint y: 45, endPoint x: 948, endPoint y: 42, distance: 184.6
click at [948, 42] on span "Link: https://l.maspay.io/QkhHS" at bounding box center [1075, 39] width 322 height 19
copy span "https://l.maspay.io/QkhHS"
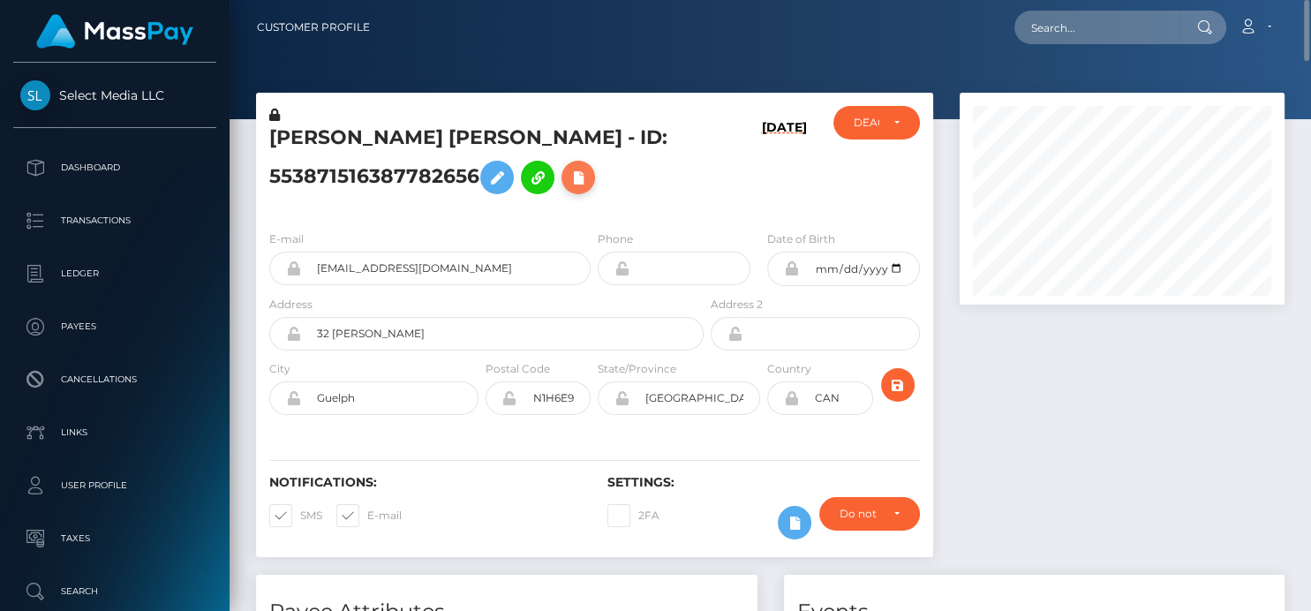
click at [589, 179] on icon at bounding box center [578, 178] width 21 height 22
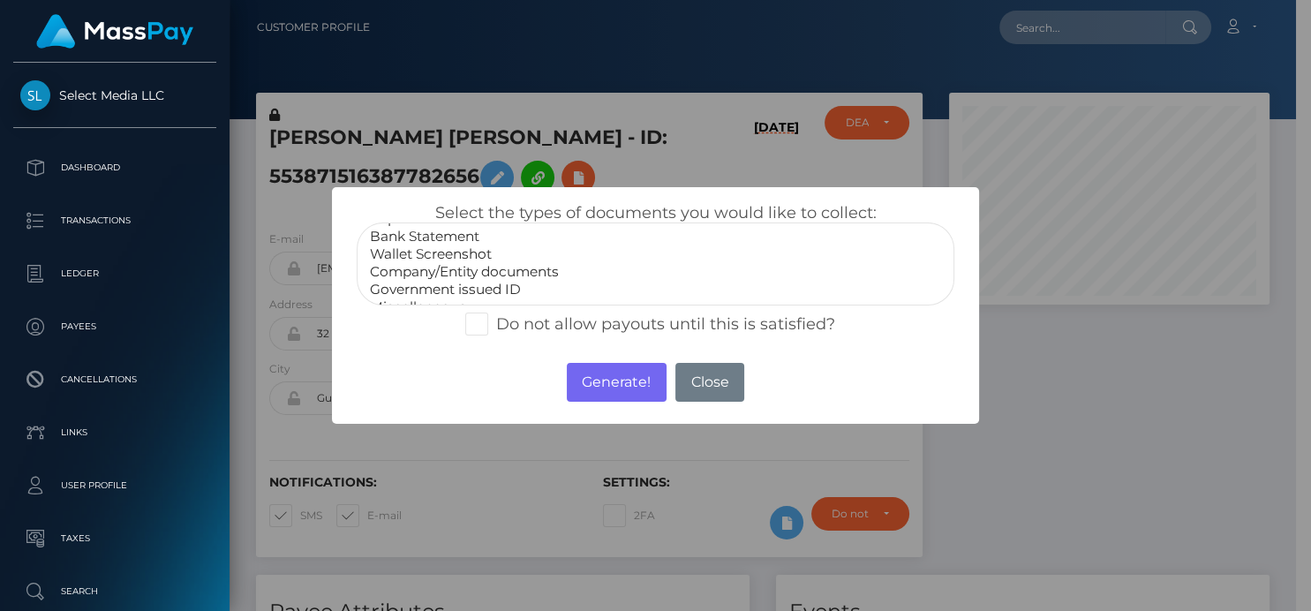
scroll to position [34, 0]
select select "Government issued ID"
click at [423, 275] on option "Government issued ID" at bounding box center [655, 275] width 574 height 18
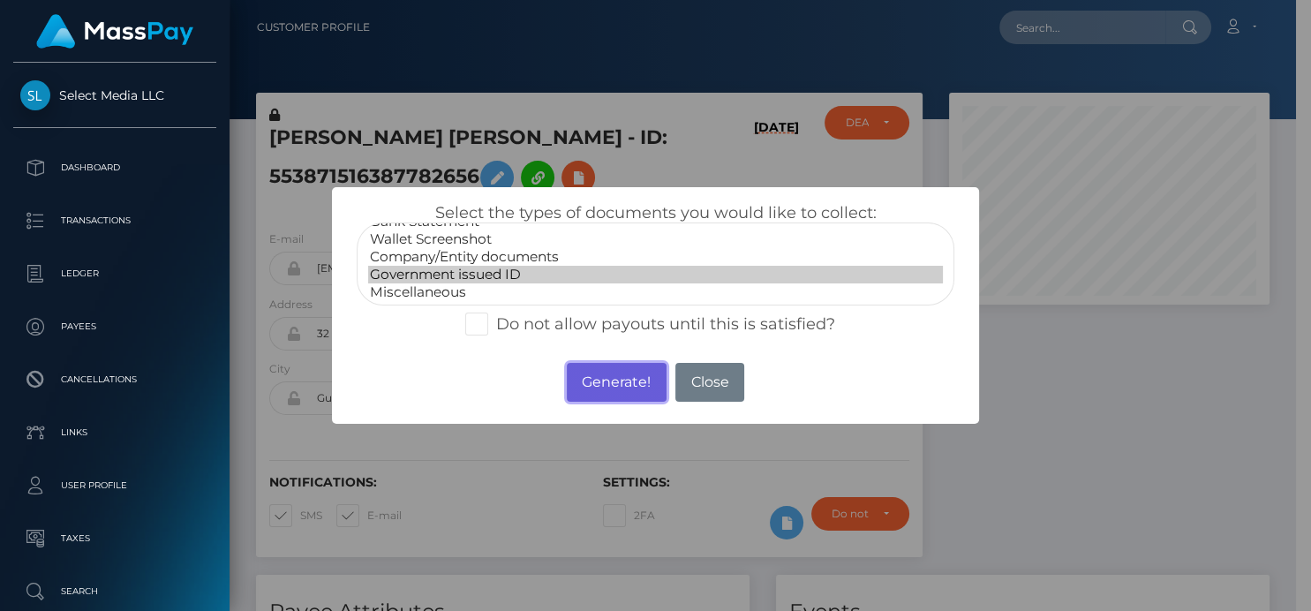
click at [584, 380] on button "Generate!" at bounding box center [617, 382] width 100 height 39
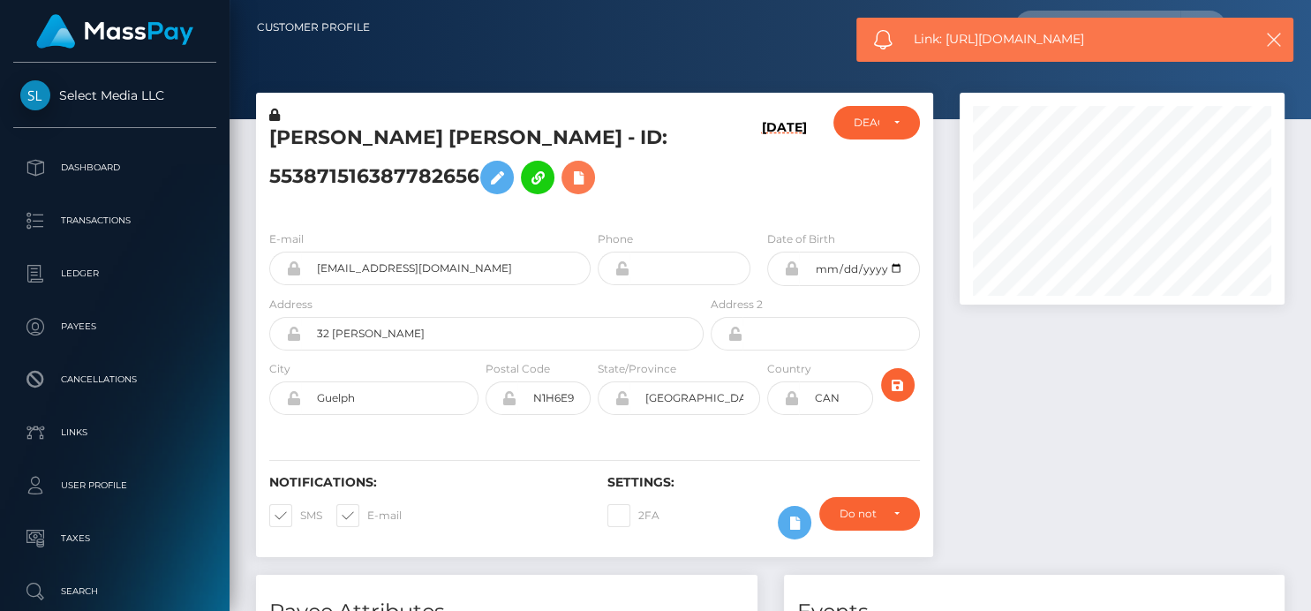
scroll to position [212, 325]
drag, startPoint x: 1189, startPoint y: 3, endPoint x: 983, endPoint y: 5, distance: 205.8
click at [983, 5] on nav "Customer Profile Loading... Loading... Account" at bounding box center [771, 27] width 1082 height 55
drag, startPoint x: 949, startPoint y: 35, endPoint x: 1127, endPoint y: 40, distance: 177.5
click at [1127, 40] on span "Link: https://l.maspay.io/zkhJd" at bounding box center [1075, 39] width 322 height 19
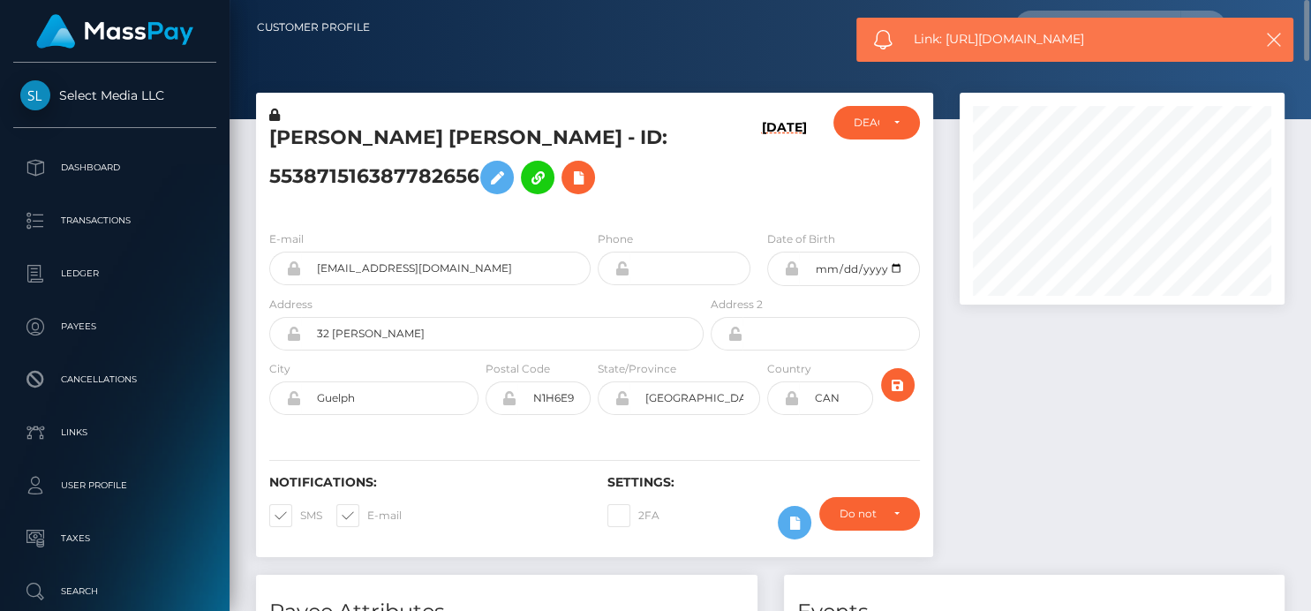
copy span "https://l.maspay.io/zkhJd"
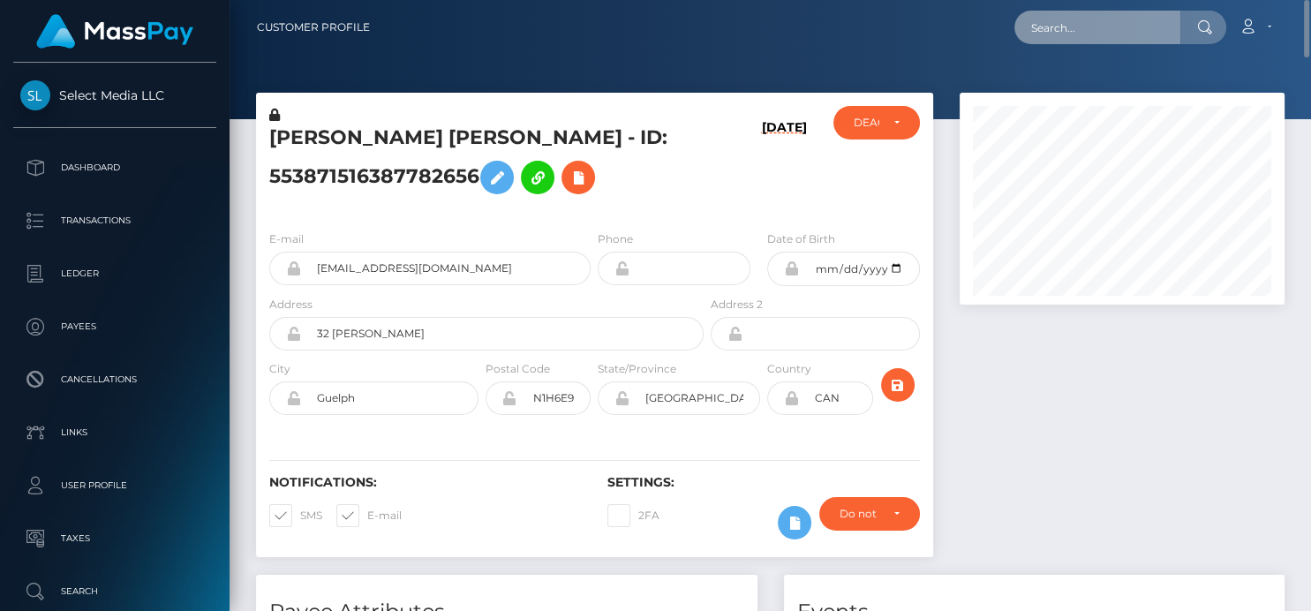
click at [1045, 35] on input "text" at bounding box center [1098, 28] width 166 height 34
paste input "514458824808083471"
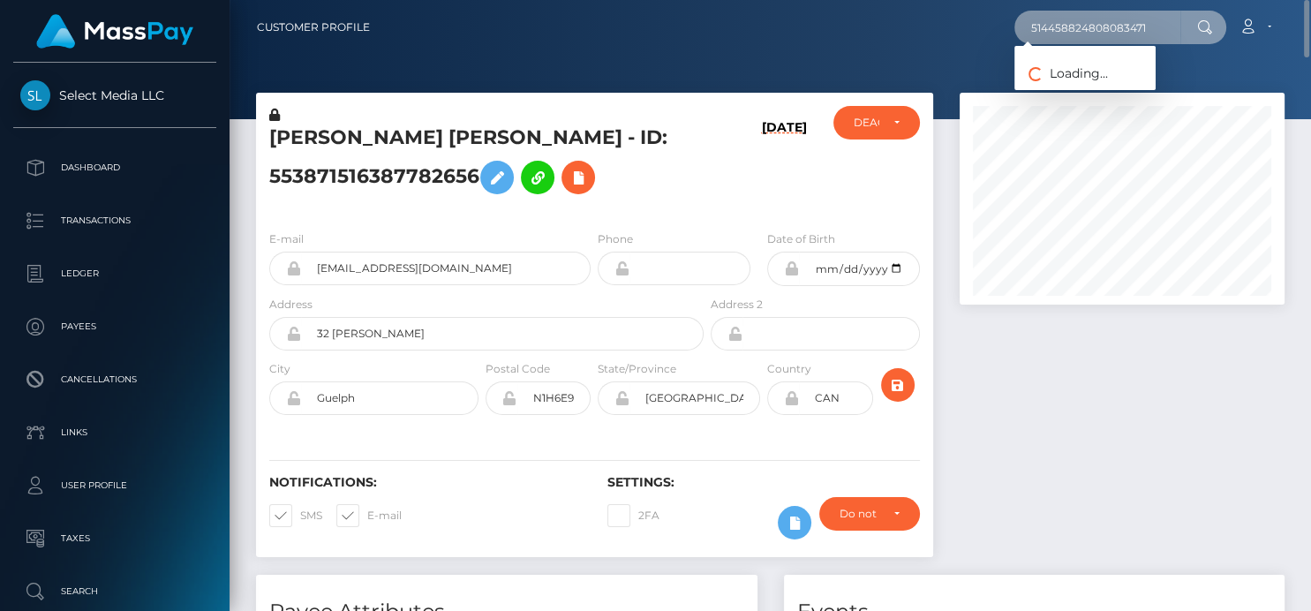
type input "514458824808083471"
drag, startPoint x: 1030, startPoint y: 38, endPoint x: 1310, endPoint y: 42, distance: 279.1
click at [1310, 42] on nav "Customer Profile 514458824808083471 Loading... Loading..." at bounding box center [771, 27] width 1082 height 55
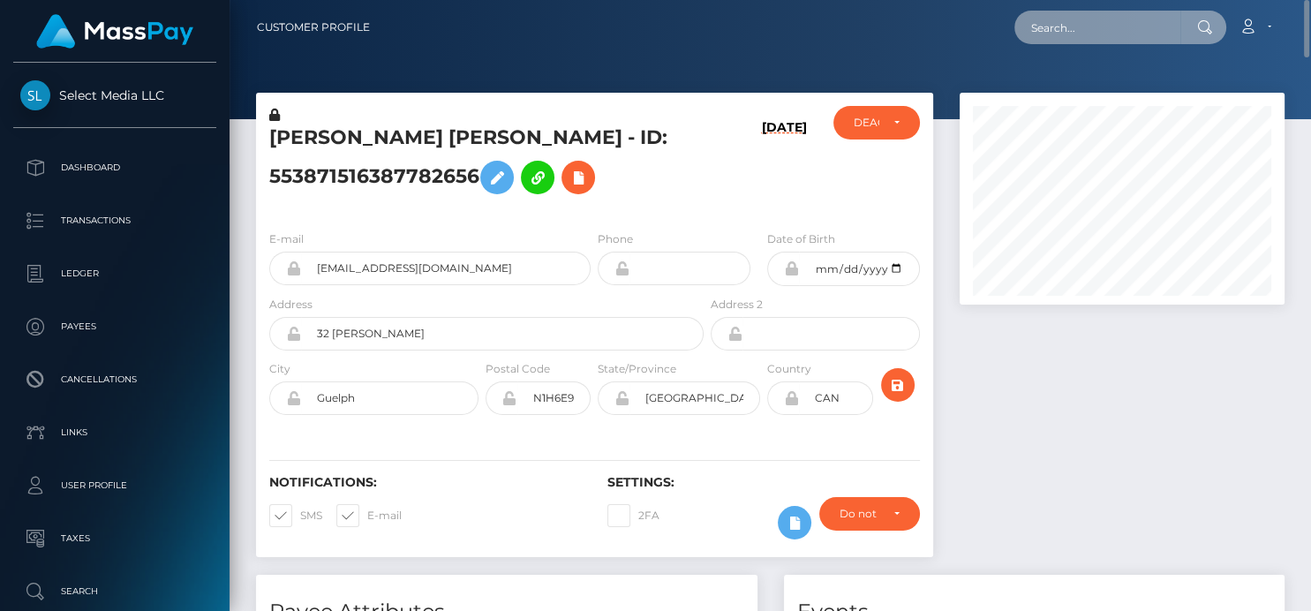
paste input "[EMAIL_ADDRESS][DOMAIN_NAME]"
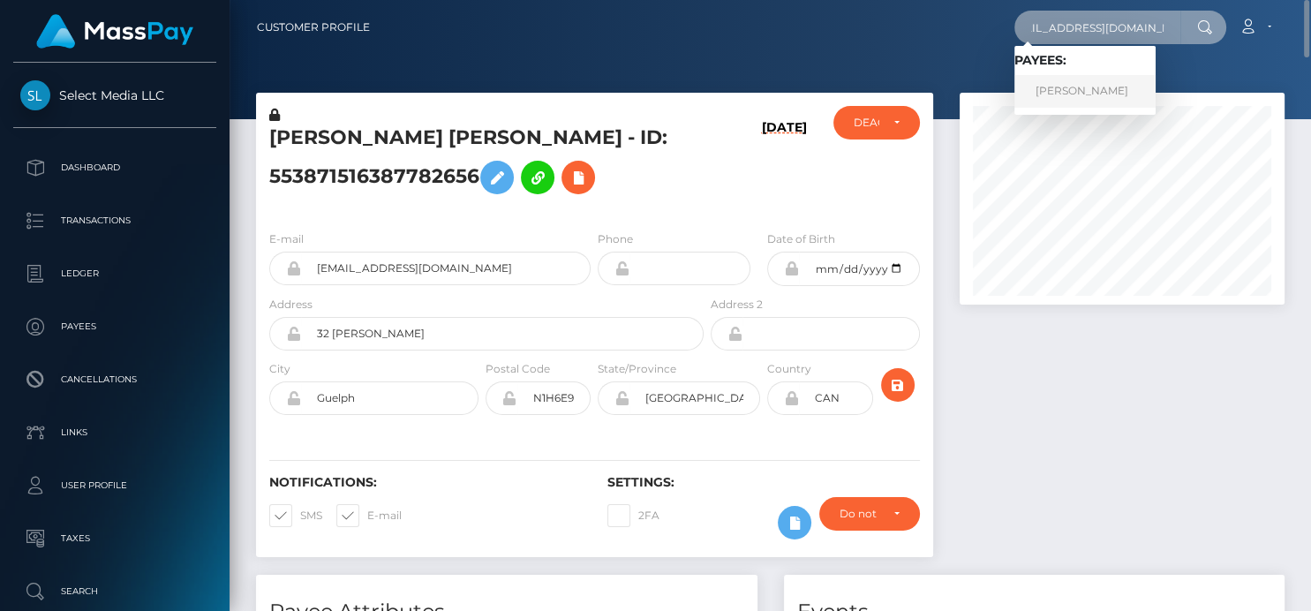
type input "[EMAIL_ADDRESS][DOMAIN_NAME]"
click at [1067, 97] on link "Christin Schetter" at bounding box center [1085, 91] width 141 height 33
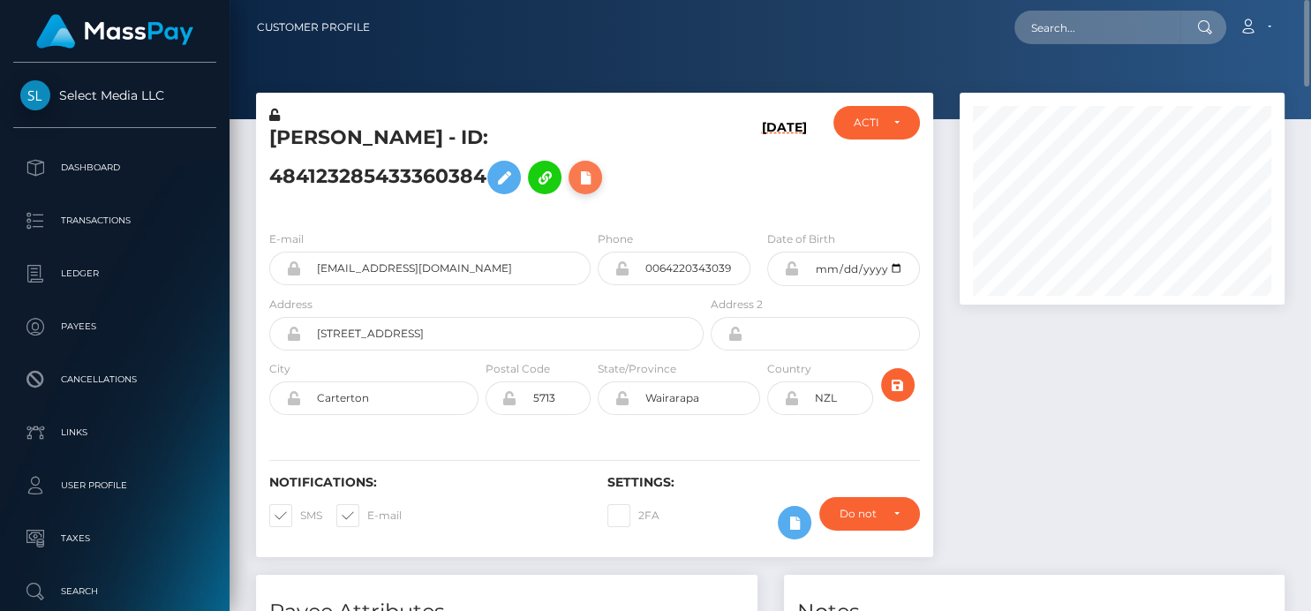
click at [596, 188] on icon at bounding box center [585, 178] width 21 height 22
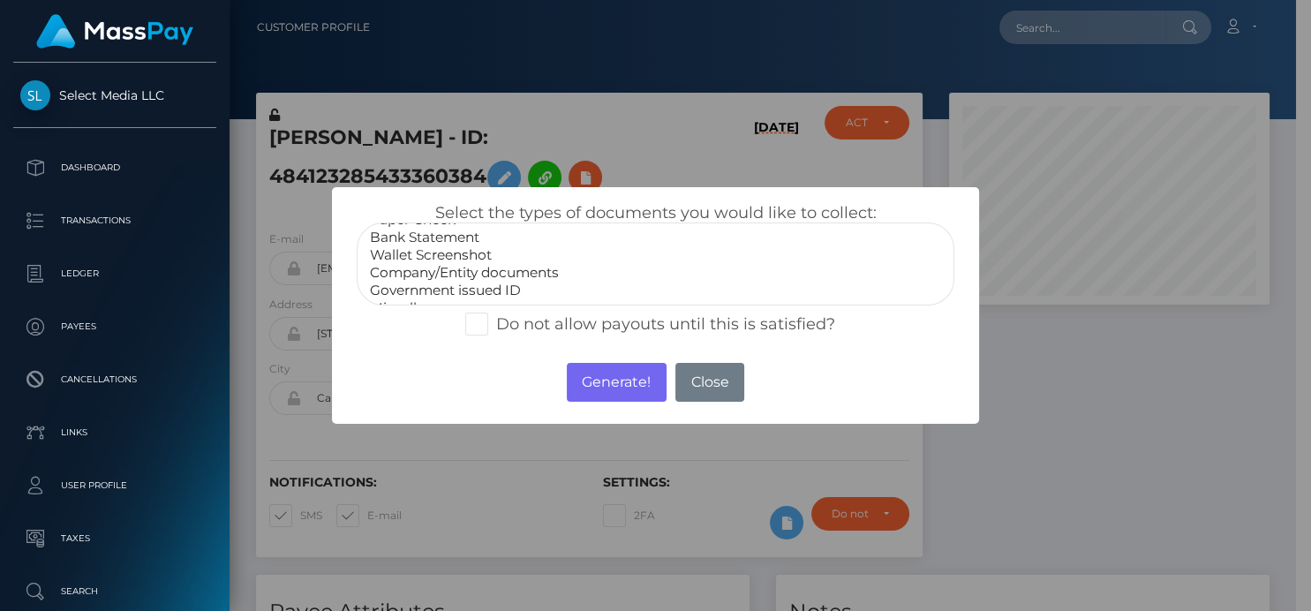
scroll to position [34, 0]
select select "Government issued ID"
click at [446, 276] on option "Government issued ID" at bounding box center [655, 275] width 574 height 18
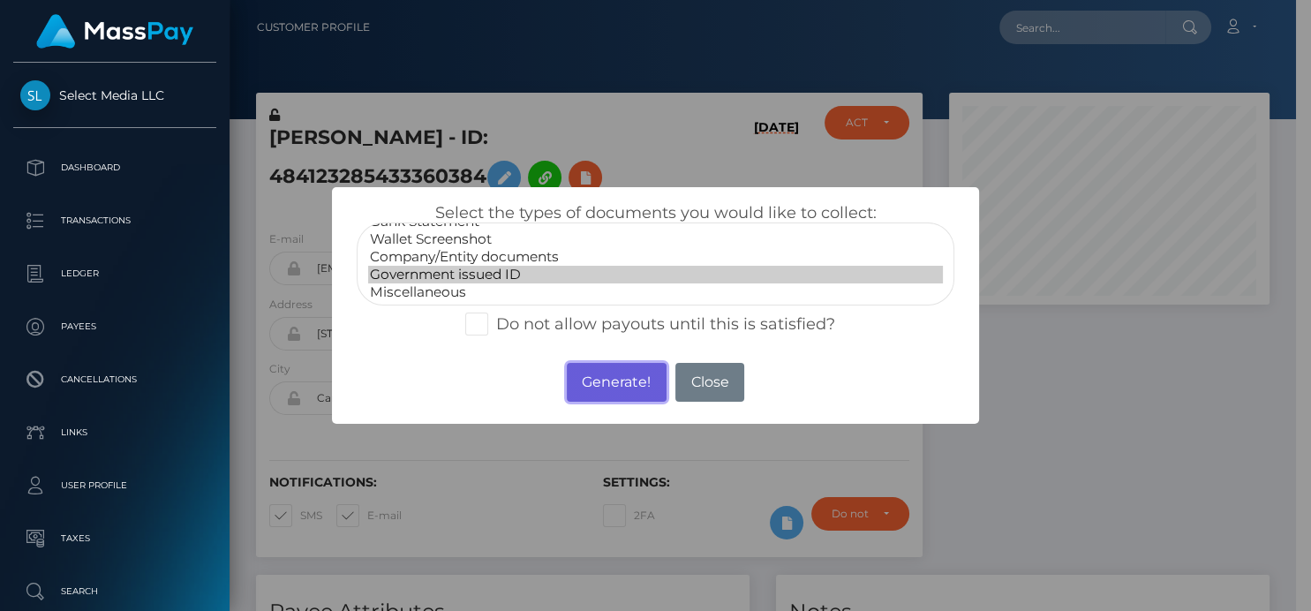
click at [615, 379] on button "Generate!" at bounding box center [617, 382] width 100 height 39
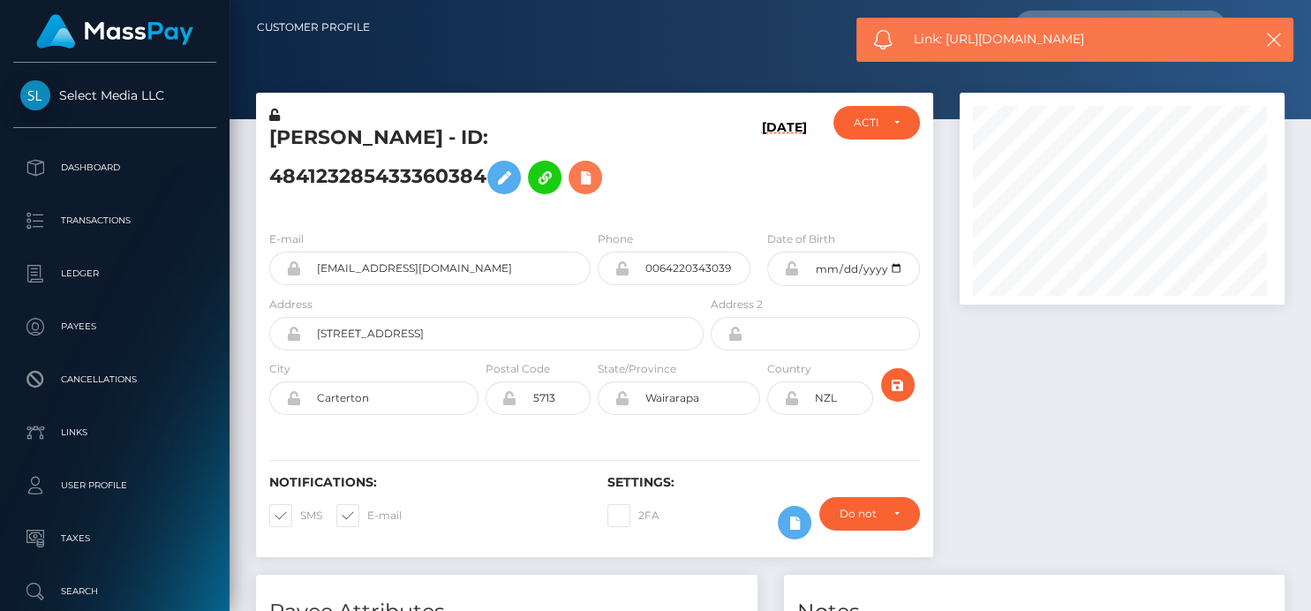
scroll to position [212, 325]
drag, startPoint x: 1120, startPoint y: 39, endPoint x: 945, endPoint y: 42, distance: 174.9
click at [945, 42] on span "Link: https://l.maspay.io/ZkhKu" at bounding box center [1075, 39] width 322 height 19
copy span "https://l.maspay.io/ZkhKu"
click at [580, 177] on icon at bounding box center [585, 178] width 21 height 22
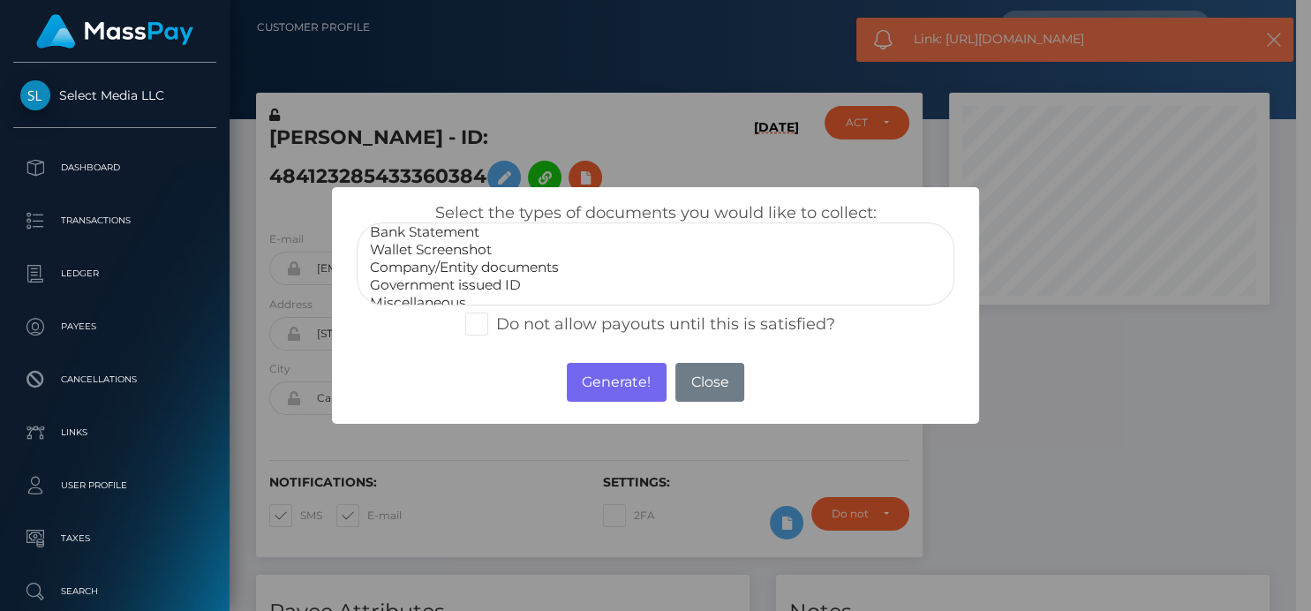
scroll to position [34, 0]
select select "Miscellaneous"
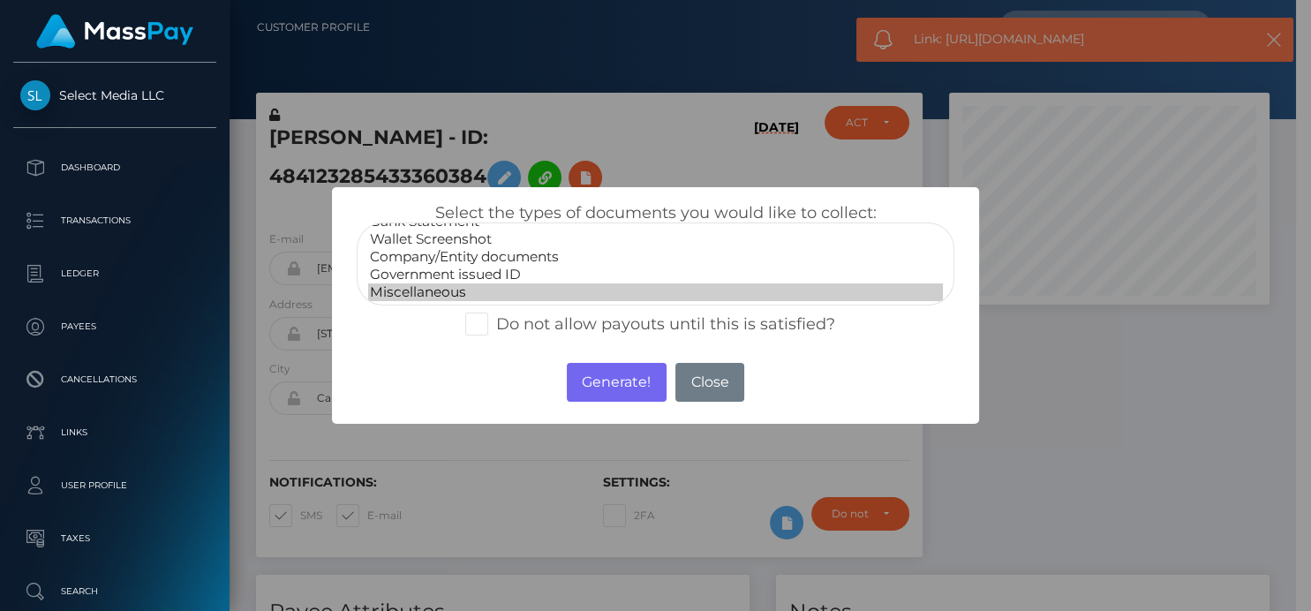
click at [404, 294] on option "Miscellaneous" at bounding box center [655, 292] width 574 height 18
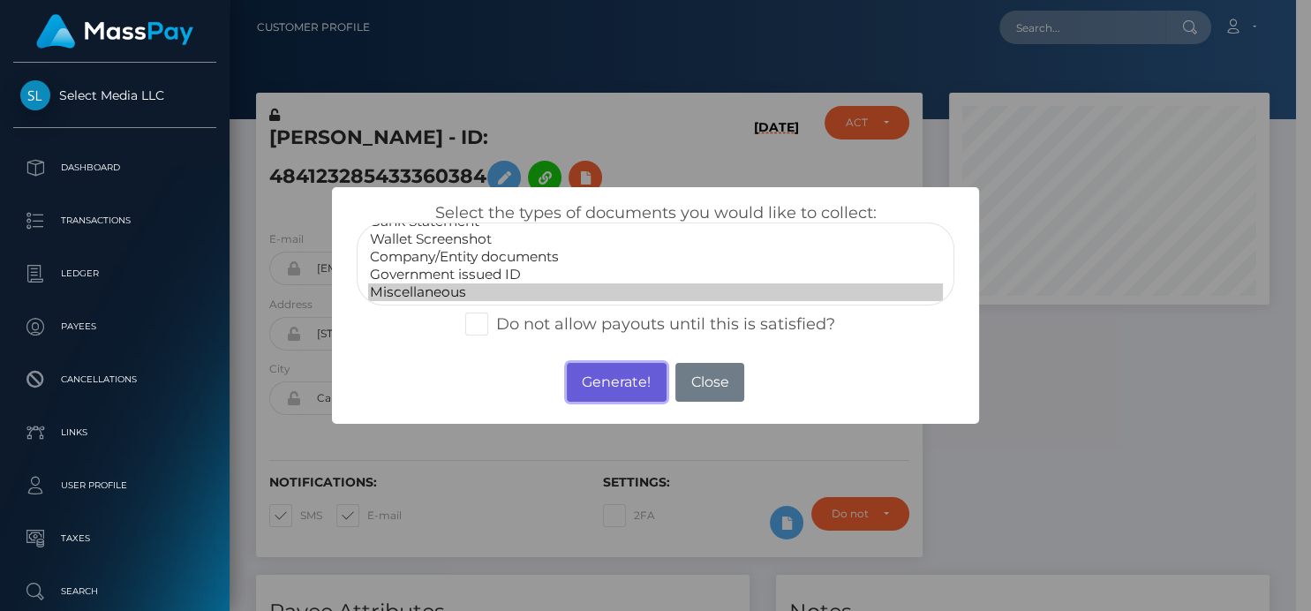
click at [604, 382] on button "Generate!" at bounding box center [617, 382] width 100 height 39
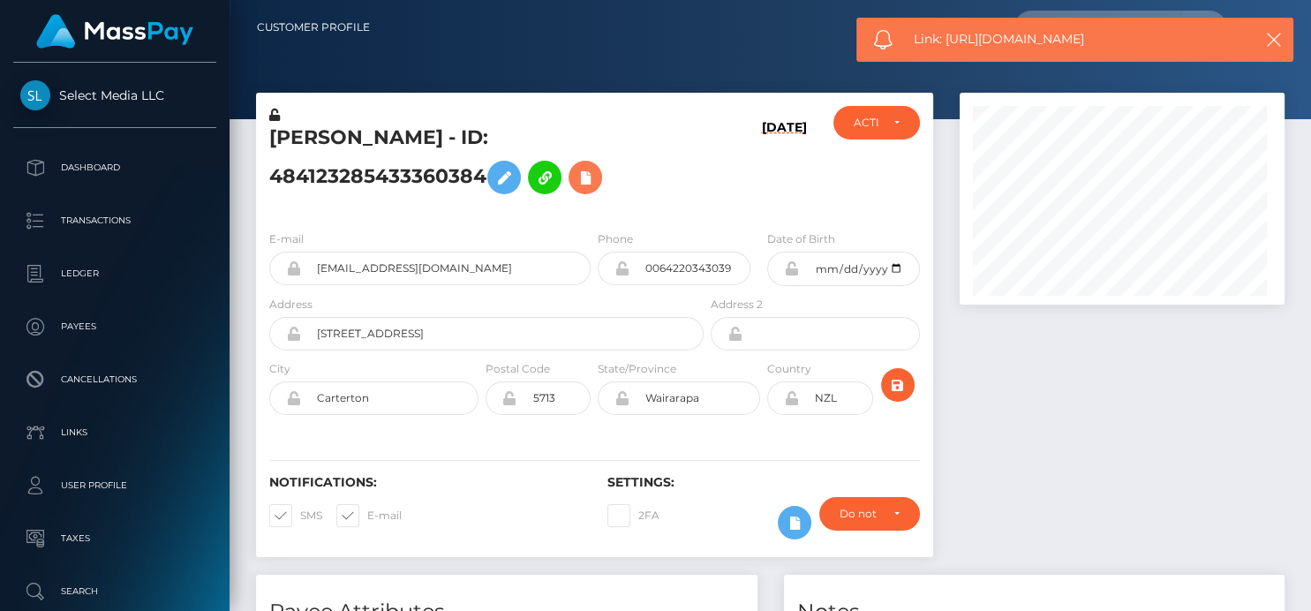
scroll to position [212, 325]
drag, startPoint x: 1104, startPoint y: 40, endPoint x: 946, endPoint y: 38, distance: 158.1
click at [946, 38] on span "Link: https://l.maspay.io/TkhLj" at bounding box center [1075, 39] width 322 height 19
copy span "https://l.maspay.io/TkhLj"
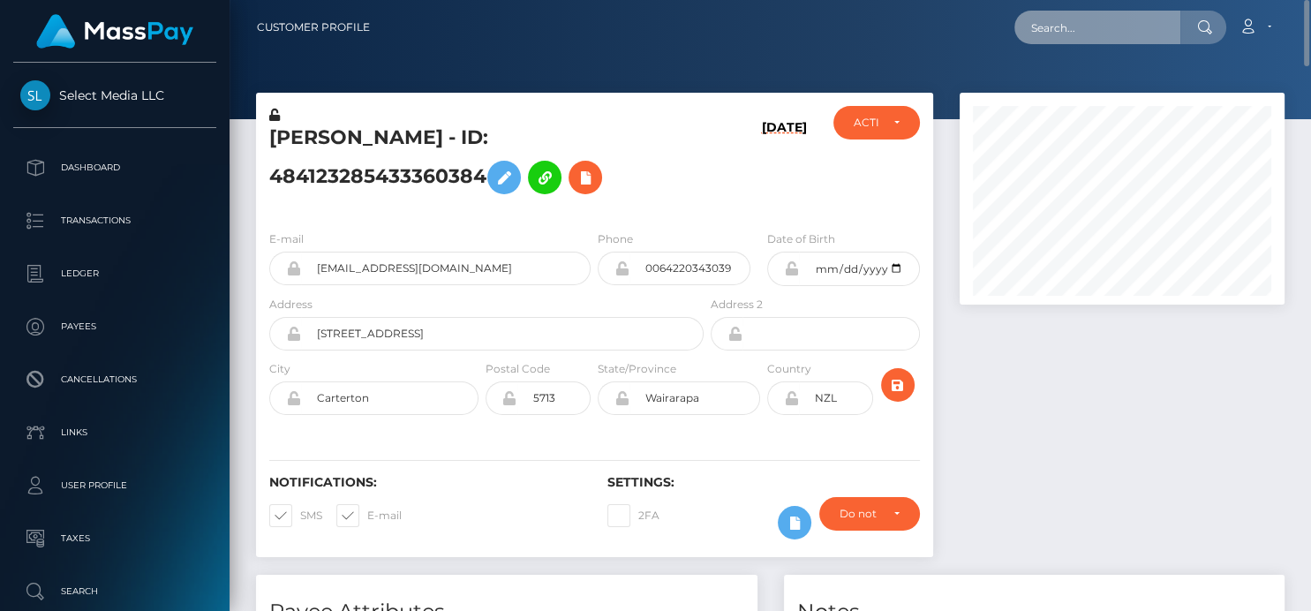
click at [1053, 28] on input "text" at bounding box center [1098, 28] width 166 height 34
paste input "816347850672717824,"
drag, startPoint x: 1068, startPoint y: 16, endPoint x: 1257, endPoint y: 23, distance: 189.1
click at [1257, 23] on div "816347850672717824 Loading... Loading... Account Edit Profile Logout" at bounding box center [834, 27] width 900 height 37
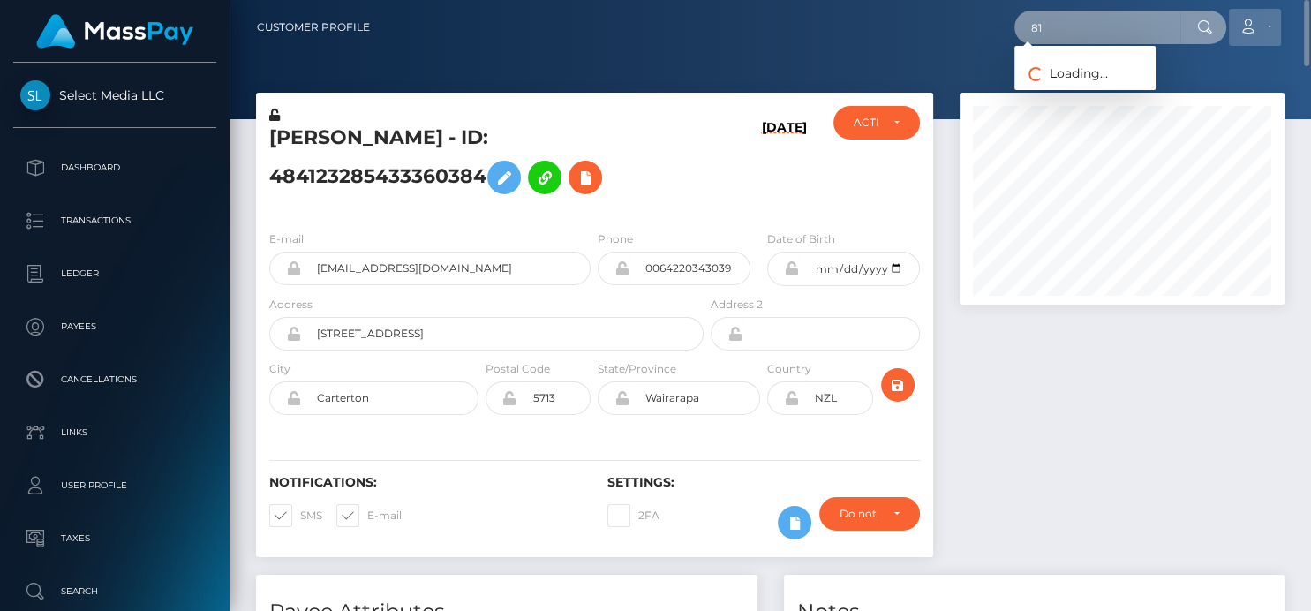
type input "8"
paste input "[EMAIL_ADDRESS][DOMAIN_NAME]"
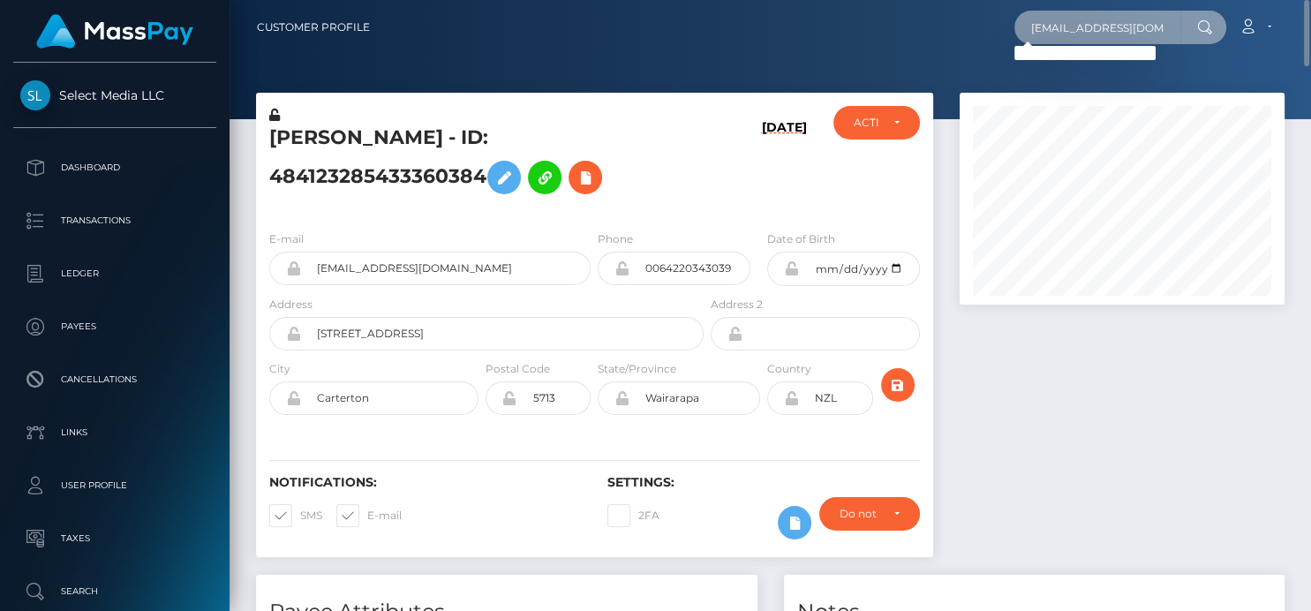
drag, startPoint x: 1038, startPoint y: 31, endPoint x: 1310, endPoint y: 24, distance: 271.2
click at [1310, 24] on nav "Customer Profile [EMAIL_ADDRESS][DOMAIN_NAME] Loading... Loading... Account Edi…" at bounding box center [771, 27] width 1082 height 55
type input "l"
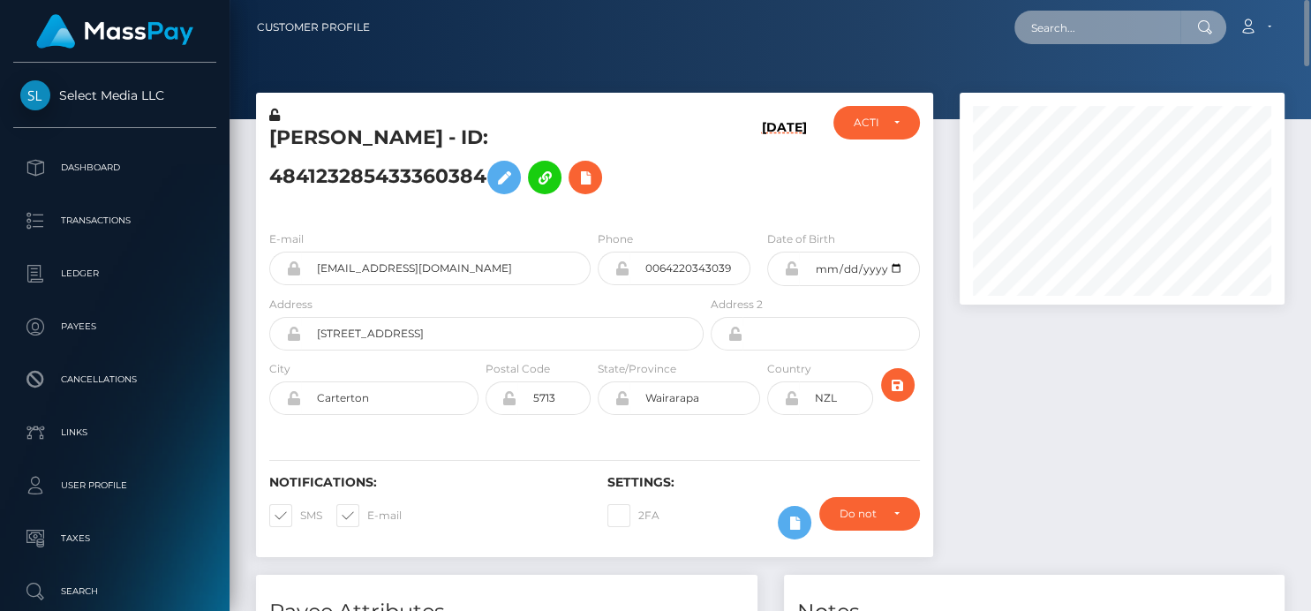
paste input "[PERSON_NAME]"
drag, startPoint x: 1042, startPoint y: 29, endPoint x: 1298, endPoint y: 43, distance: 256.5
click at [1310, 59] on div "Customer Profile [PERSON_NAME] Loading... Loading... Account" at bounding box center [771, 305] width 1082 height 611
type input "A"
paste input "816347850672717824"
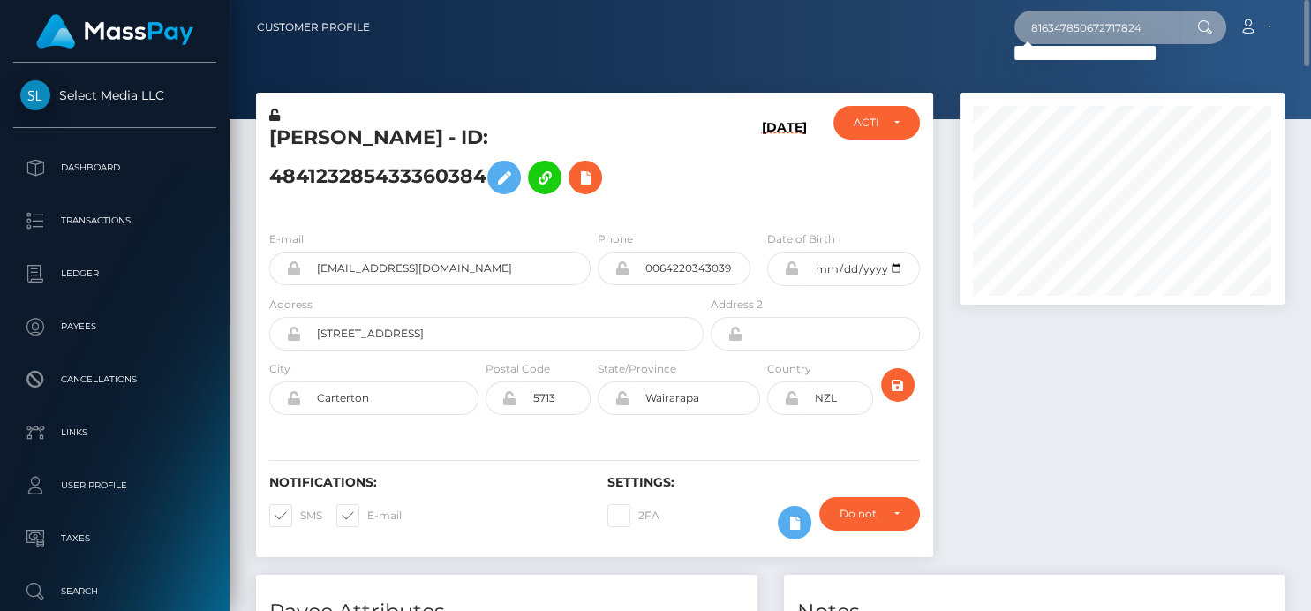
type input "816347850672717824"
drag, startPoint x: 1030, startPoint y: 28, endPoint x: 1310, endPoint y: 51, distance: 280.0
click at [1310, 51] on nav "Customer Profile 816347850672717824 Loading... Loading..." at bounding box center [771, 27] width 1082 height 55
paste input "816347850672717824"
drag, startPoint x: 1030, startPoint y: 34, endPoint x: 1307, endPoint y: 65, distance: 279.1
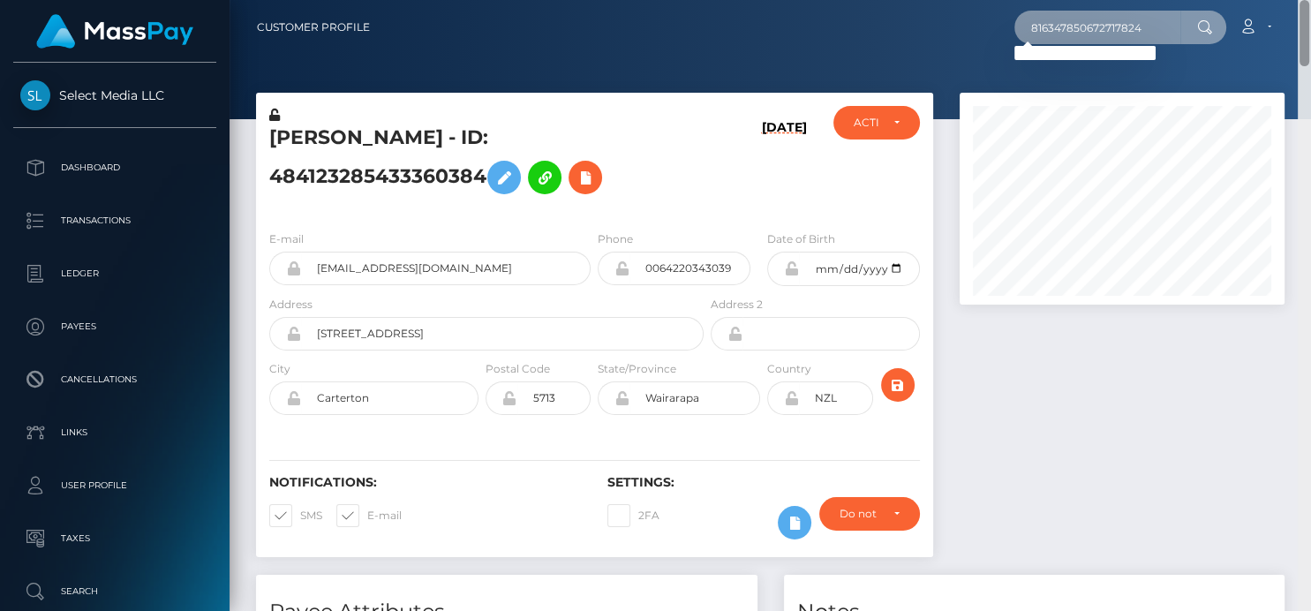
click at [1307, 65] on div "Customer Profile 816347850672717824 Loading... Loading... Account" at bounding box center [771, 305] width 1082 height 611
paste input "780470612597415938"
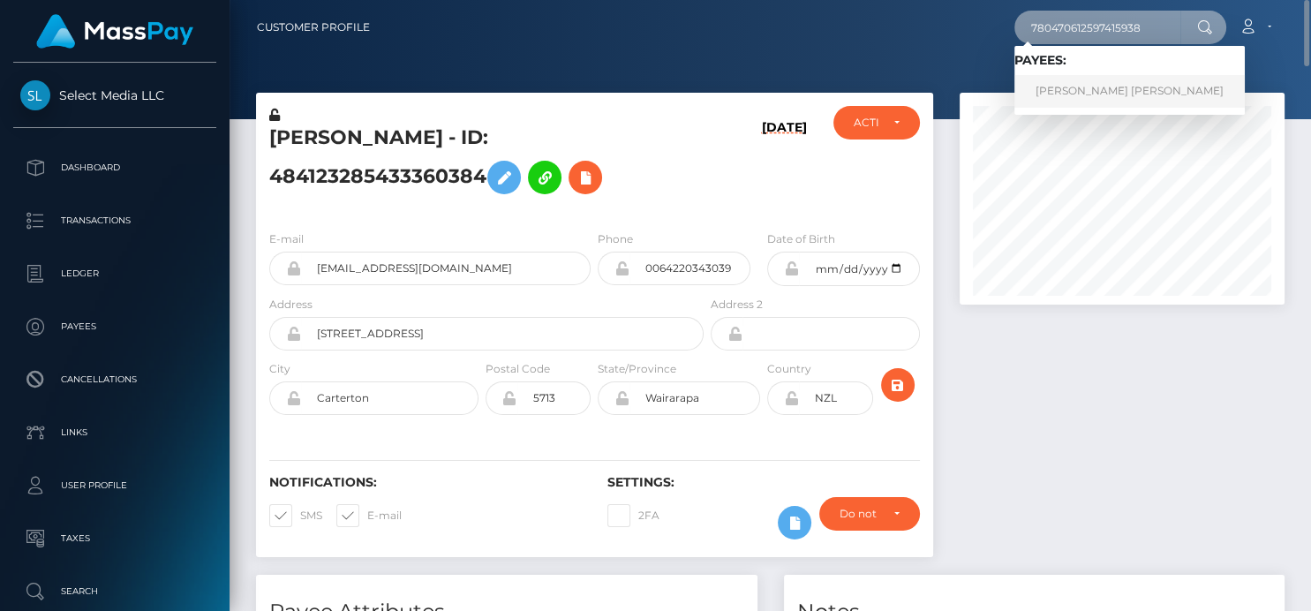
type input "780470612597415938"
click at [1097, 100] on link "JOY MELISSA Lugo" at bounding box center [1130, 91] width 230 height 33
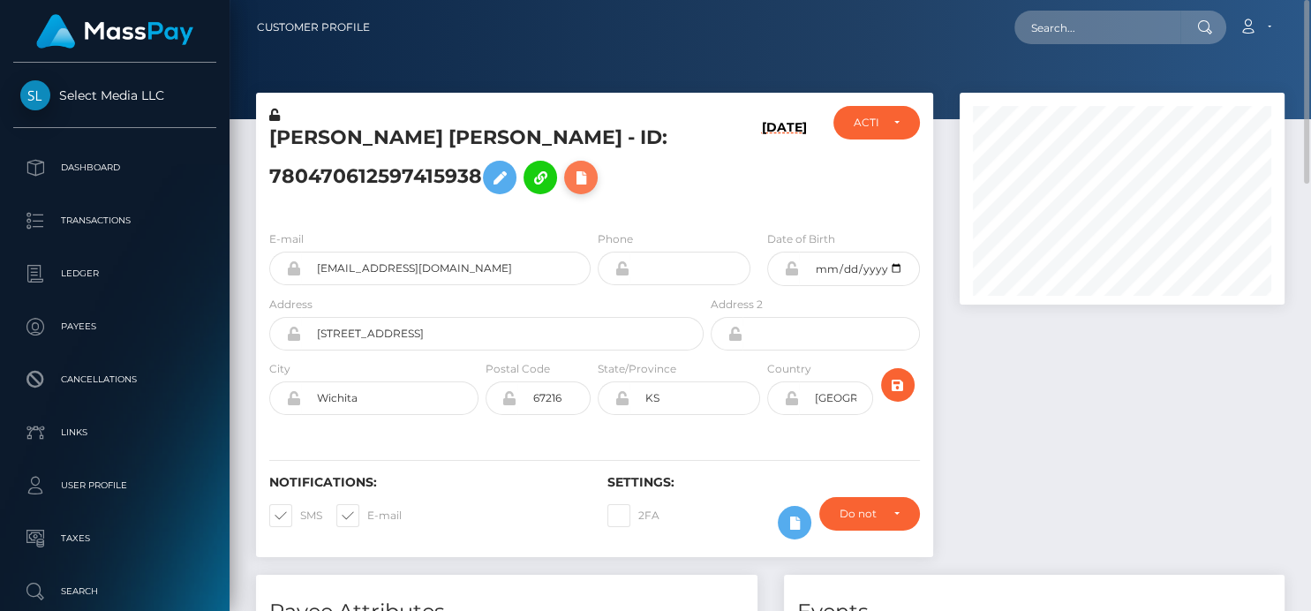
click at [581, 178] on icon at bounding box center [580, 178] width 21 height 22
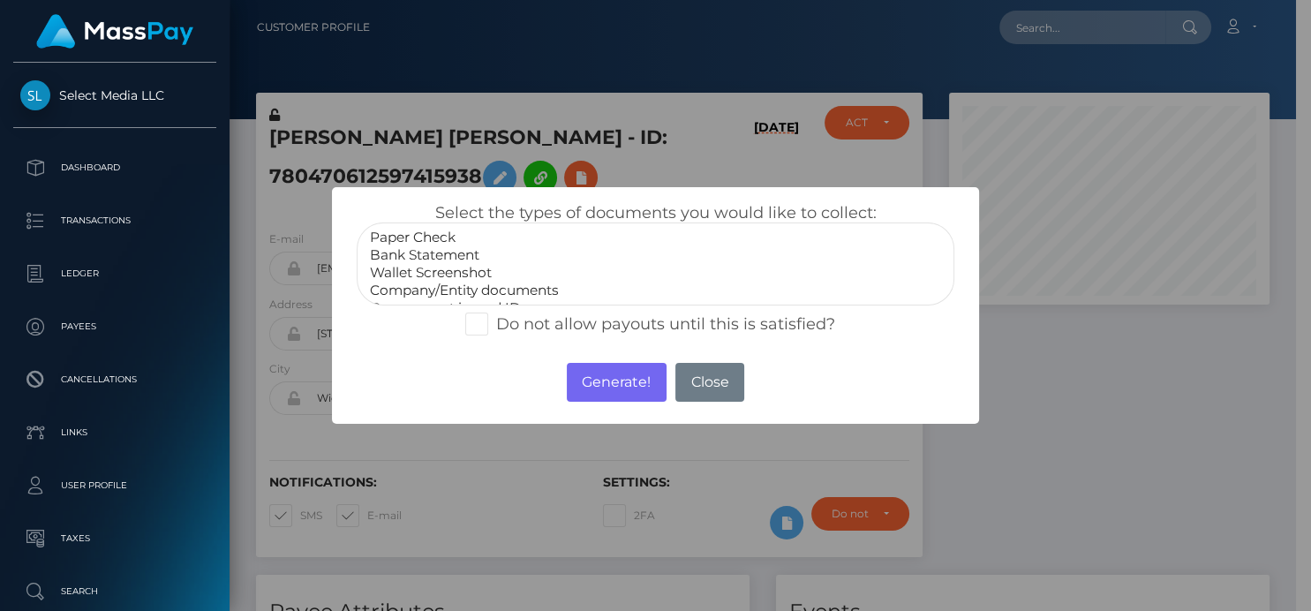
drag, startPoint x: 427, startPoint y: 249, endPoint x: 449, endPoint y: 268, distance: 29.4
select select "Bank Statement"
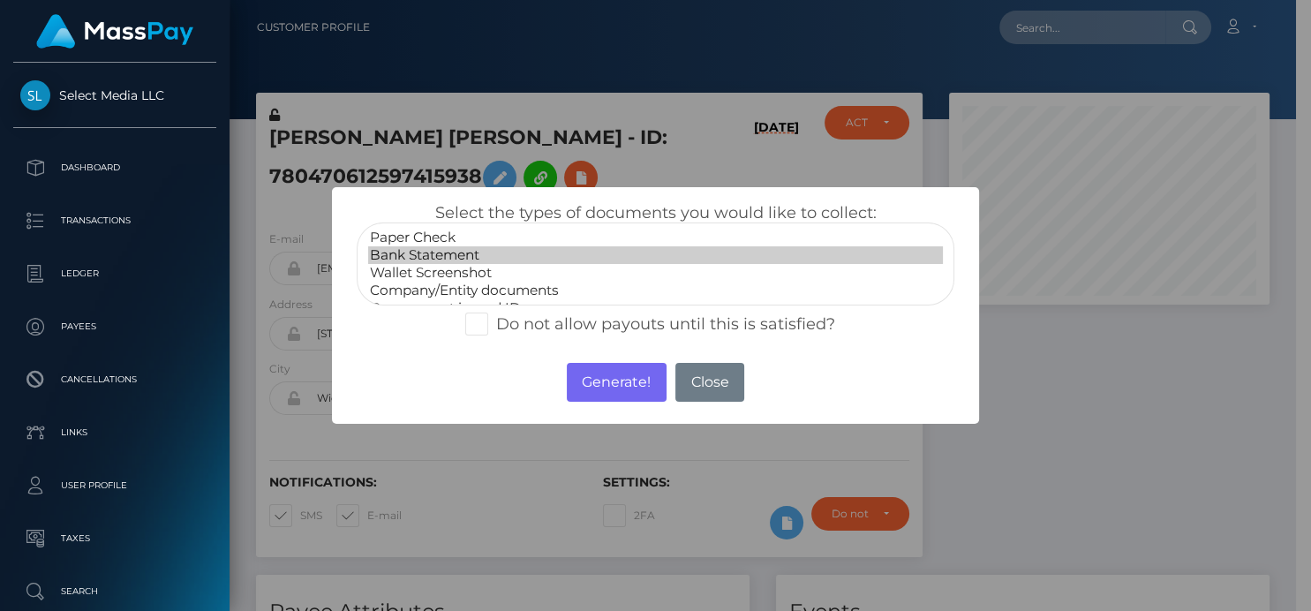
click at [427, 252] on option "Bank Statement" at bounding box center [655, 255] width 574 height 18
click at [593, 383] on button "Generate!" at bounding box center [617, 382] width 100 height 39
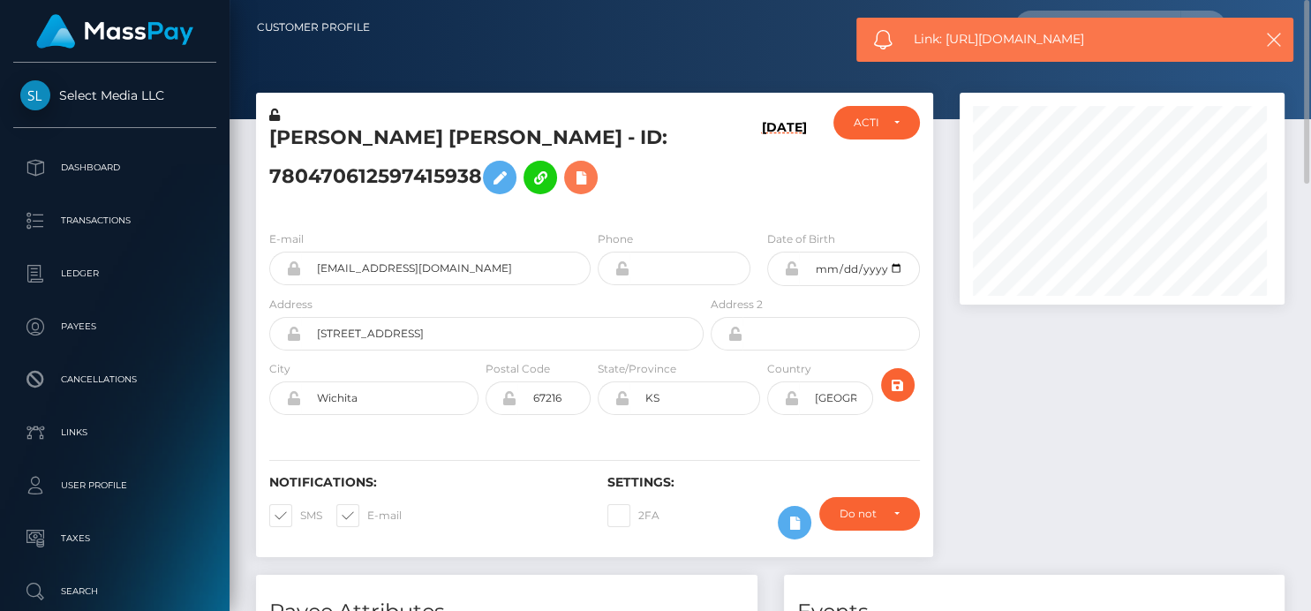
scroll to position [212, 325]
drag, startPoint x: 1130, startPoint y: 47, endPoint x: 948, endPoint y: 44, distance: 181.9
click at [948, 44] on span "Link: https://l.maspay.io/CkhXB" at bounding box center [1075, 39] width 322 height 19
copy span "https://l.maspay.io/CkhXB"
click at [586, 173] on icon at bounding box center [580, 178] width 21 height 22
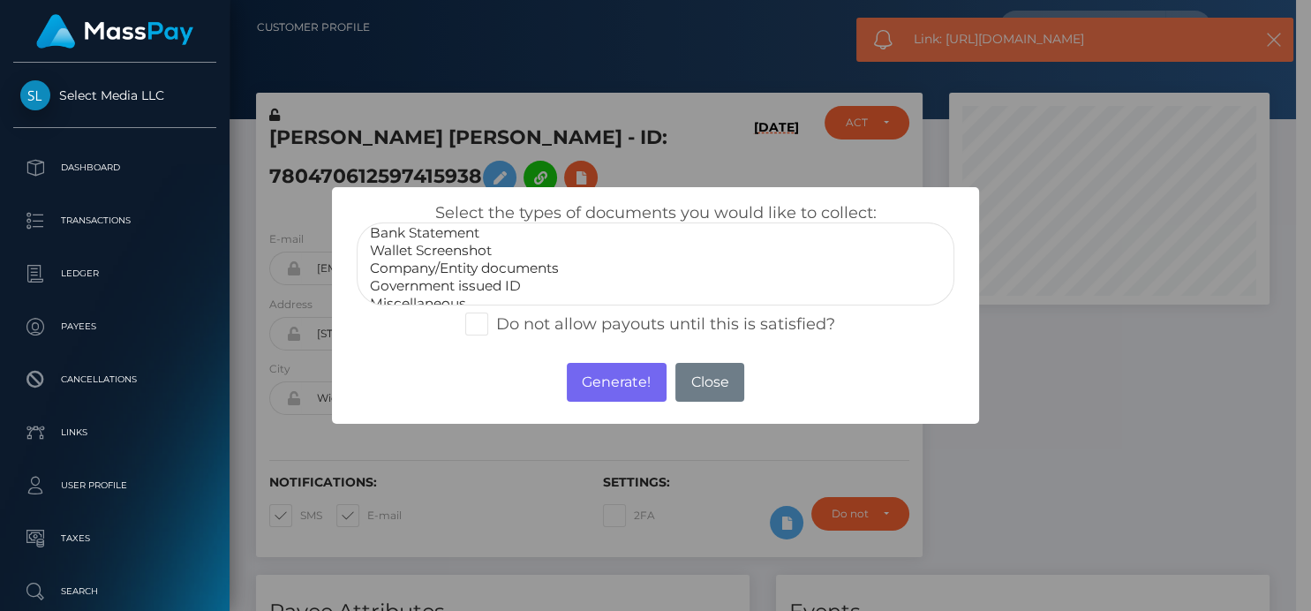
scroll to position [34, 0]
select select "Government issued ID"
click at [471, 279] on option "Government issued ID" at bounding box center [655, 275] width 574 height 18
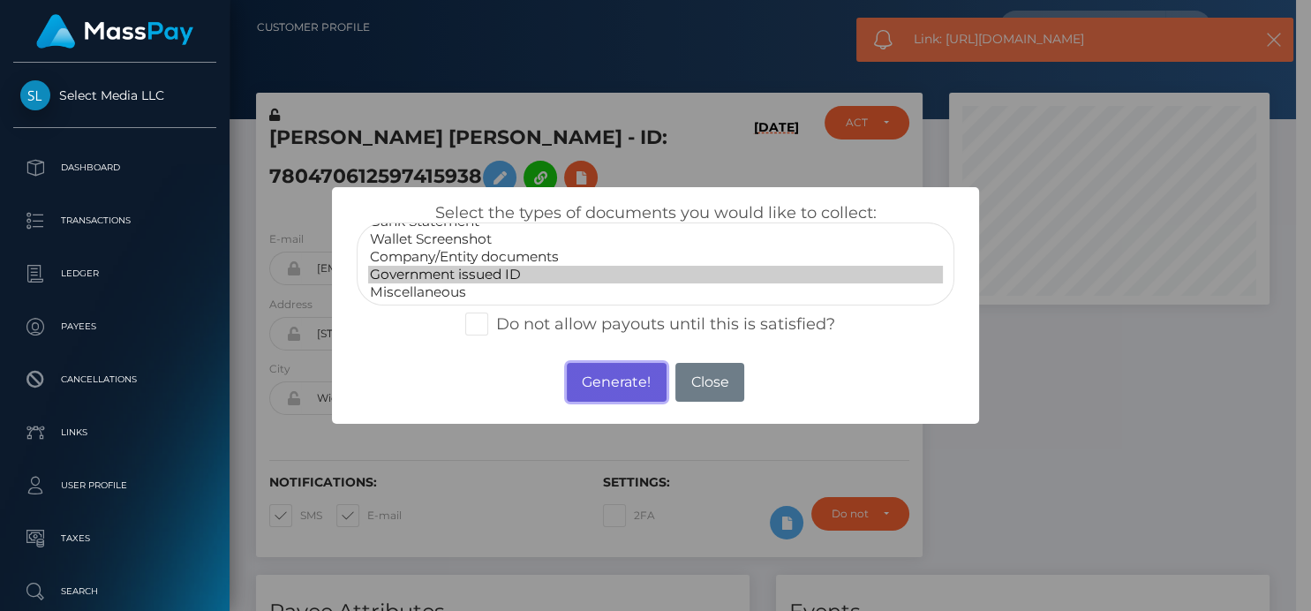
click at [628, 381] on button "Generate!" at bounding box center [617, 382] width 100 height 39
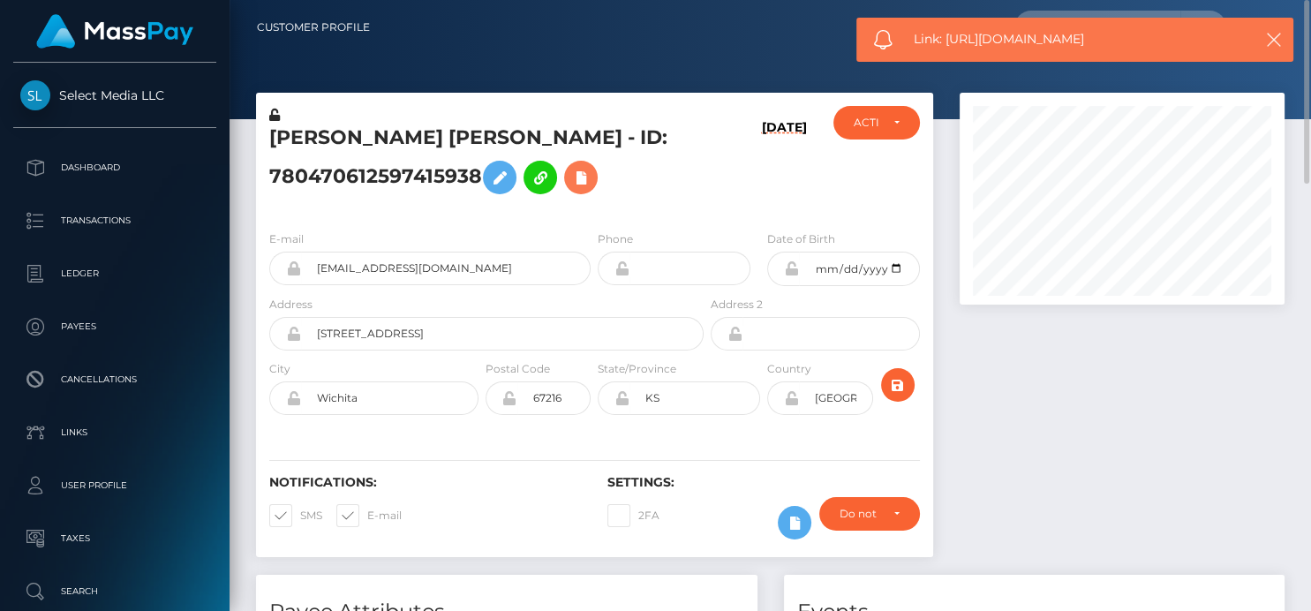
scroll to position [212, 325]
drag, startPoint x: 1112, startPoint y: 48, endPoint x: 949, endPoint y: 47, distance: 162.5
click at [949, 47] on span "Link: https://l.maspay.io/ZkhC8" at bounding box center [1075, 39] width 322 height 19
copy span "https://l.maspay.io/ZkhC8"
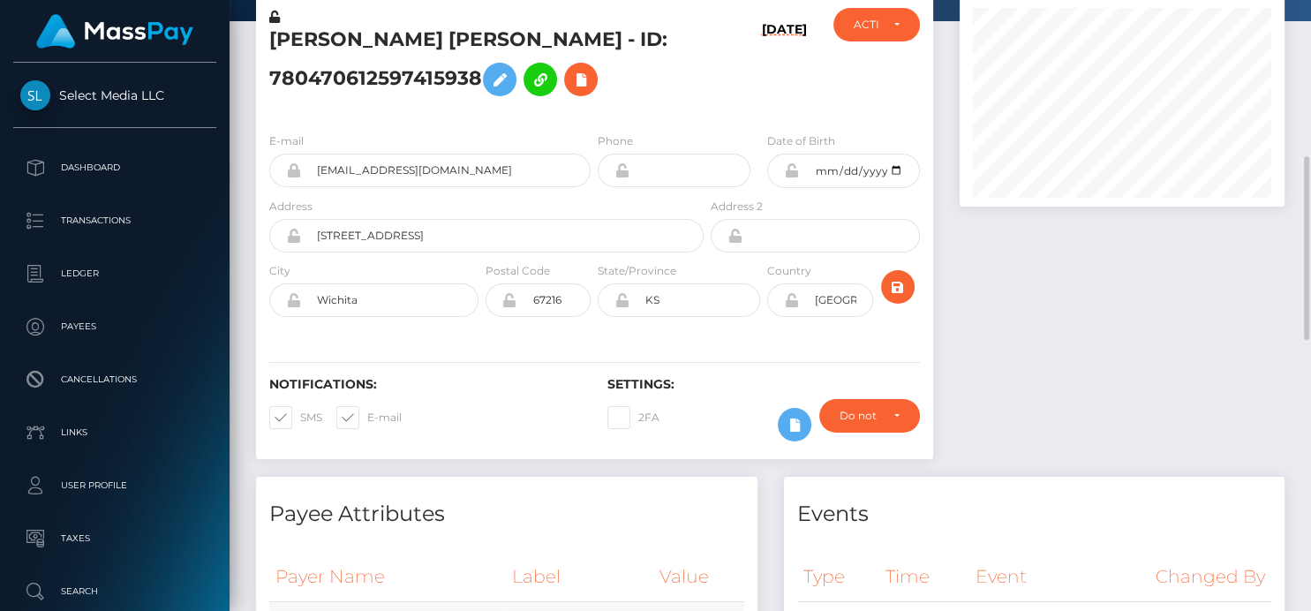
scroll to position [294, 0]
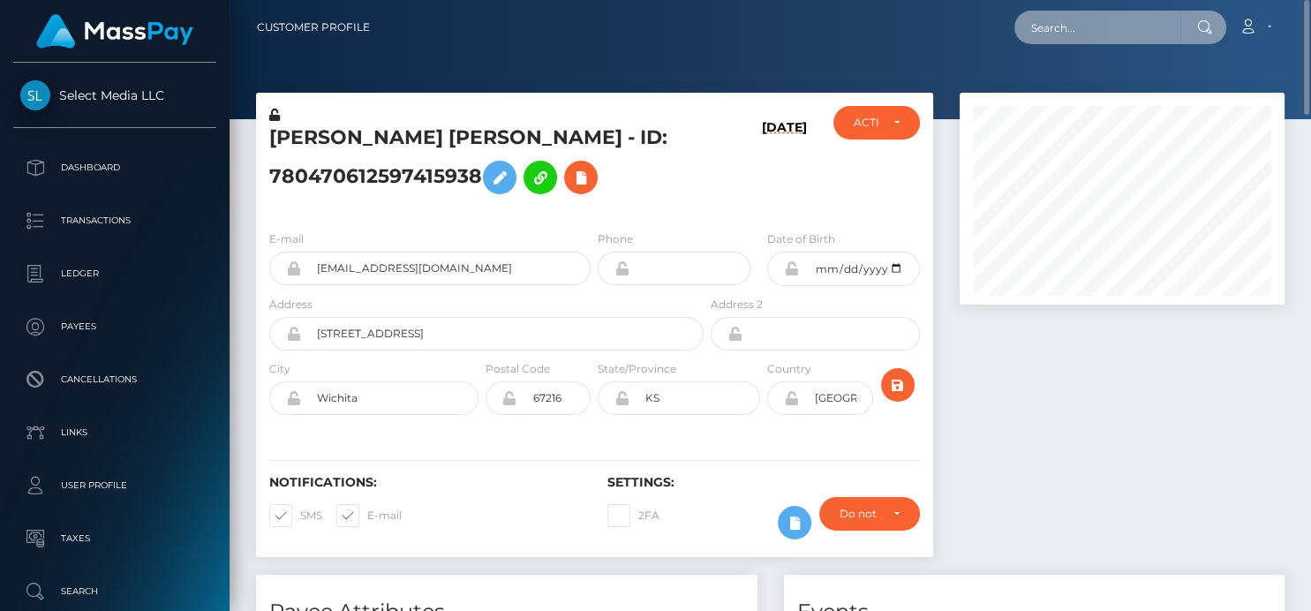
click at [1106, 30] on input "text" at bounding box center [1098, 28] width 166 height 34
paste input "[EMAIL_ADDRESS][DOMAIN_NAME]"
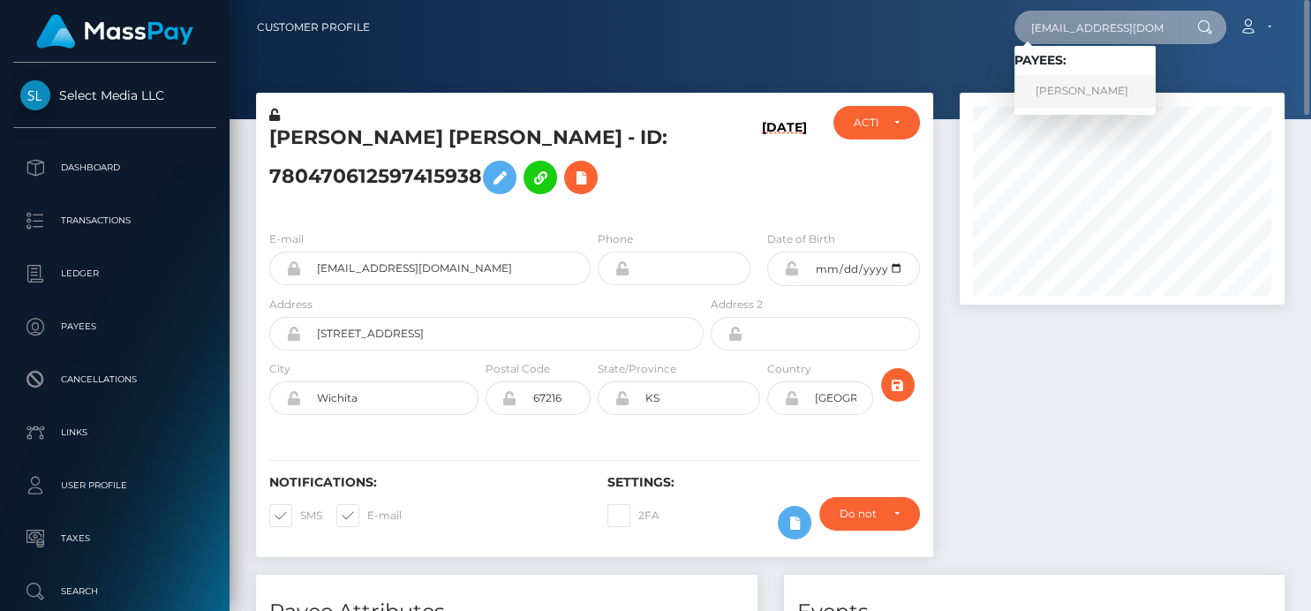
type input "[EMAIL_ADDRESS][DOMAIN_NAME]"
click at [1056, 92] on link "EHSAN AHMAD" at bounding box center [1085, 91] width 141 height 33
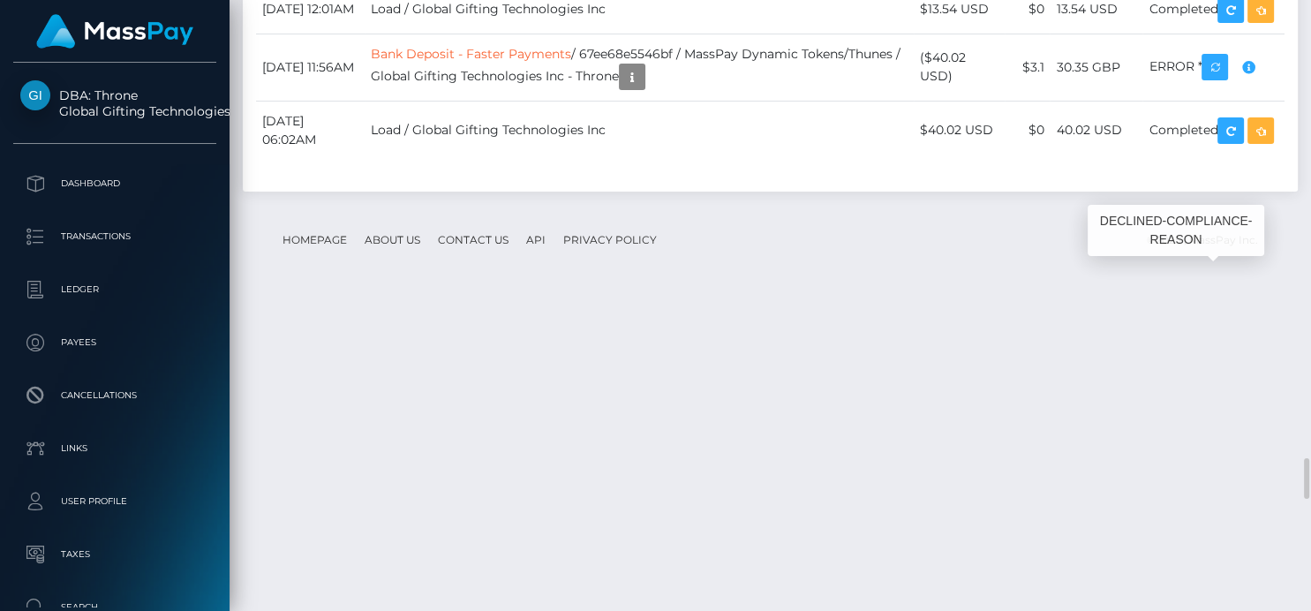
scroll to position [212, 325]
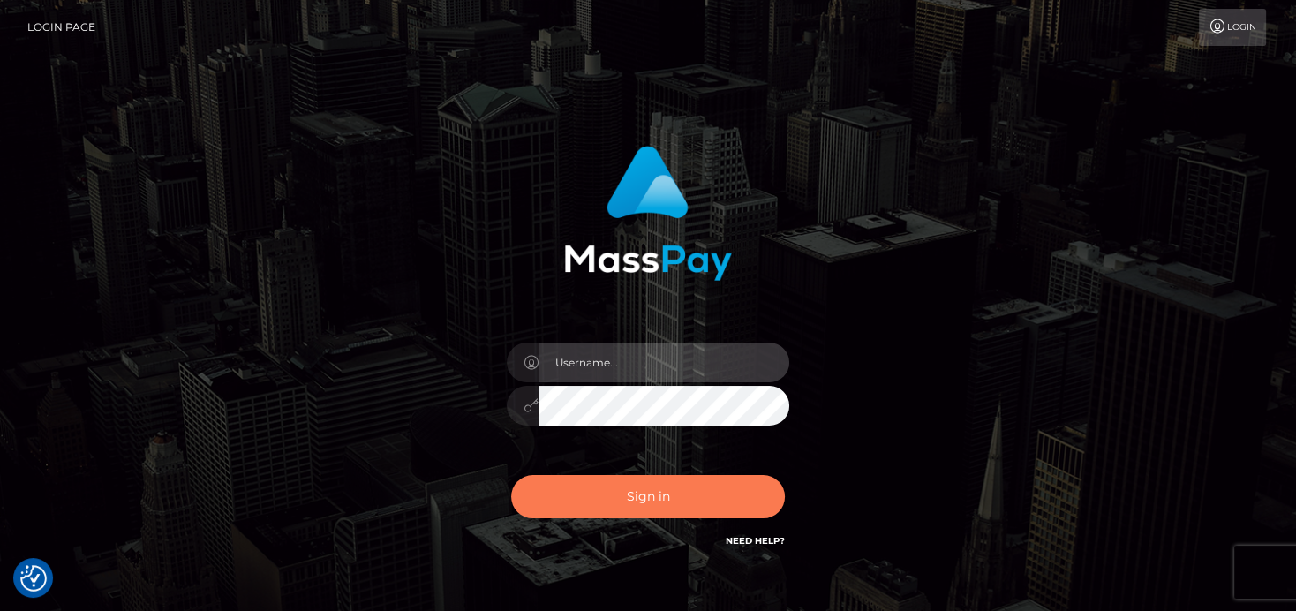
type input "denise"
click at [608, 499] on button "Sign in" at bounding box center [648, 496] width 274 height 43
type input "[PERSON_NAME]"
drag, startPoint x: 0, startPoint y: 0, endPoint x: 610, endPoint y: 499, distance: 788.2
click at [610, 499] on button "Sign in" at bounding box center [648, 496] width 274 height 43
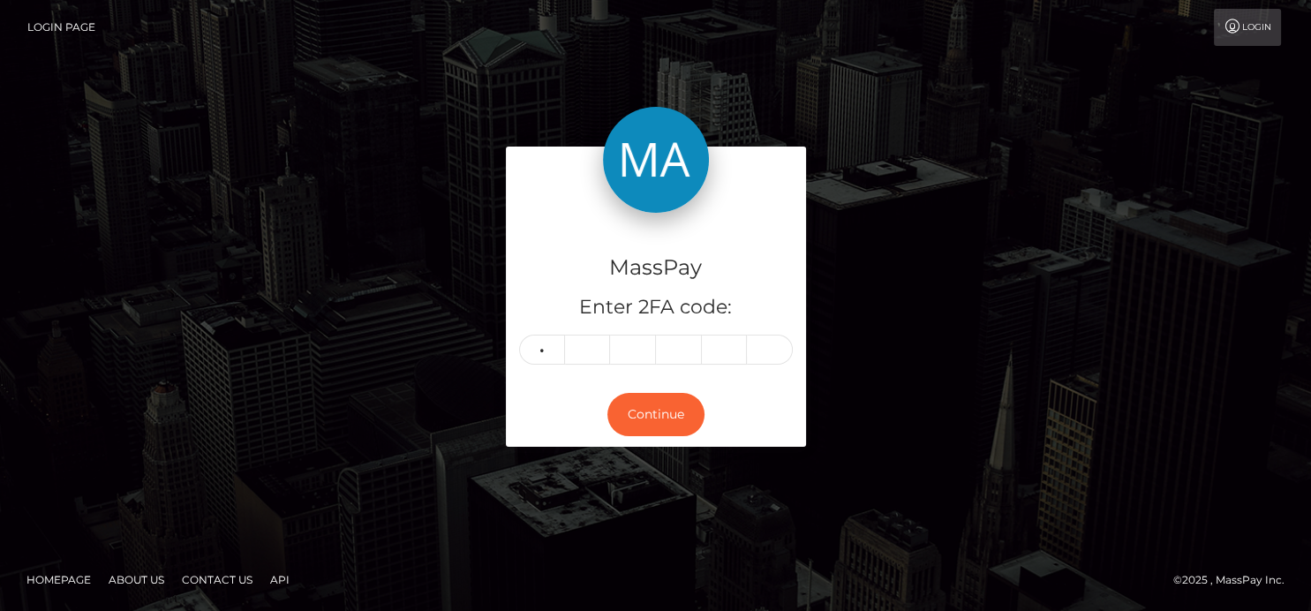
type input "1"
type input "6"
type input "1"
type input "9"
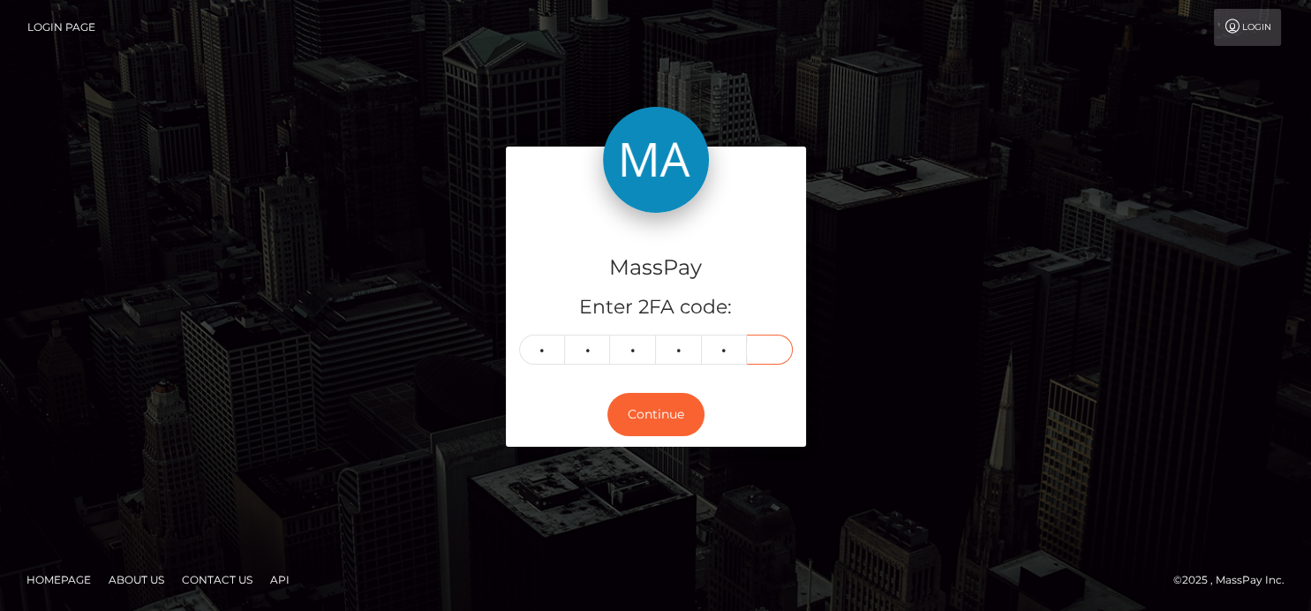
type input "6"
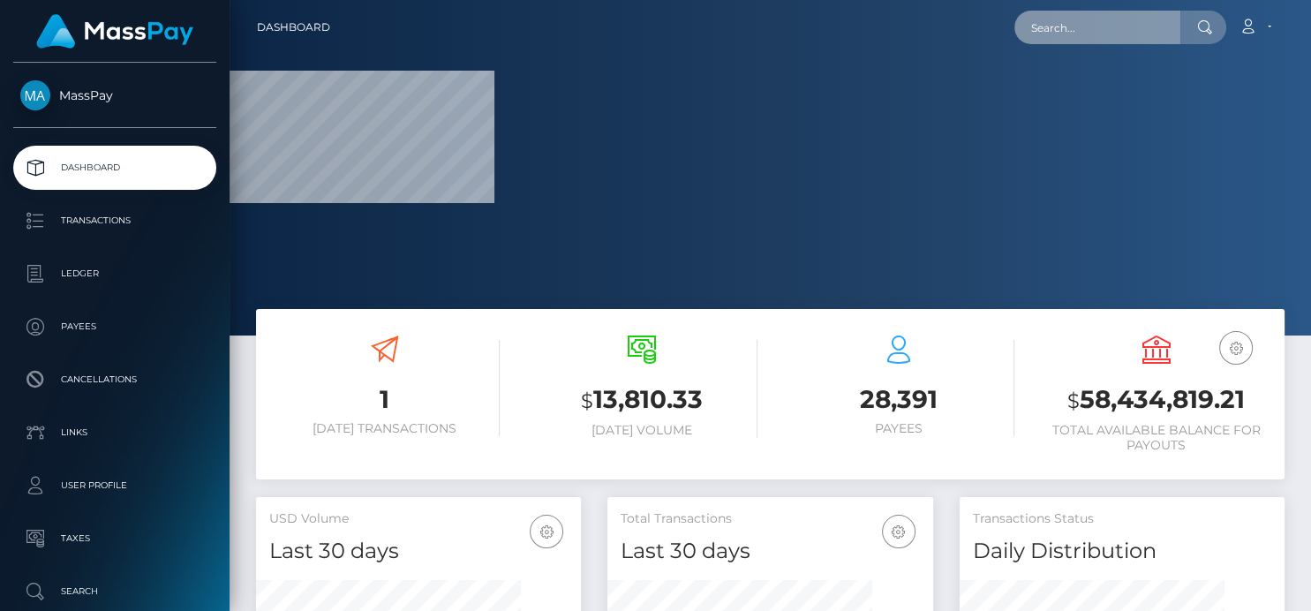
click at [1075, 30] on input "text" at bounding box center [1098, 28] width 166 height 34
paste input "[EMAIL_ADDRESS][DOMAIN_NAME]"
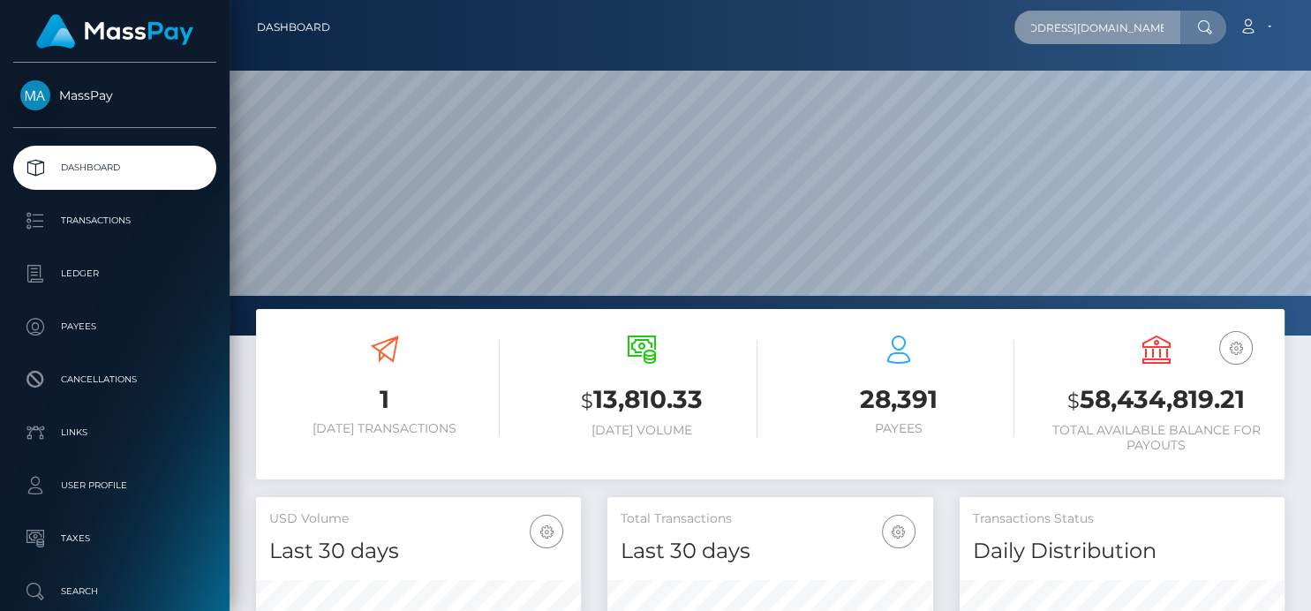
scroll to position [313, 325]
type input "shamoyahutchinson18@gmail.com"
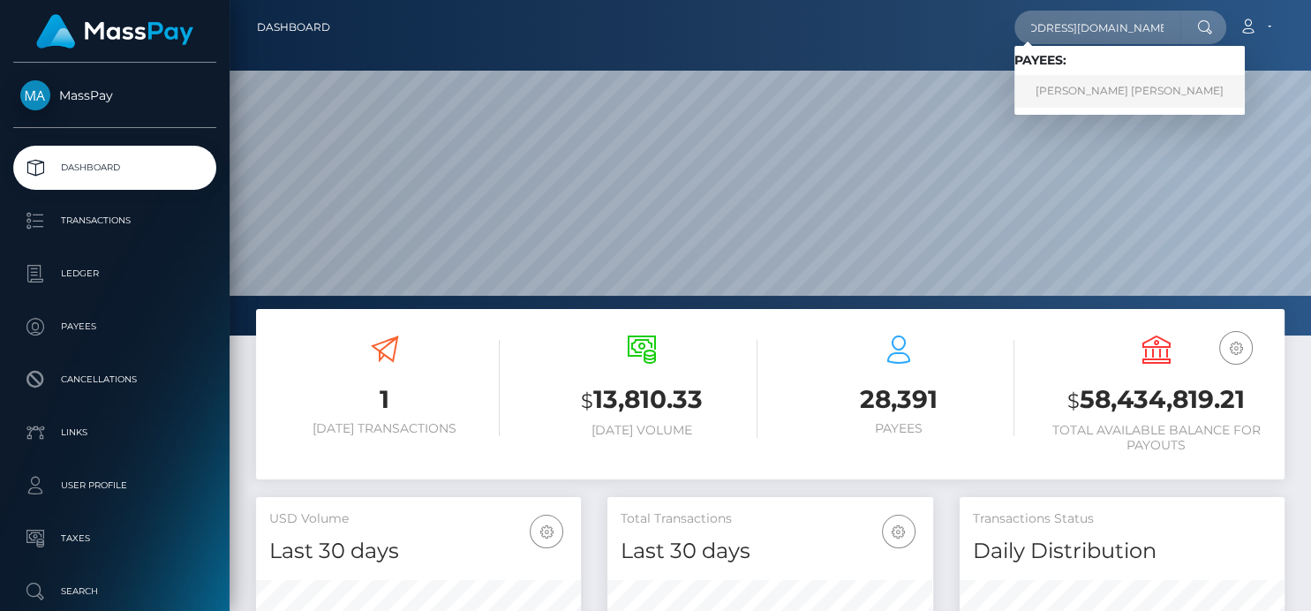
click at [1061, 91] on link "SHAMOYA MONIQUE ABIGAIL HUTCHINSON" at bounding box center [1130, 91] width 230 height 33
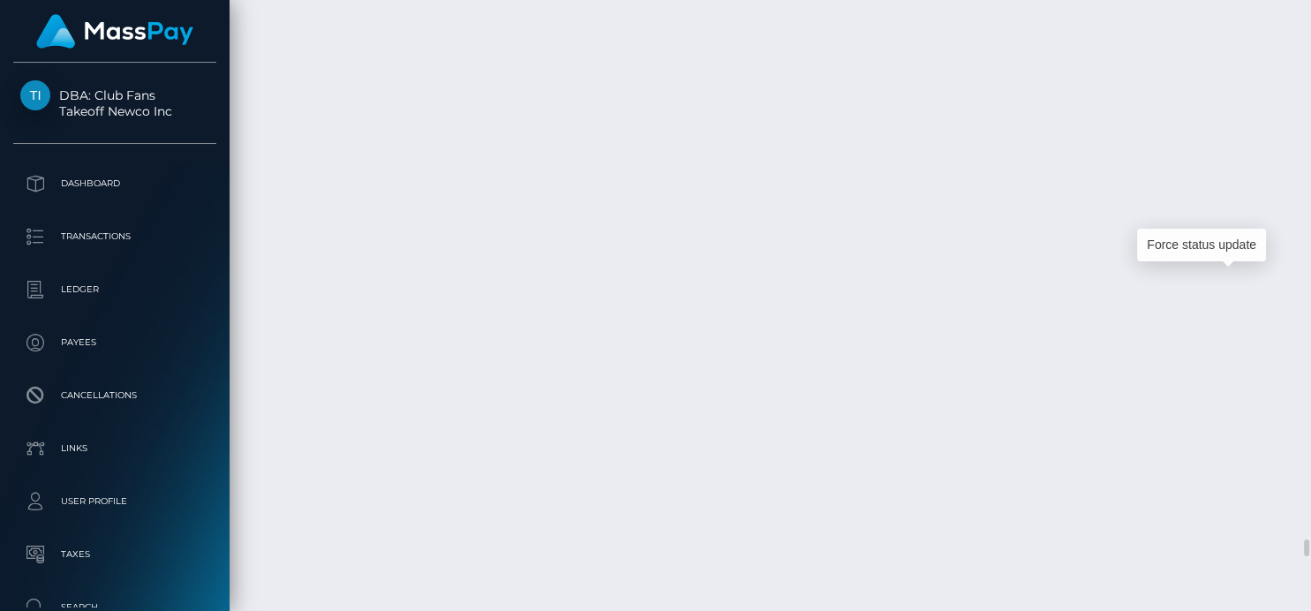
scroll to position [212, 325]
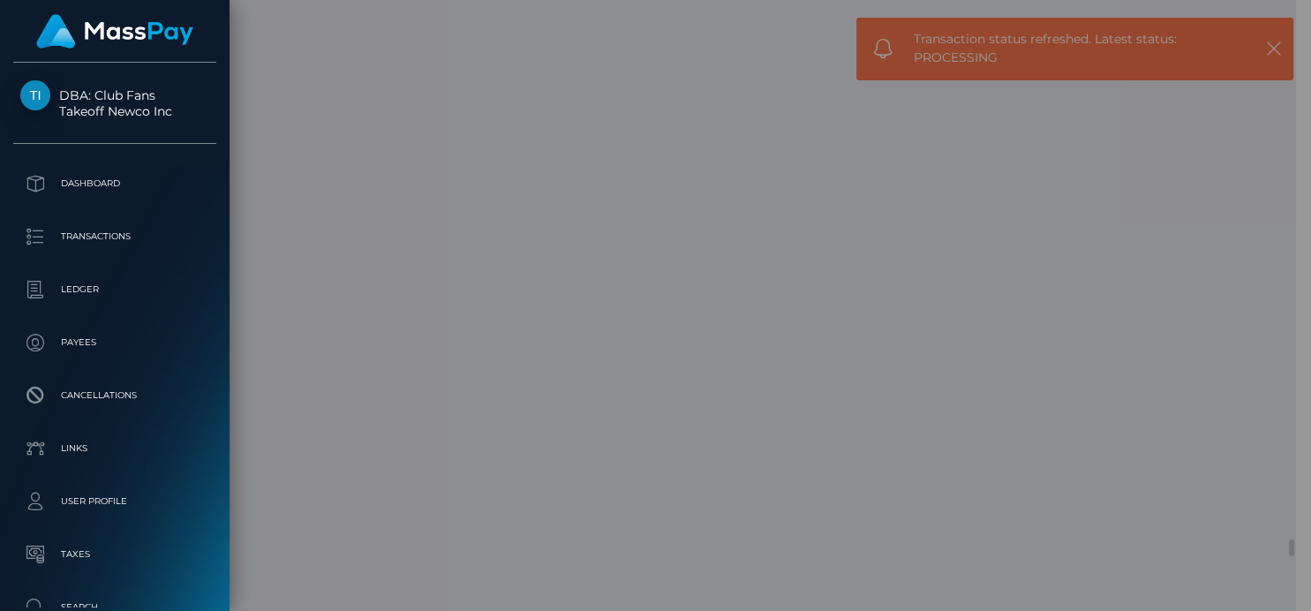
scroll to position [882814, 882706]
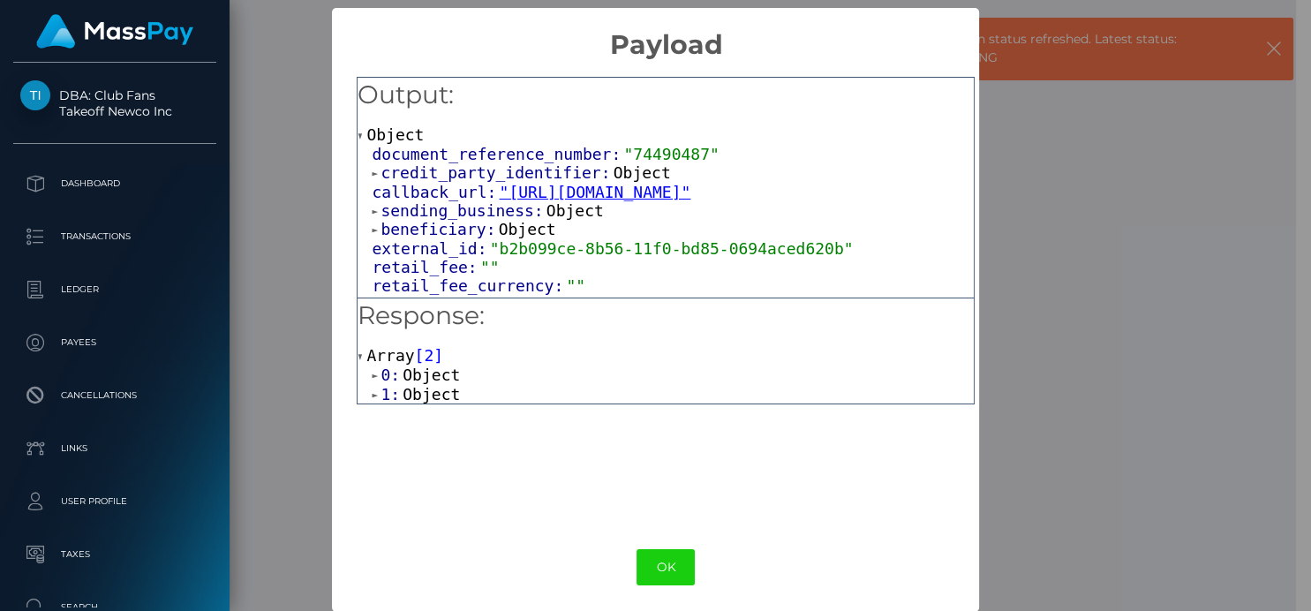
click at [384, 399] on span "1:" at bounding box center [392, 394] width 22 height 19
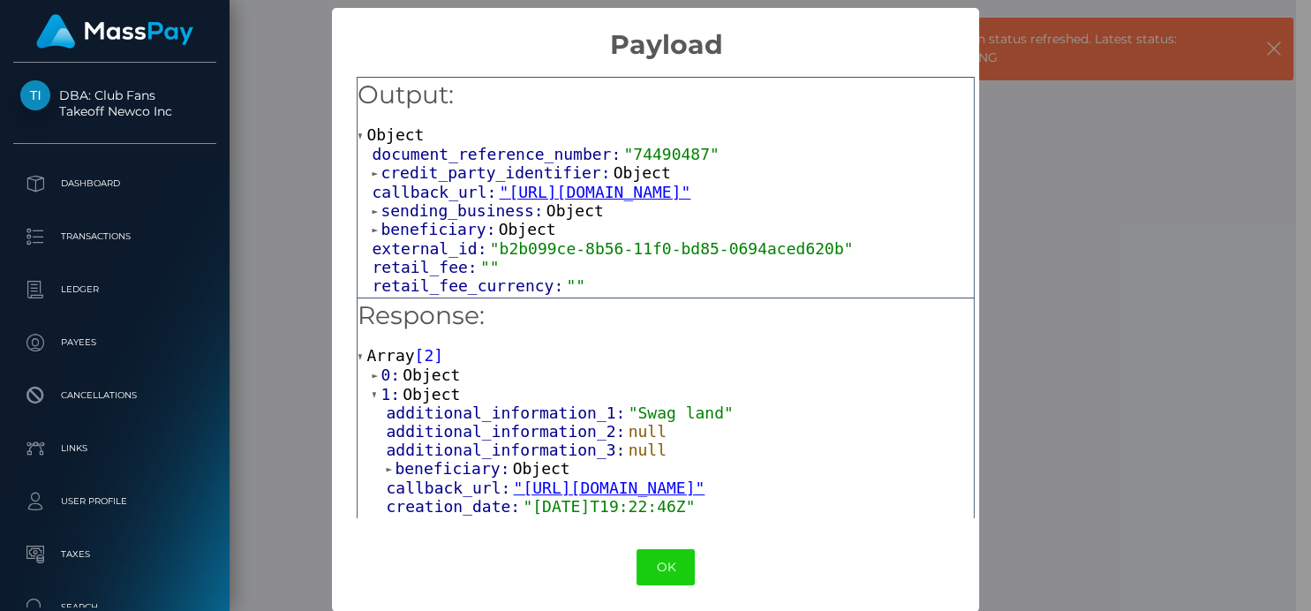
click at [381, 396] on span "1:" at bounding box center [392, 394] width 22 height 19
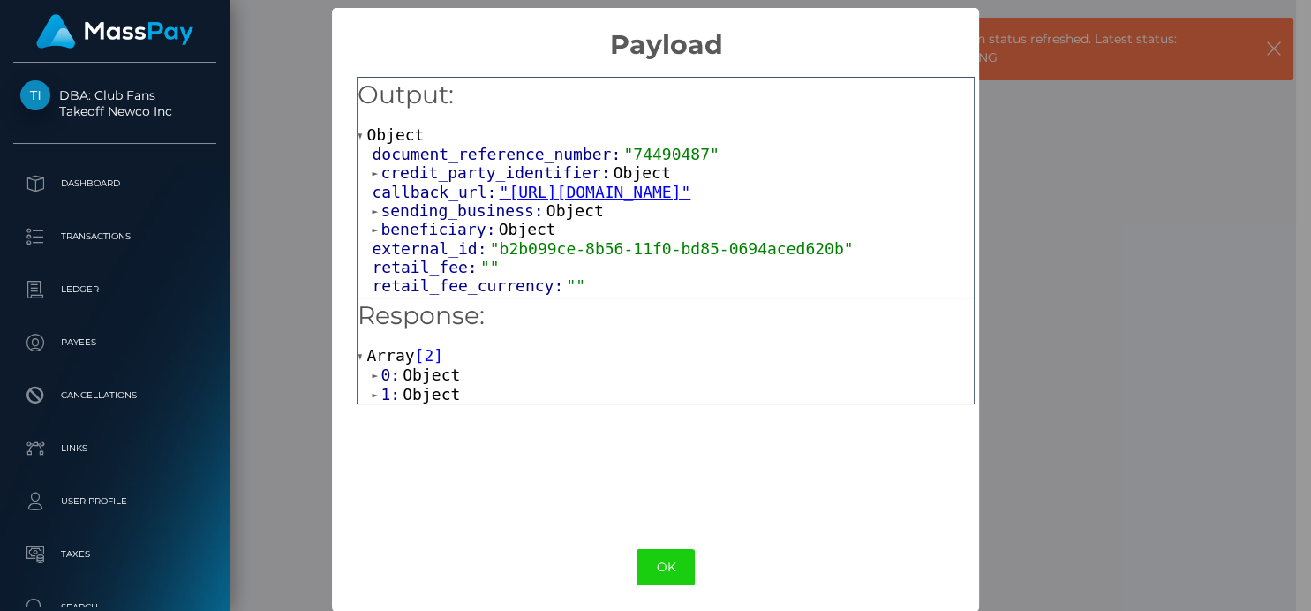
click at [381, 390] on span "1:" at bounding box center [392, 394] width 22 height 19
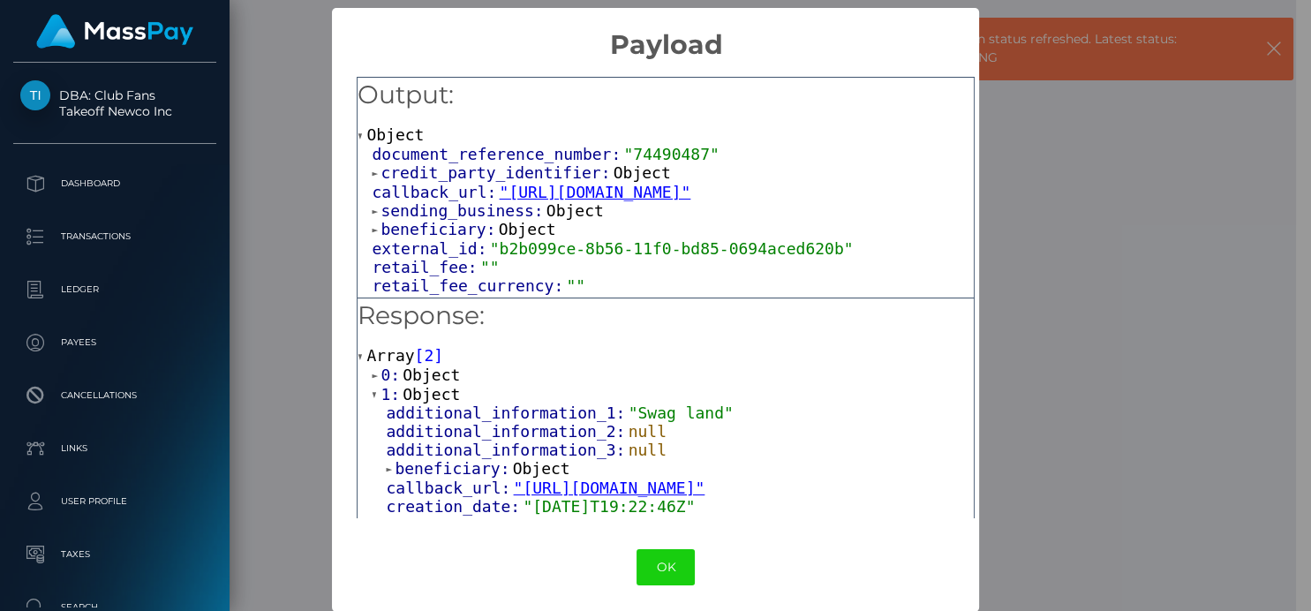
click at [1068, 162] on div "× Payload Output: Object document_reference_number: "74490487" credit_party_ide…" at bounding box center [655, 305] width 1311 height 611
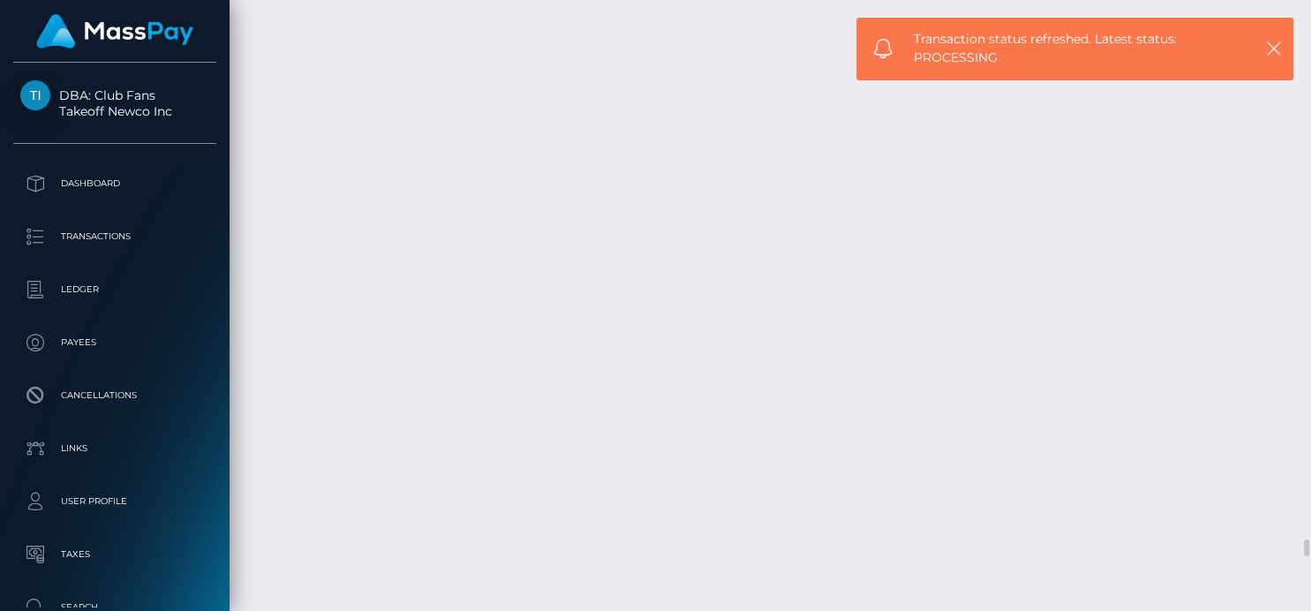
scroll to position [212, 325]
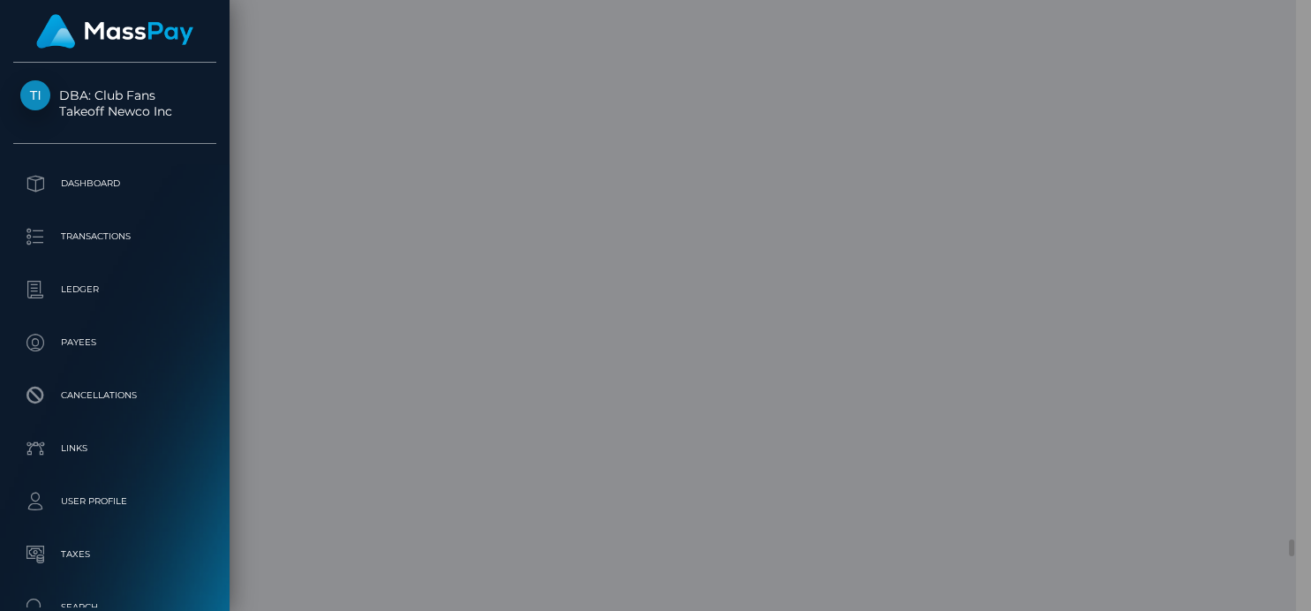
scroll to position [882814, 882706]
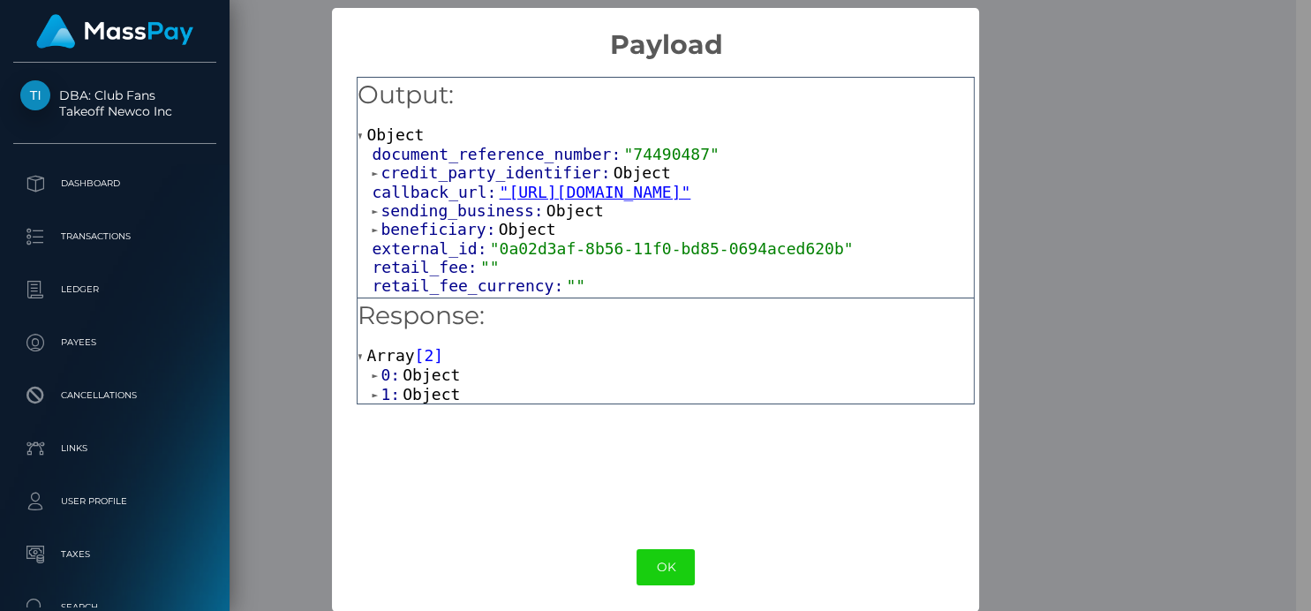
click at [1144, 195] on div "× Payload Output: Object document_reference_number: "74490487" credit_party_ide…" at bounding box center [655, 305] width 1311 height 611
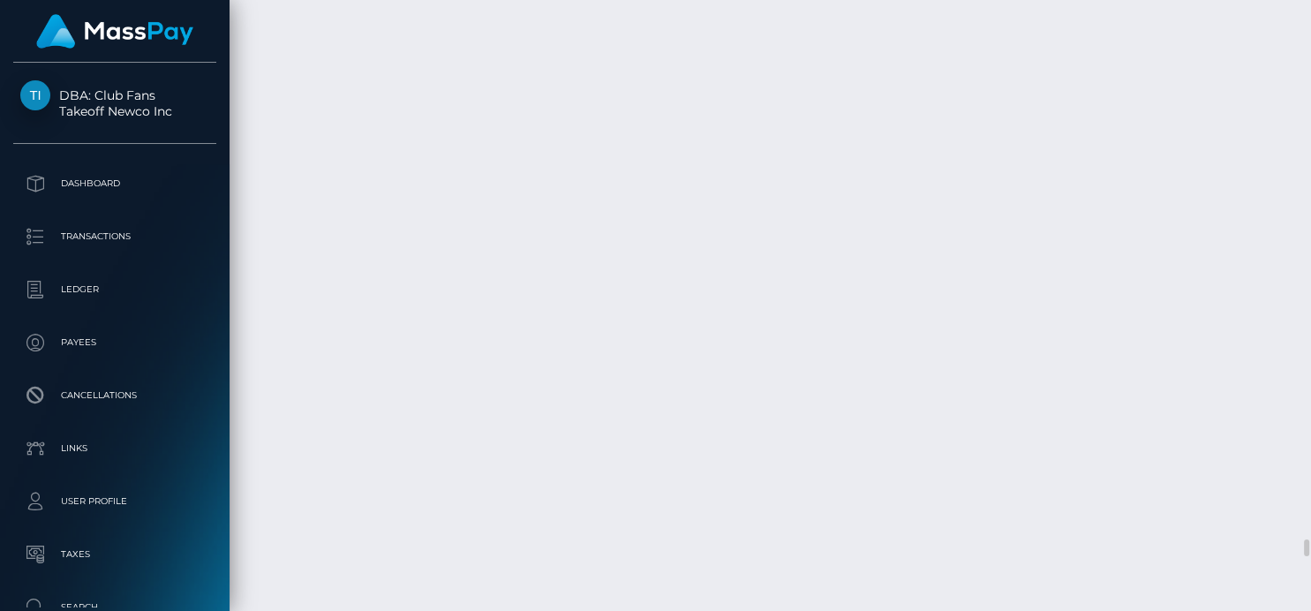
scroll to position [212, 325]
drag, startPoint x: 1249, startPoint y: 282, endPoint x: 392, endPoint y: 266, distance: 857.6
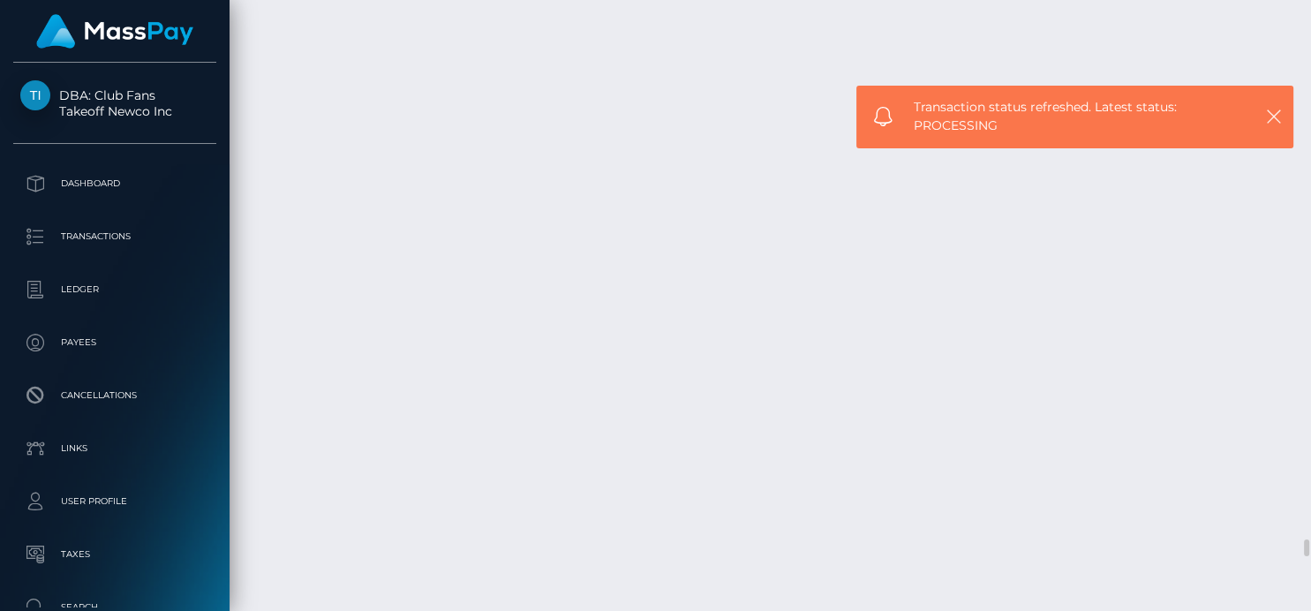
drag, startPoint x: 814, startPoint y: 278, endPoint x: 736, endPoint y: 283, distance: 77.8
copy td "1336937624"
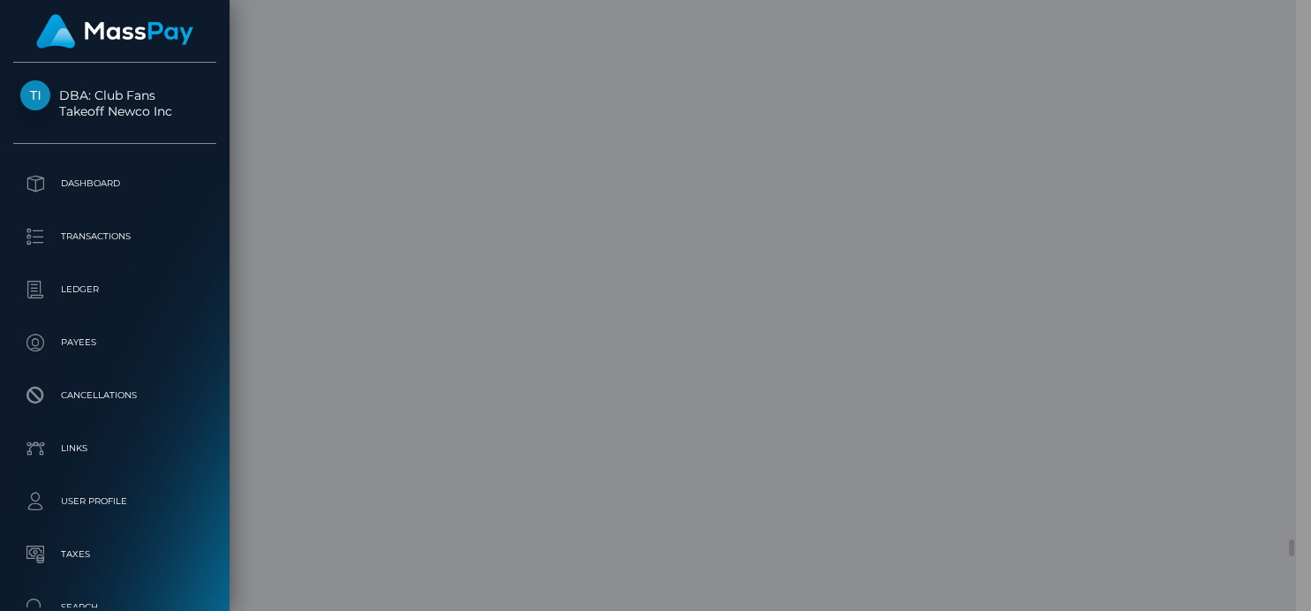
click at [446, 324] on div "Metadata: Object Attributes: BankAccountType: Savings BankAccountNumber: 000855…" at bounding box center [666, 402] width 669 height 683
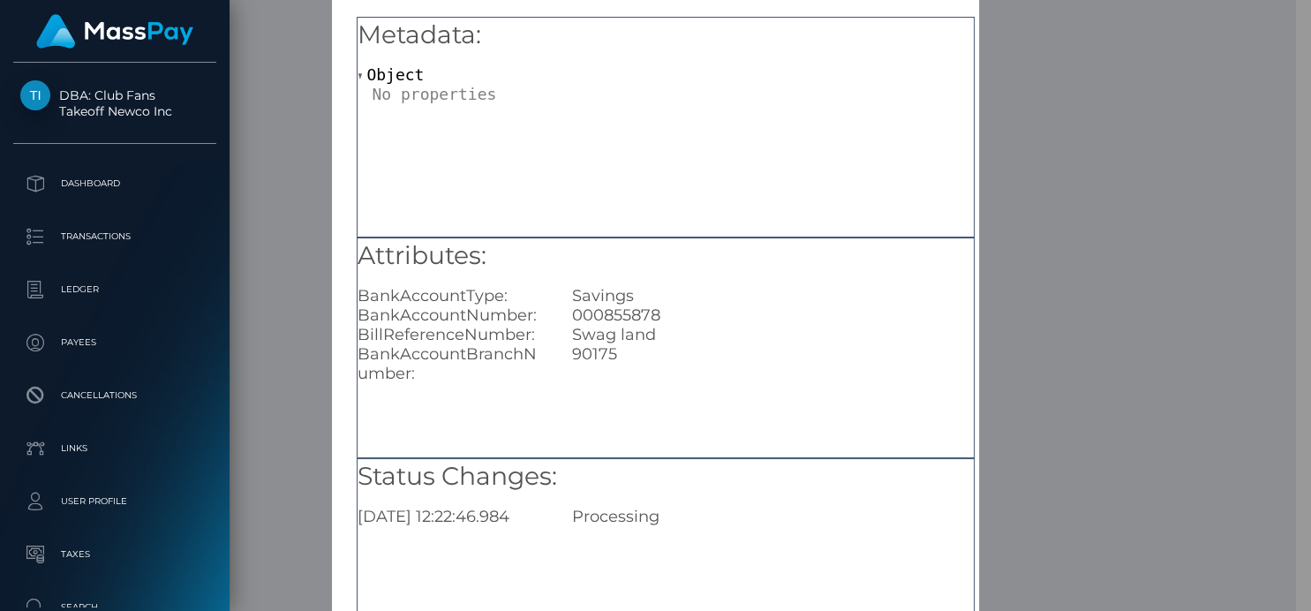
scroll to position [98, 0]
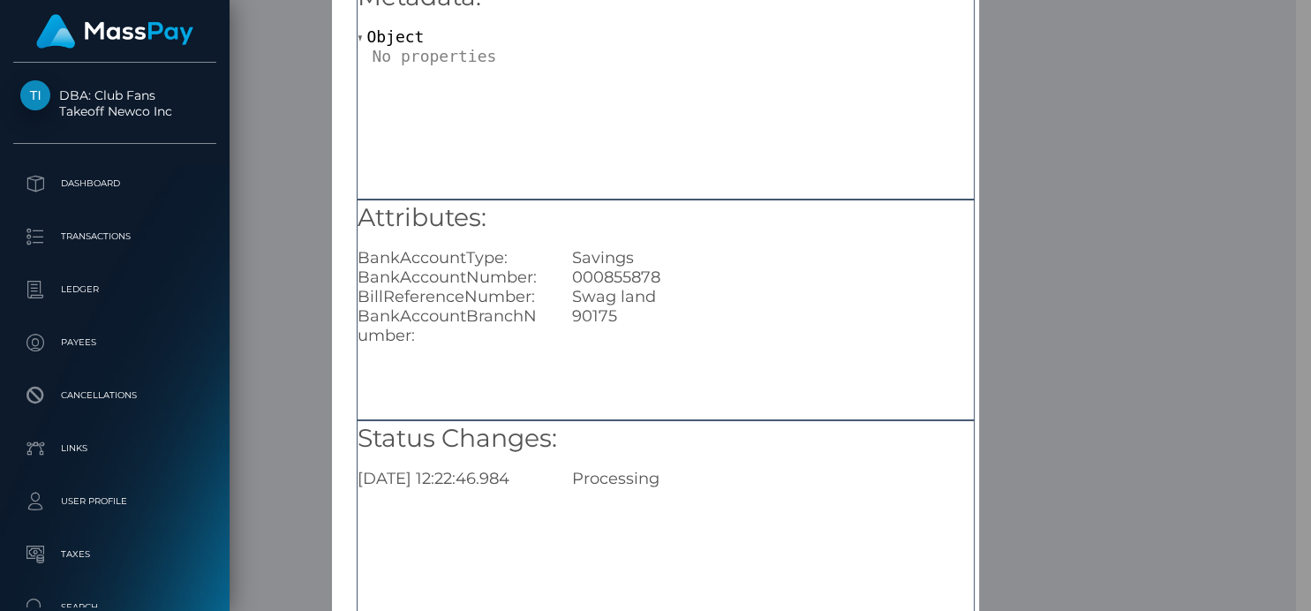
click at [1147, 117] on div "× Payout Information Metadata: Object Attributes: BankAccountType: Savings Bank…" at bounding box center [655, 305] width 1311 height 611
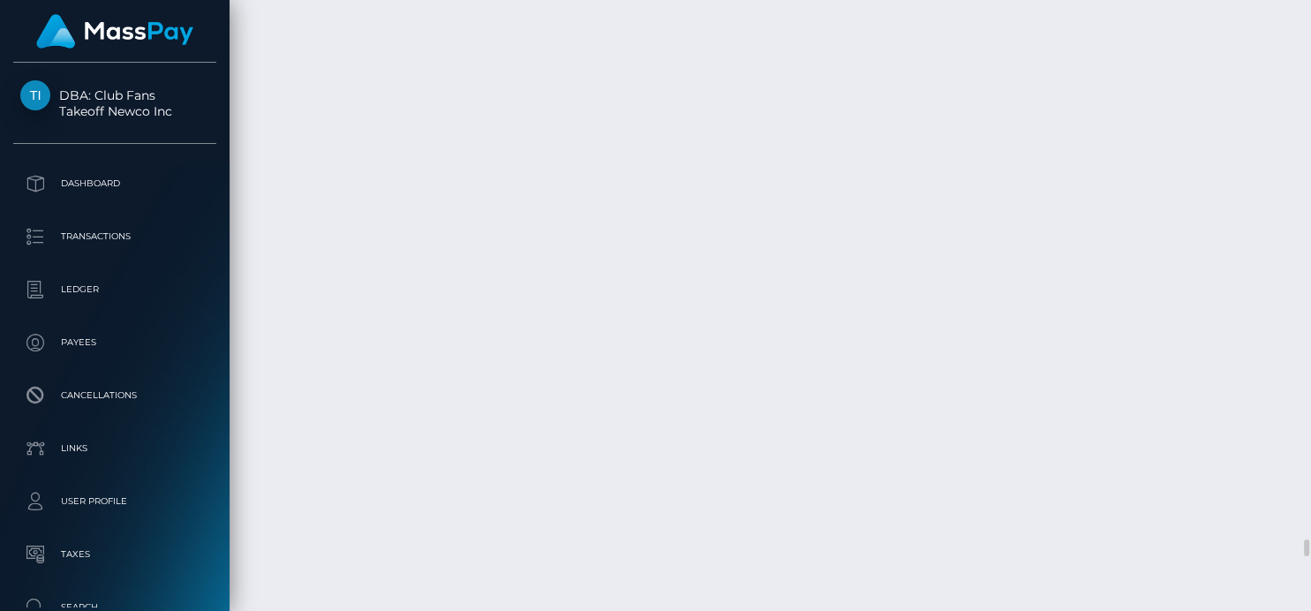
scroll to position [212, 325]
drag, startPoint x: 817, startPoint y: 276, endPoint x: 740, endPoint y: 277, distance: 76.8
copy td "1336937624"
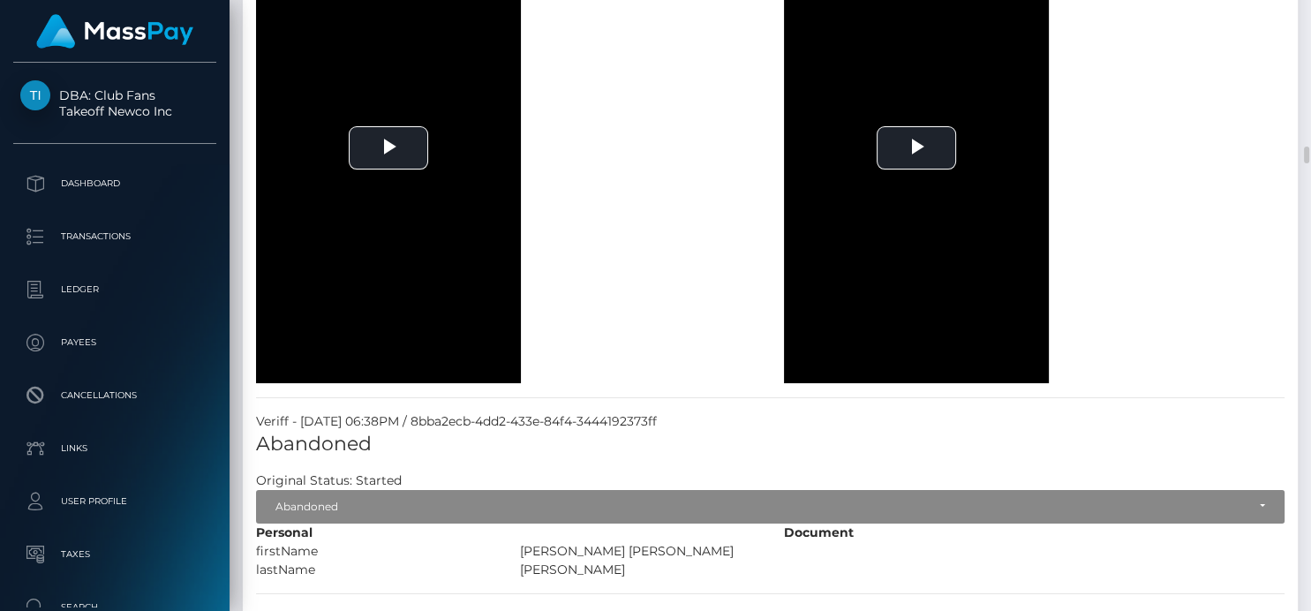
scroll to position [4722, 0]
